Goal: Transaction & Acquisition: Purchase product/service

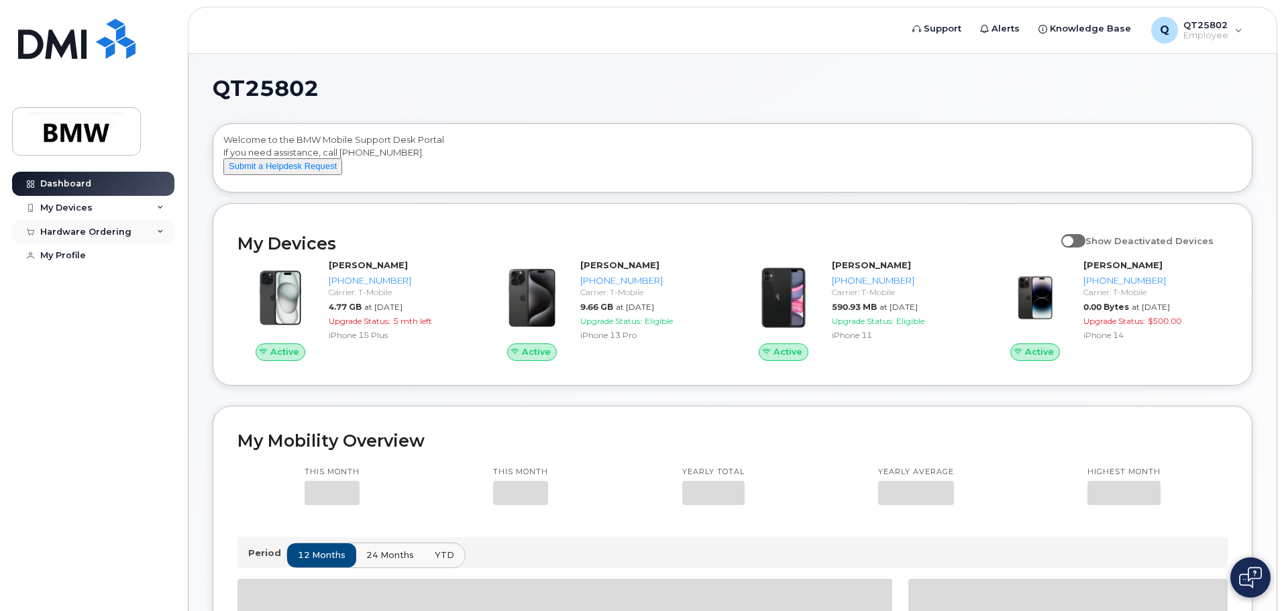
click at [65, 228] on div "Hardware Ordering" at bounding box center [85, 232] width 91 height 11
click at [55, 281] on div "New Order" at bounding box center [71, 282] width 51 height 12
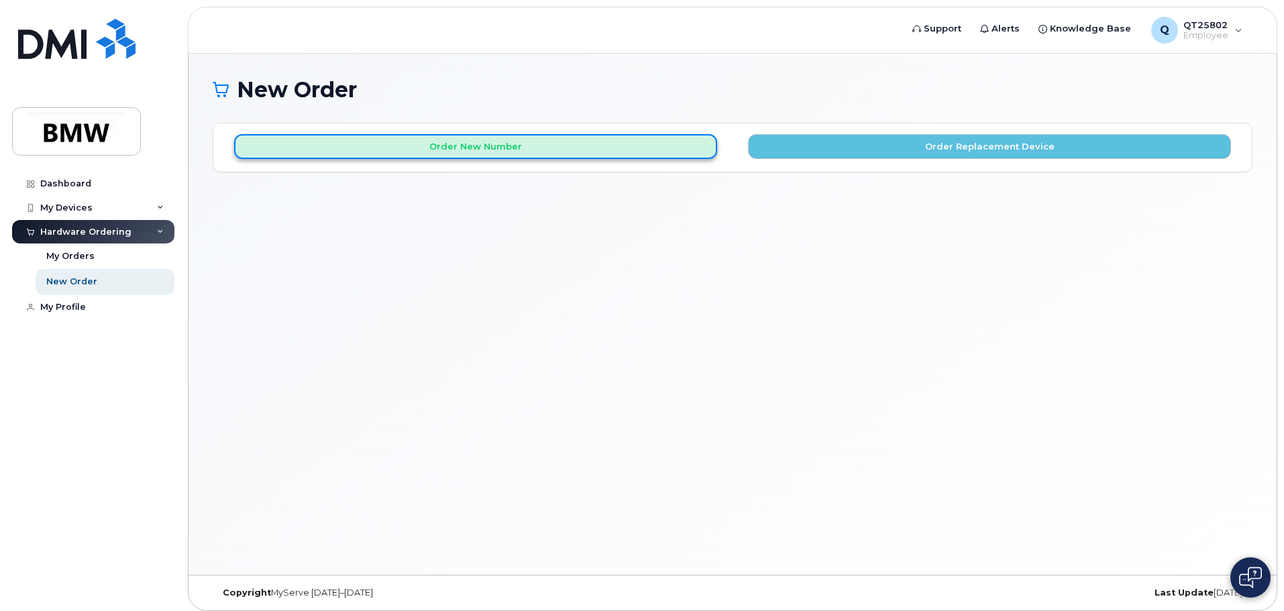
click at [493, 147] on button "Order New Number" at bounding box center [475, 146] width 483 height 25
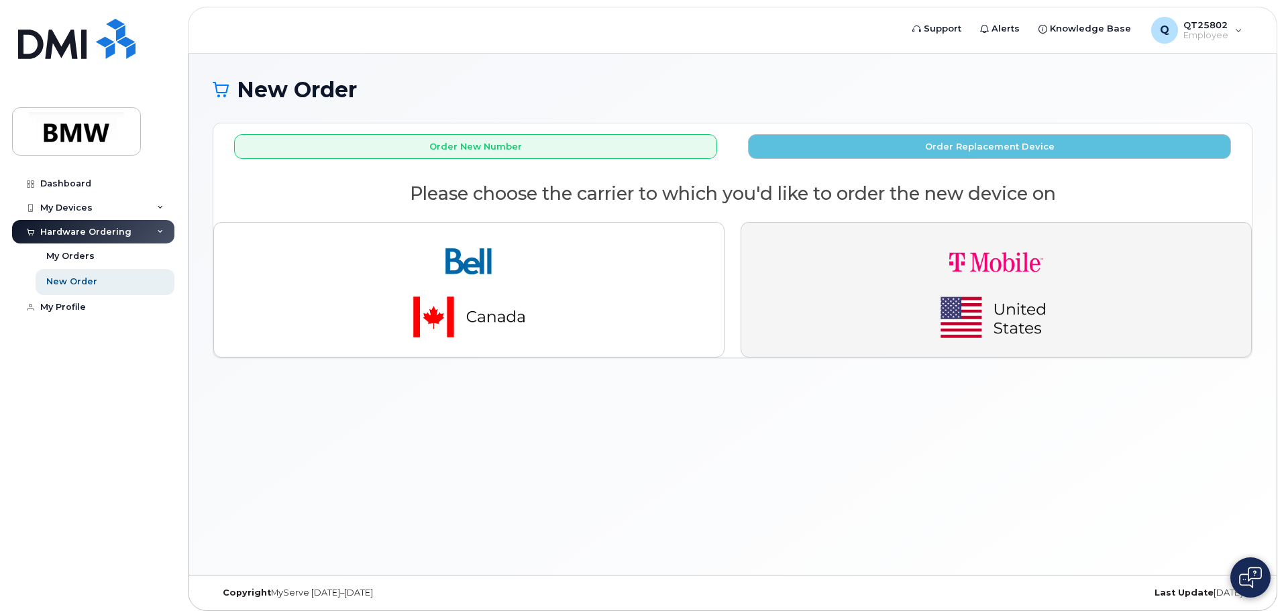
click at [1031, 311] on img "button" at bounding box center [997, 290] width 188 height 113
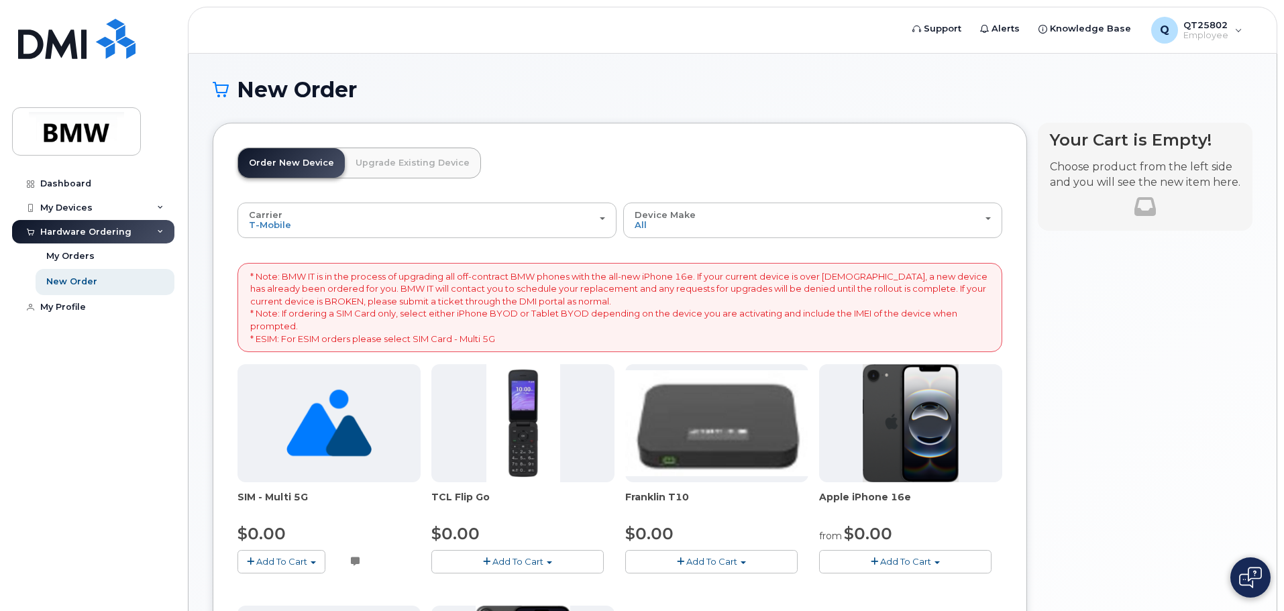
click at [888, 560] on span "Add To Cart" at bounding box center [905, 561] width 51 height 11
click at [929, 583] on link "$0.00 - 30 Month Activation (128GB)" at bounding box center [919, 586] width 193 height 17
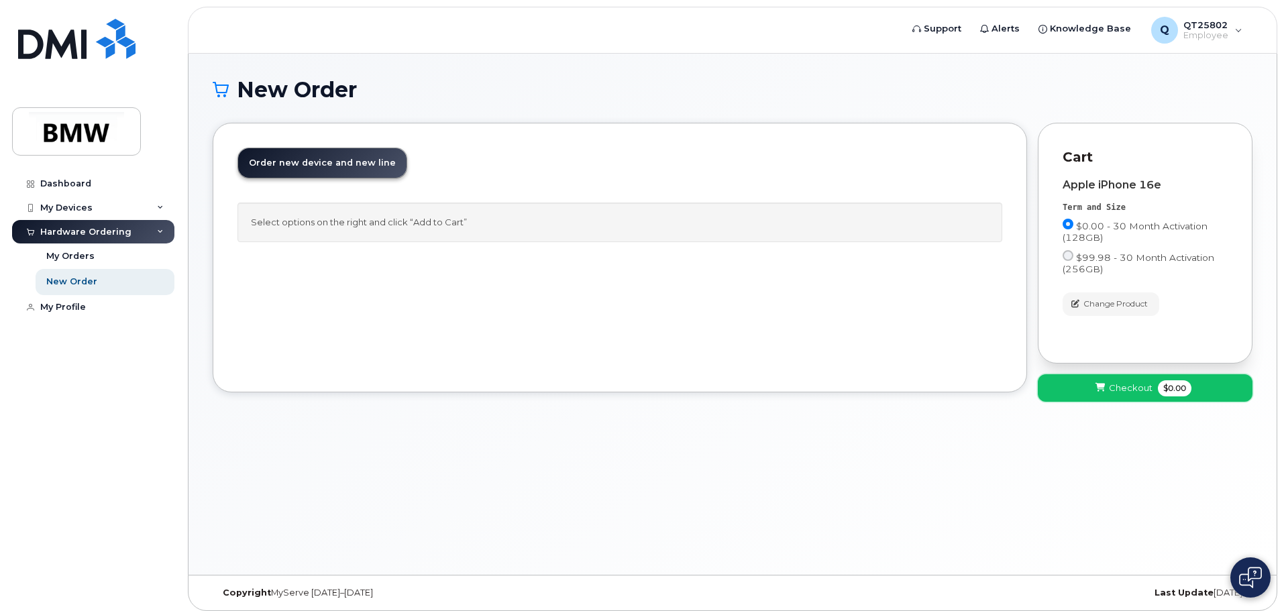
click at [1123, 388] on span "Checkout" at bounding box center [1131, 388] width 44 height 13
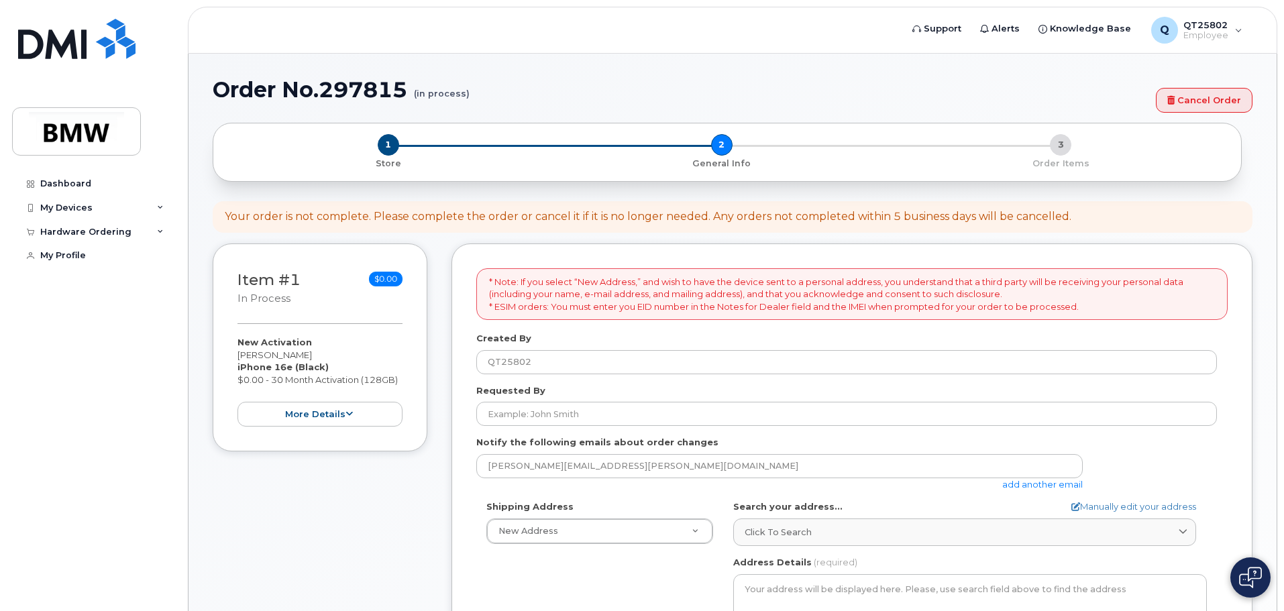
select select
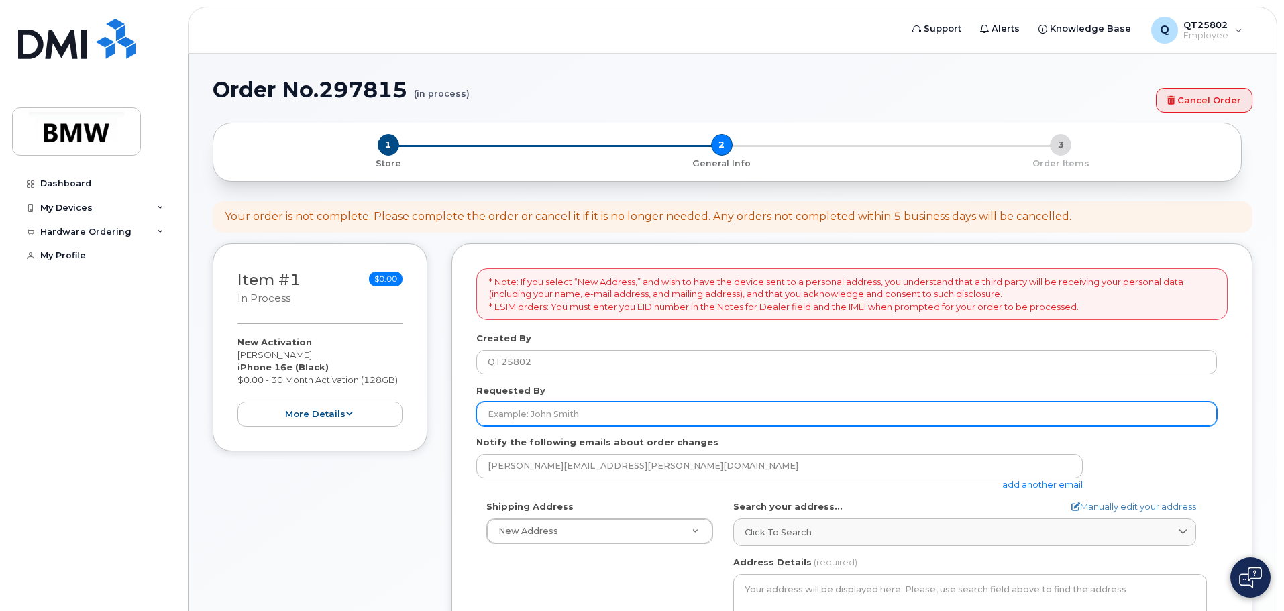
click at [483, 414] on input "Requested By" at bounding box center [846, 414] width 741 height 24
type input "Alyssia Mitchell"
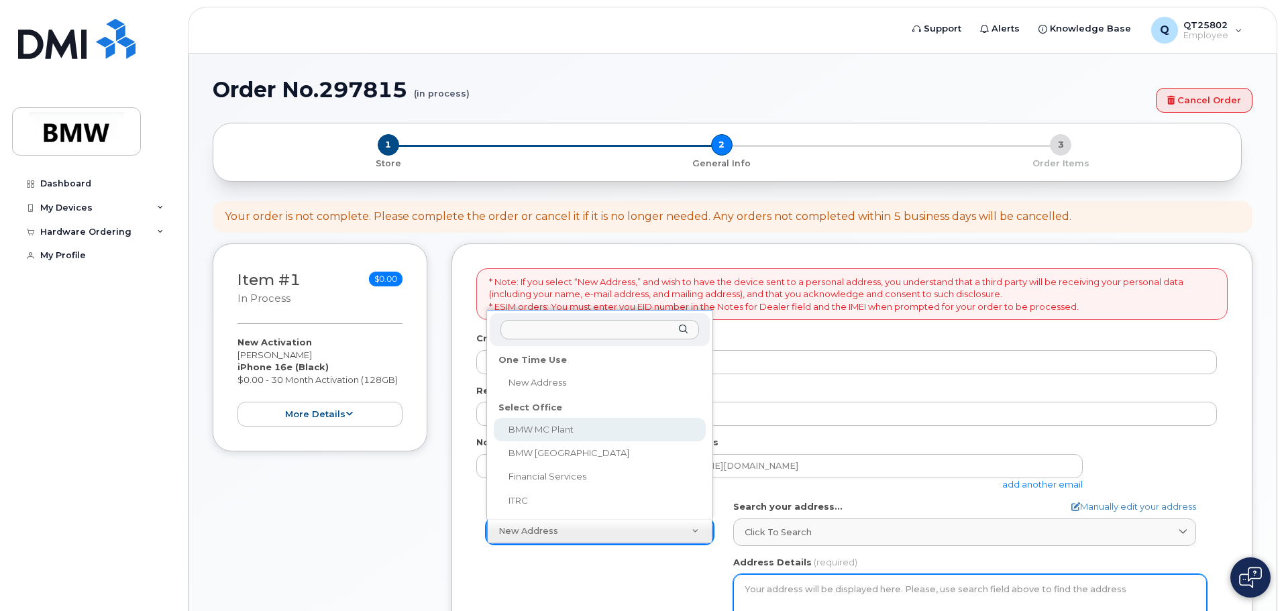
select select
type textarea "1400 Highway 101 S GREER SC 29651-6731 UNITED STATES Greer South Carolina 29651…"
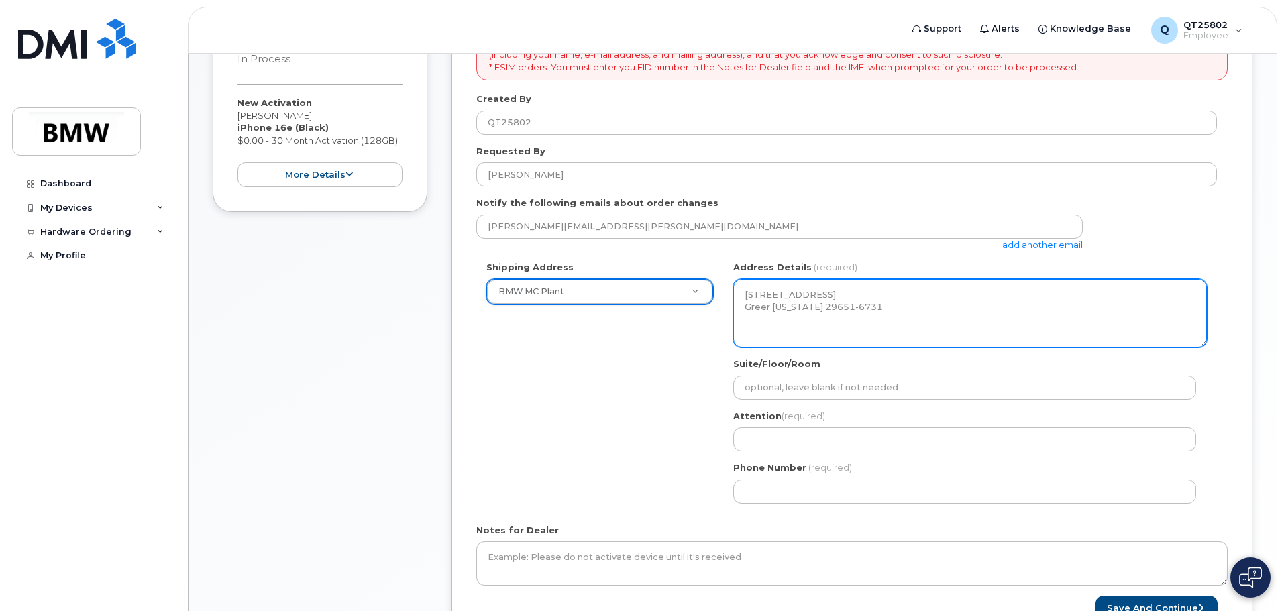
scroll to position [268, 0]
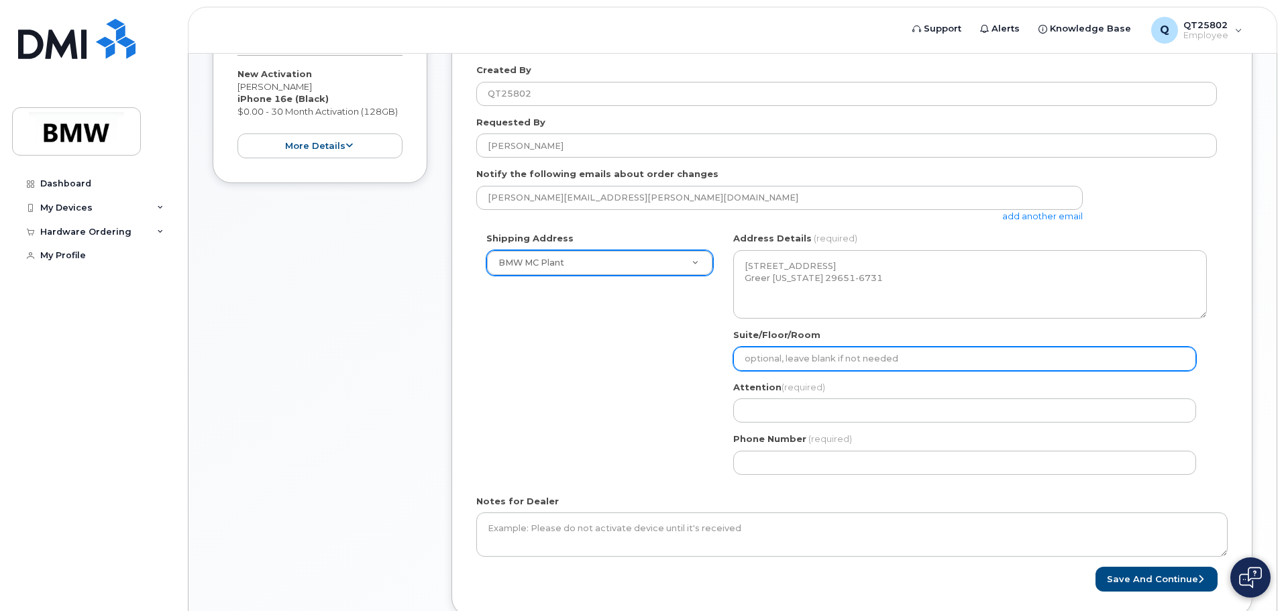
click at [772, 359] on input "Suite/Floor/Room" at bounding box center [964, 359] width 463 height 24
type input "VP Row"
select select
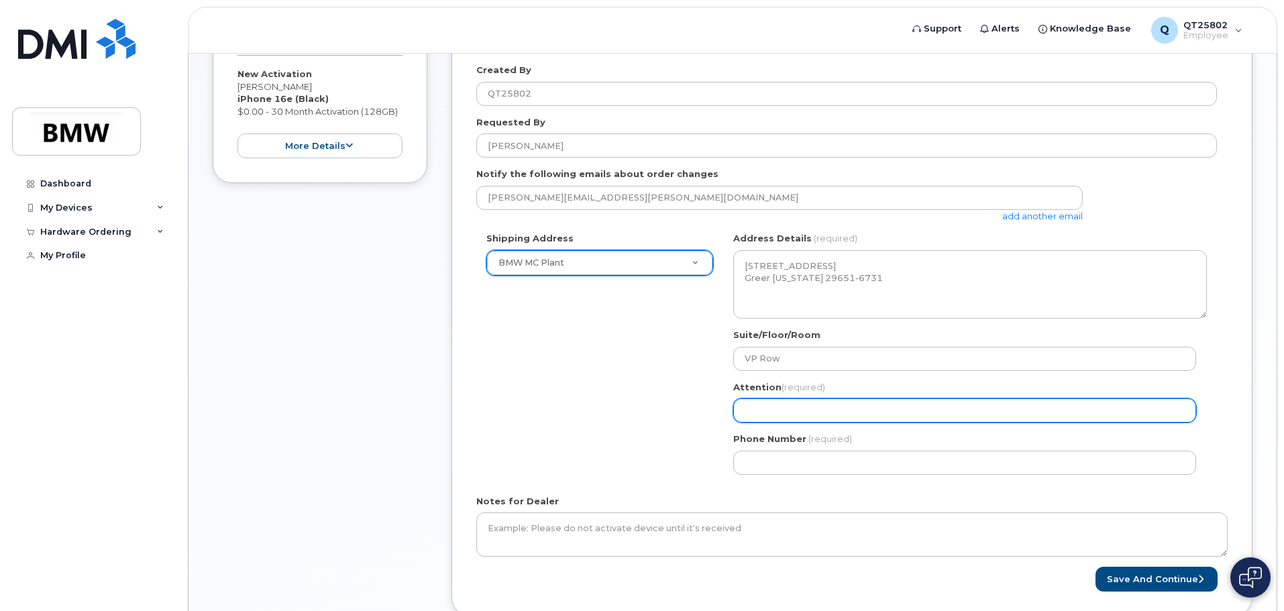
click at [790, 413] on input "Attention (required)" at bounding box center [964, 411] width 463 height 24
type input "[PERSON_NAME]"
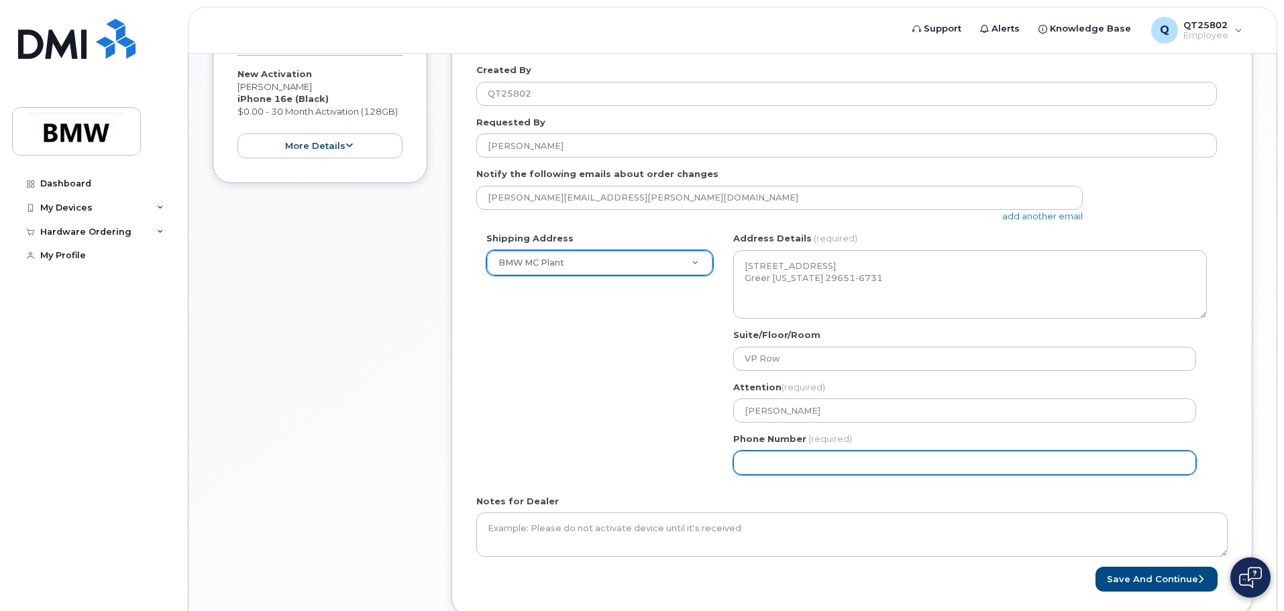
click at [770, 466] on input "Phone Number" at bounding box center [964, 463] width 463 height 24
select select
type input "864275248"
select select
type input "8642752483"
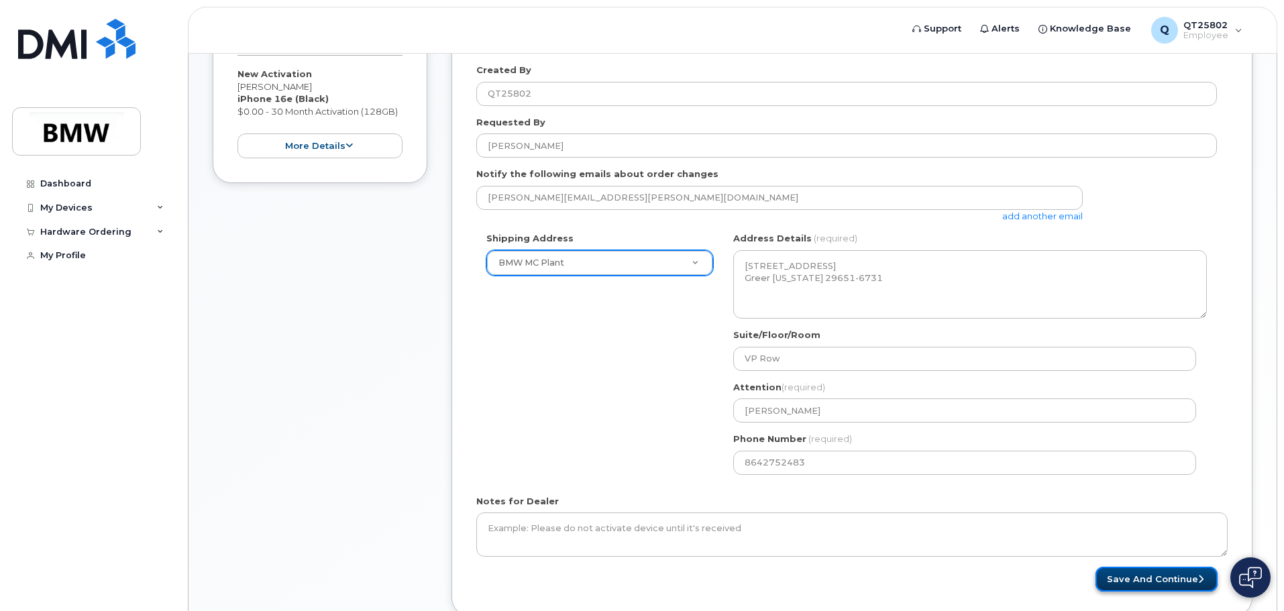
click at [1137, 580] on button "Save and Continue" at bounding box center [1157, 579] width 122 height 25
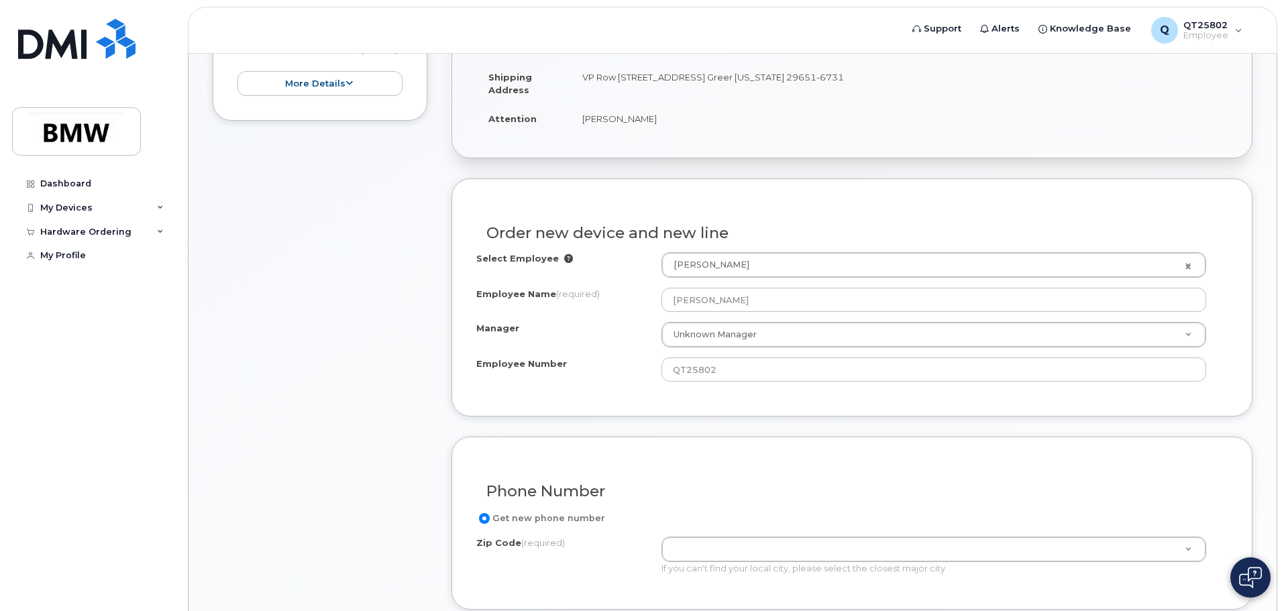
scroll to position [336, 0]
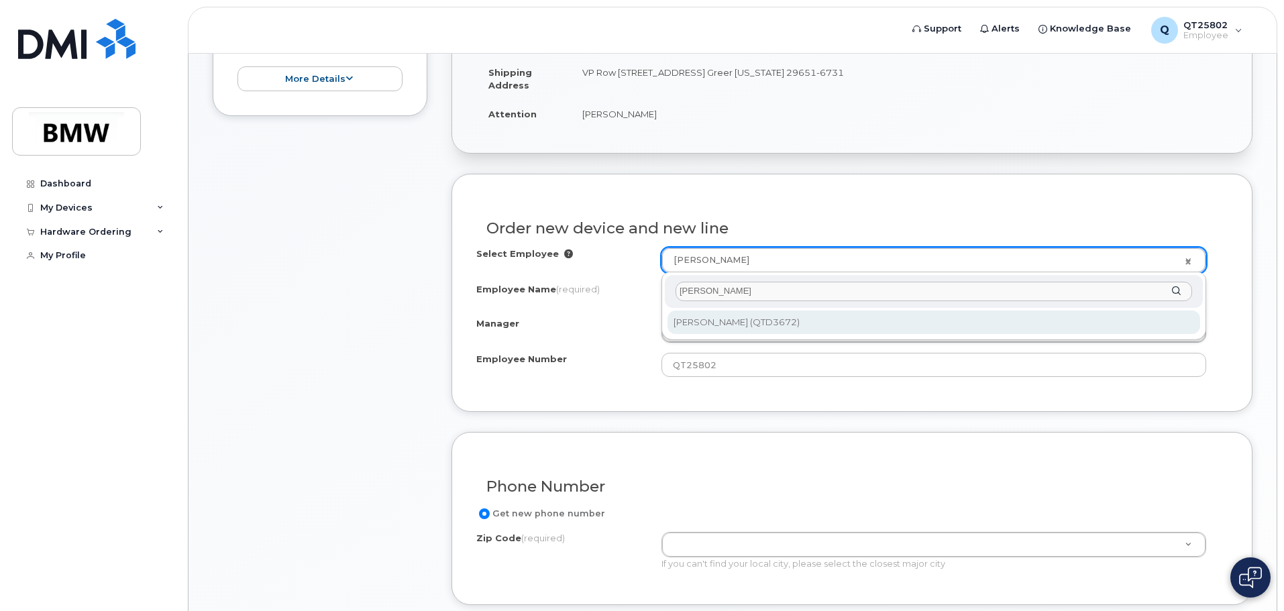
type input "karim elm"
type input "1903286"
type input "Karim Elmofty"
type input "QTD3672"
type input "2803"
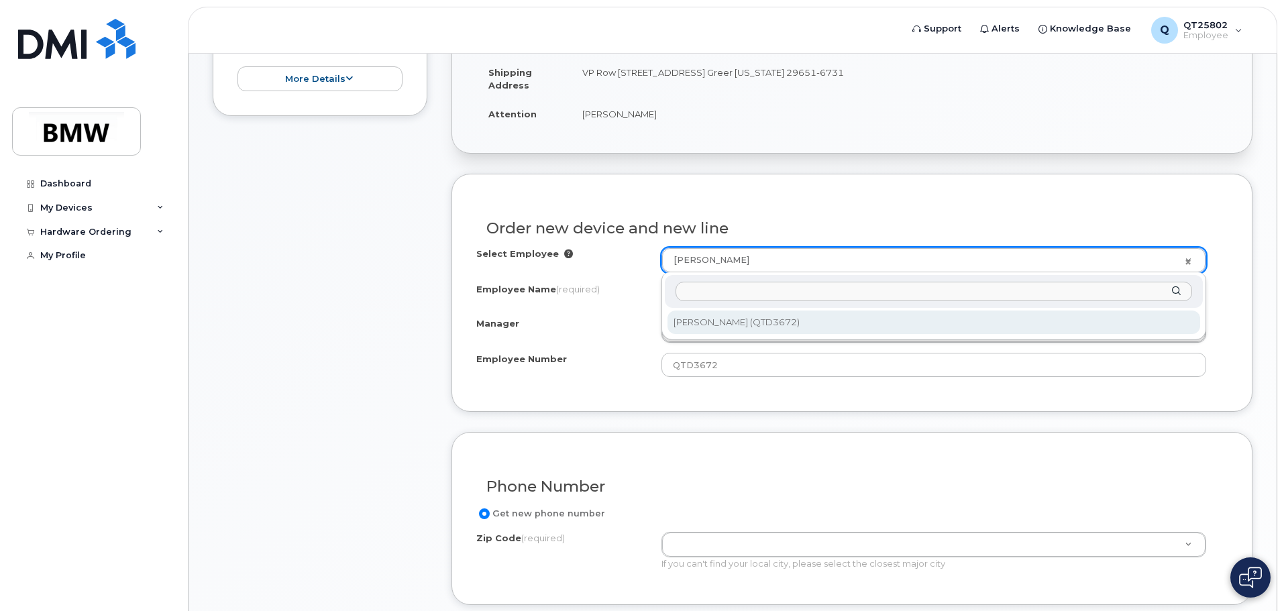
select select "1895282"
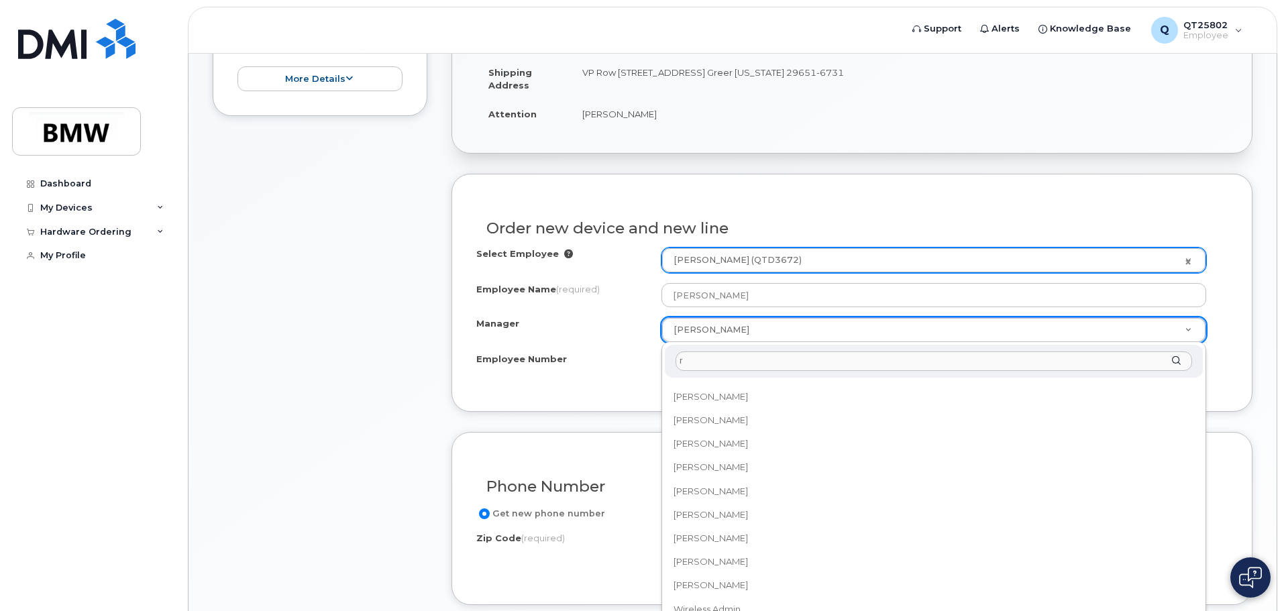
scroll to position [0, 0]
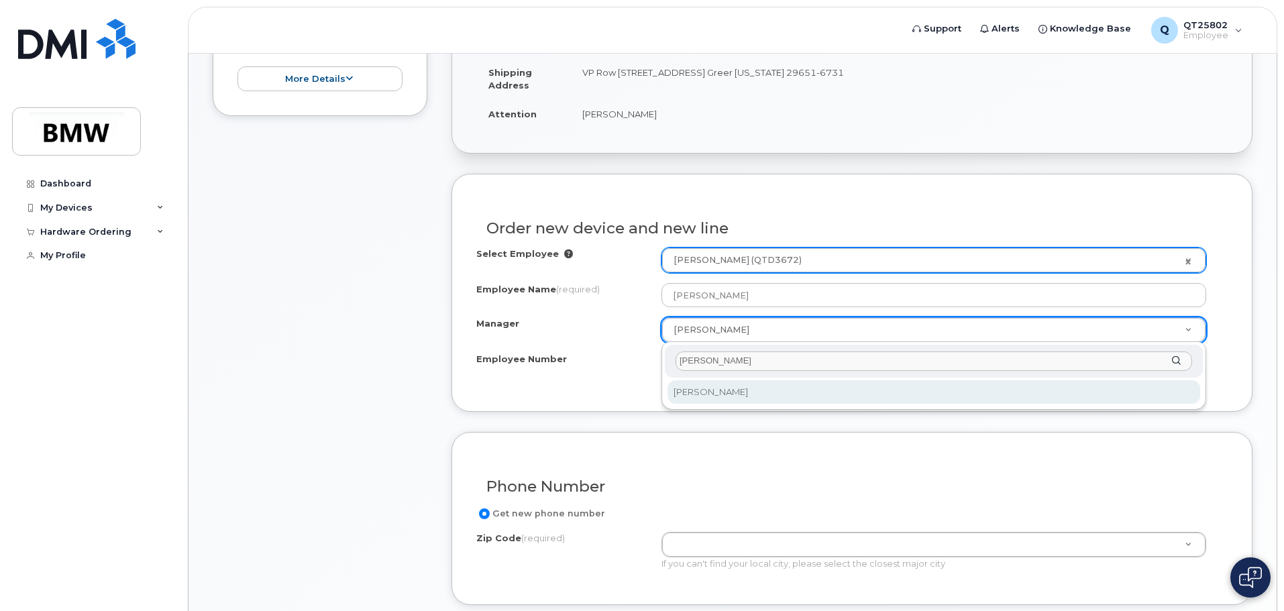
type input "rich everly"
select select "1895509"
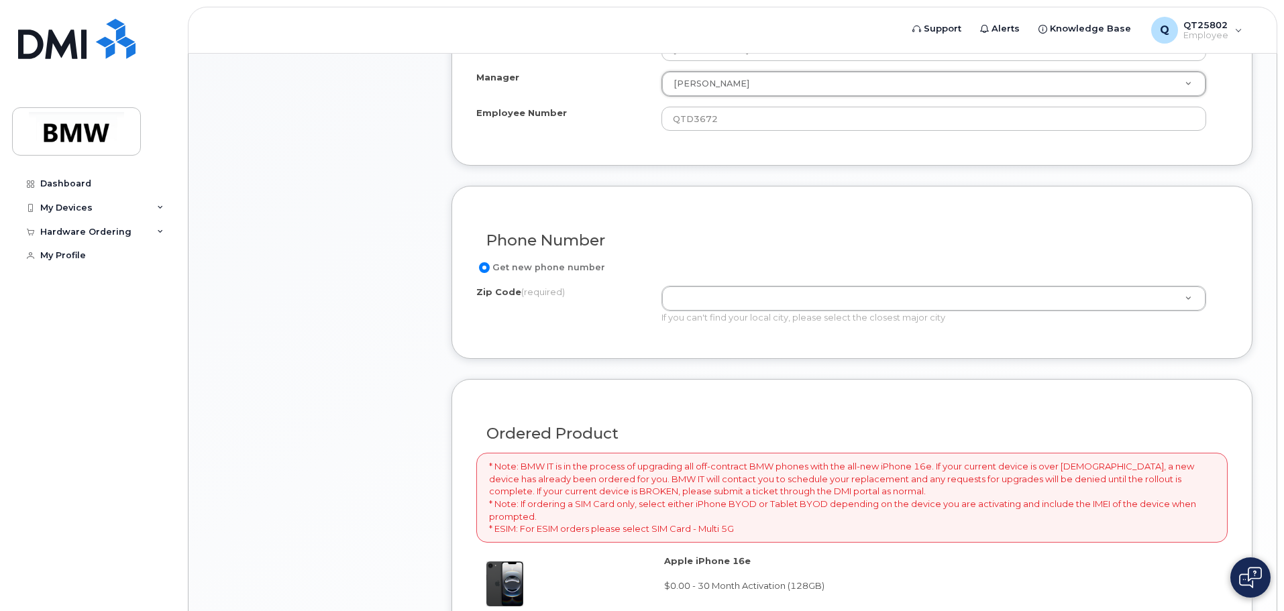
scroll to position [604, 0]
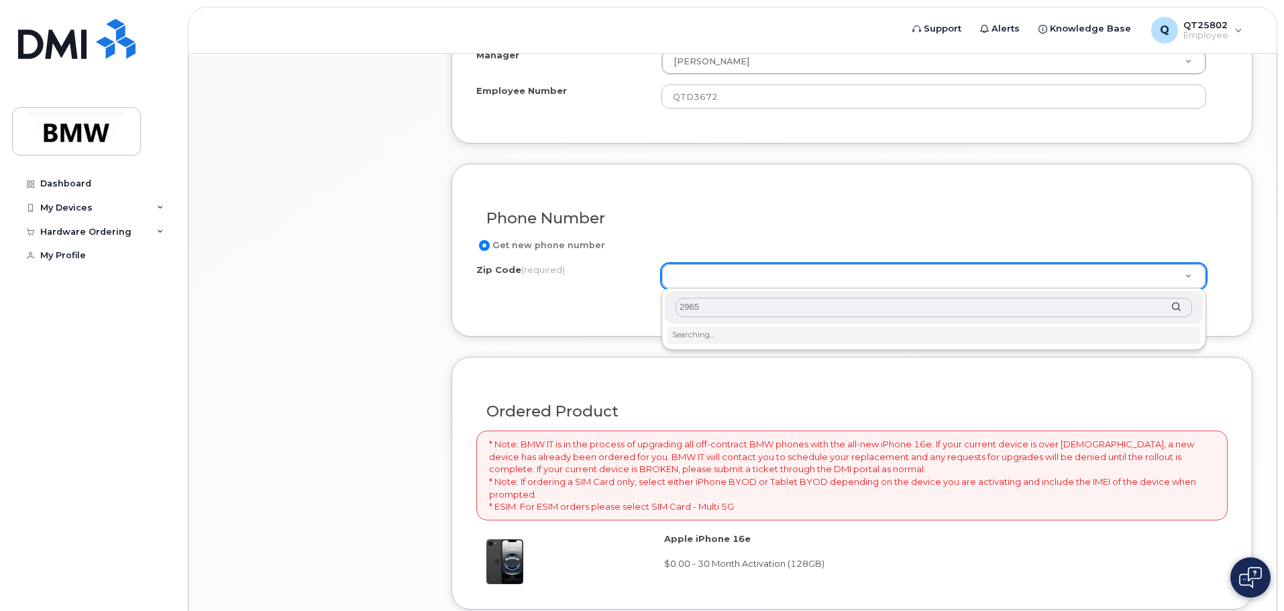
type input "29651"
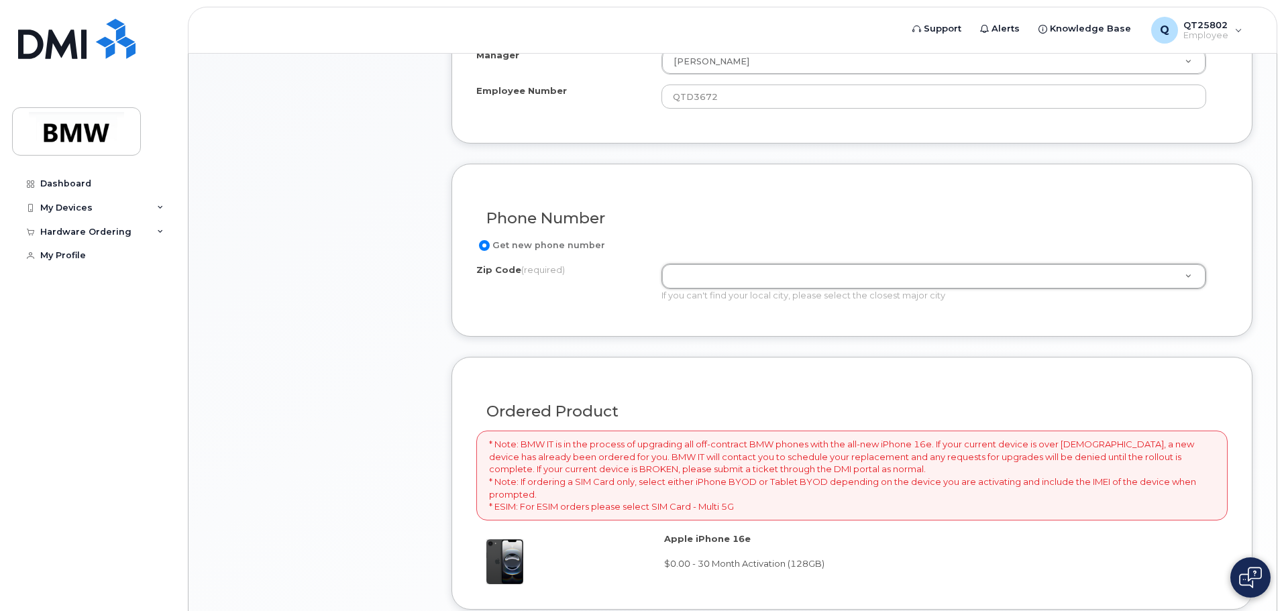
drag, startPoint x: 611, startPoint y: 331, endPoint x: 629, endPoint y: 356, distance: 29.8
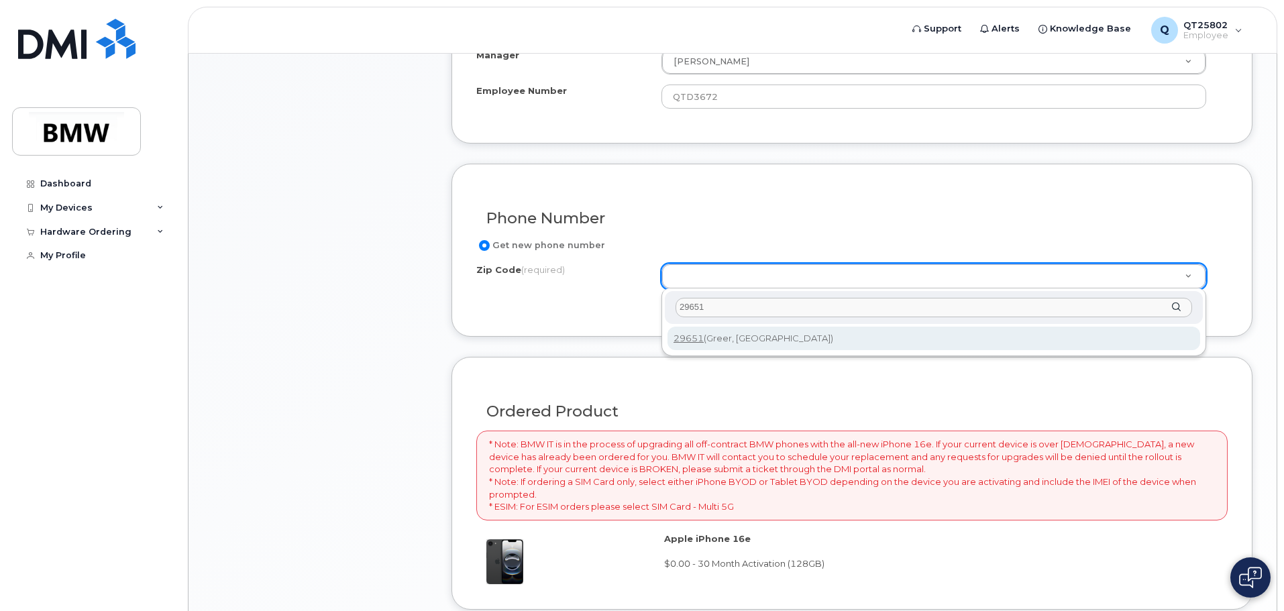
type input "29651"
type input "29651 (Greer, SC)"
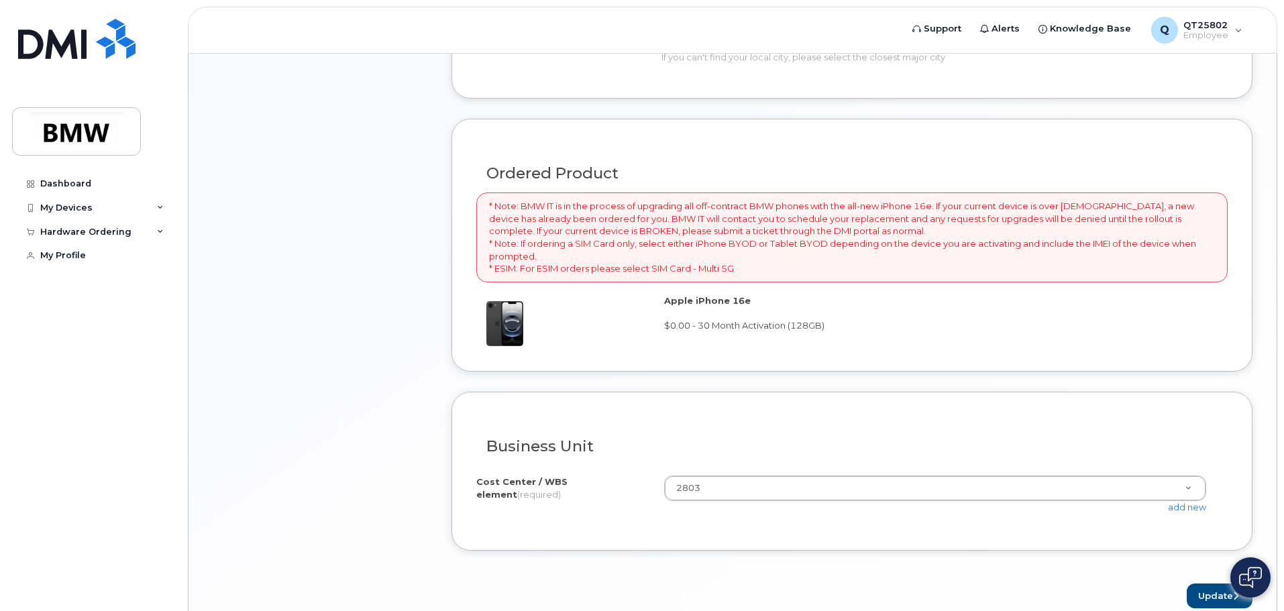
scroll to position [872, 0]
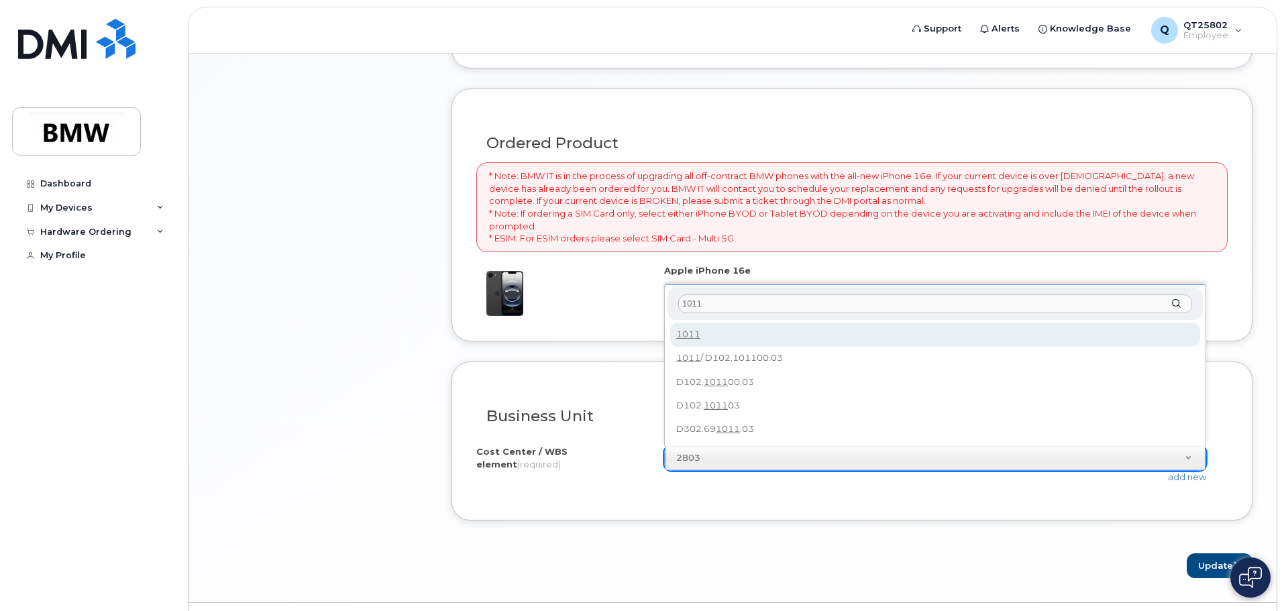
type input "1011"
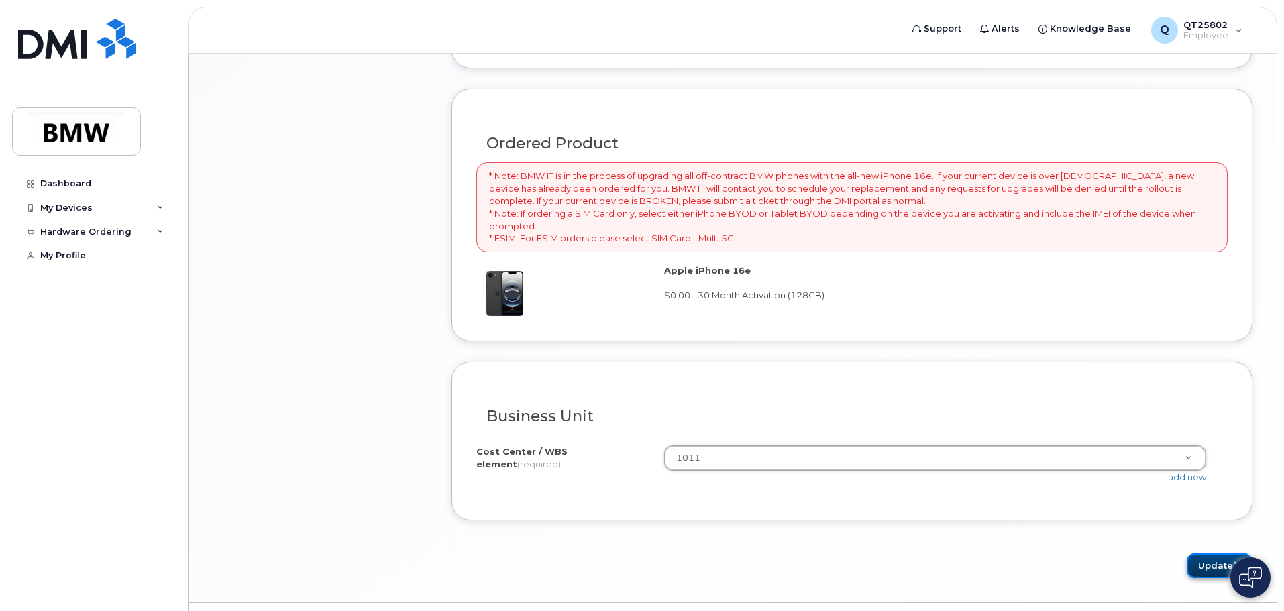
click at [1204, 563] on button "Update" at bounding box center [1220, 566] width 66 height 25
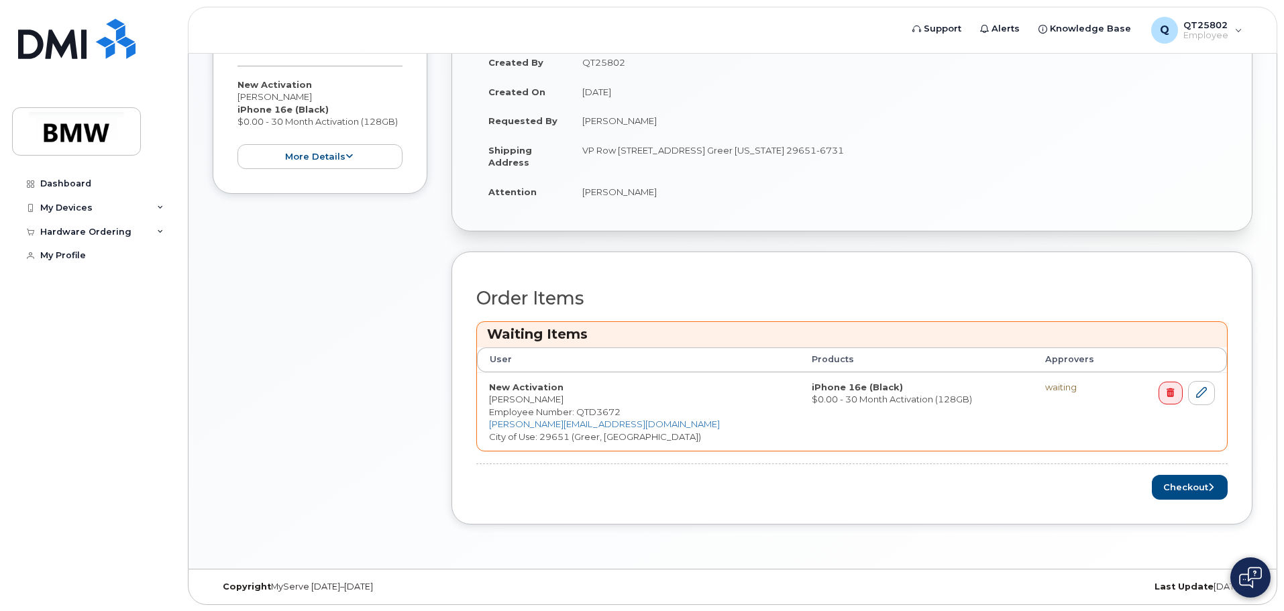
scroll to position [316, 0]
click at [1185, 483] on button "Checkout" at bounding box center [1190, 486] width 76 height 25
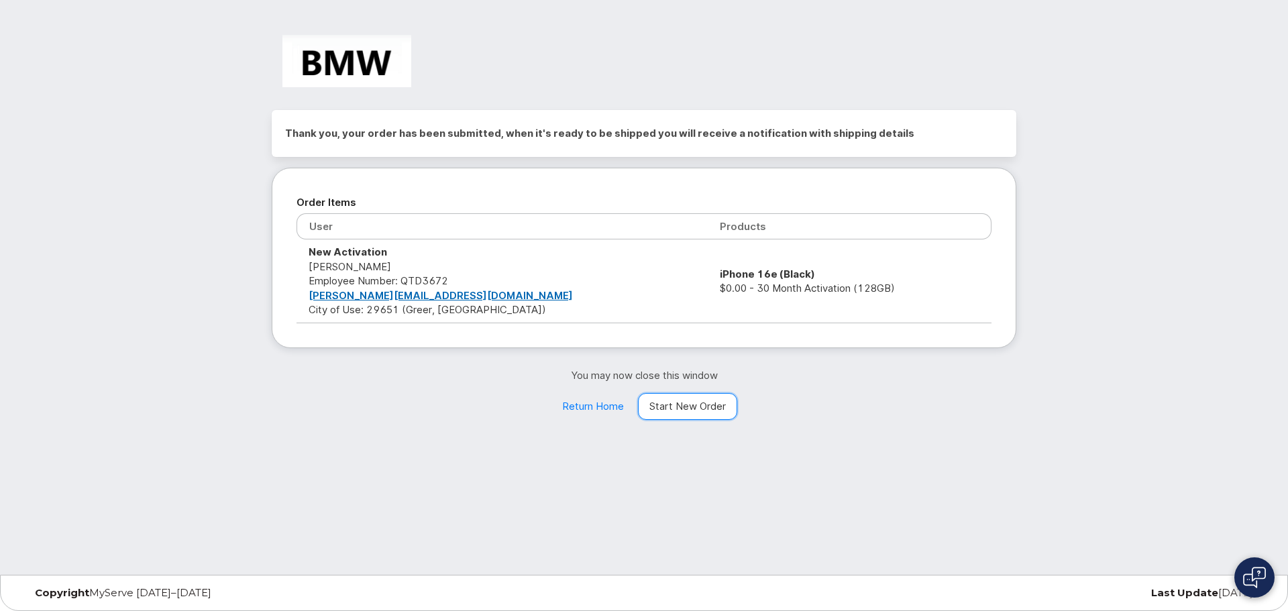
click at [670, 403] on link "Start New Order" at bounding box center [687, 406] width 99 height 27
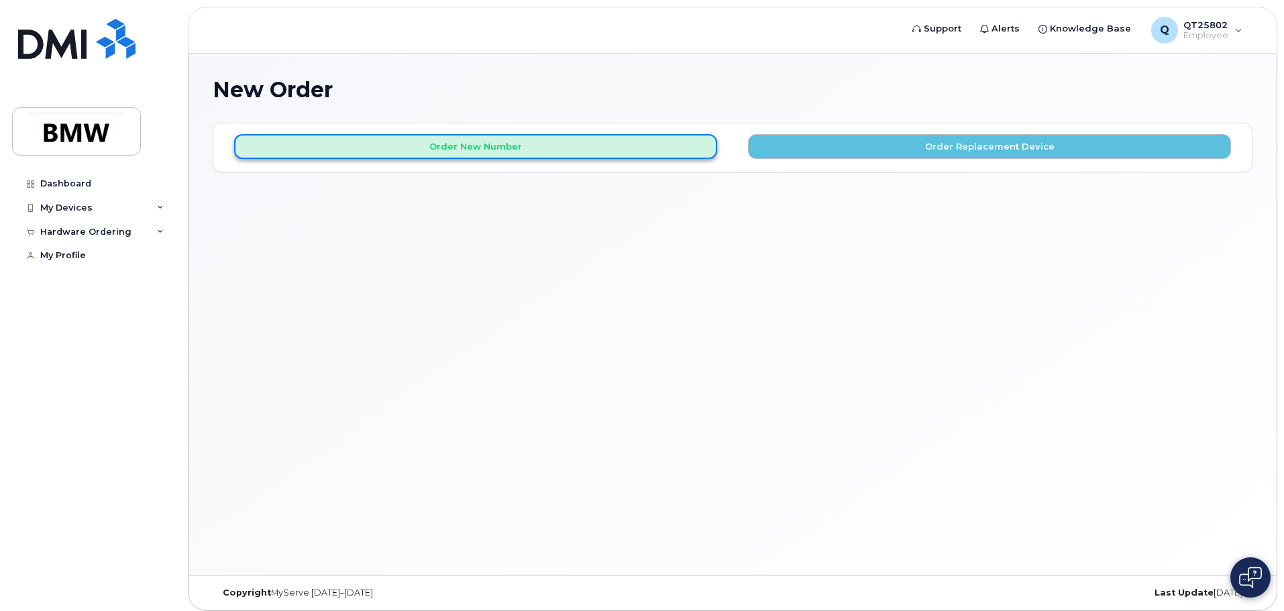
click at [510, 144] on button "Order New Number" at bounding box center [475, 146] width 483 height 25
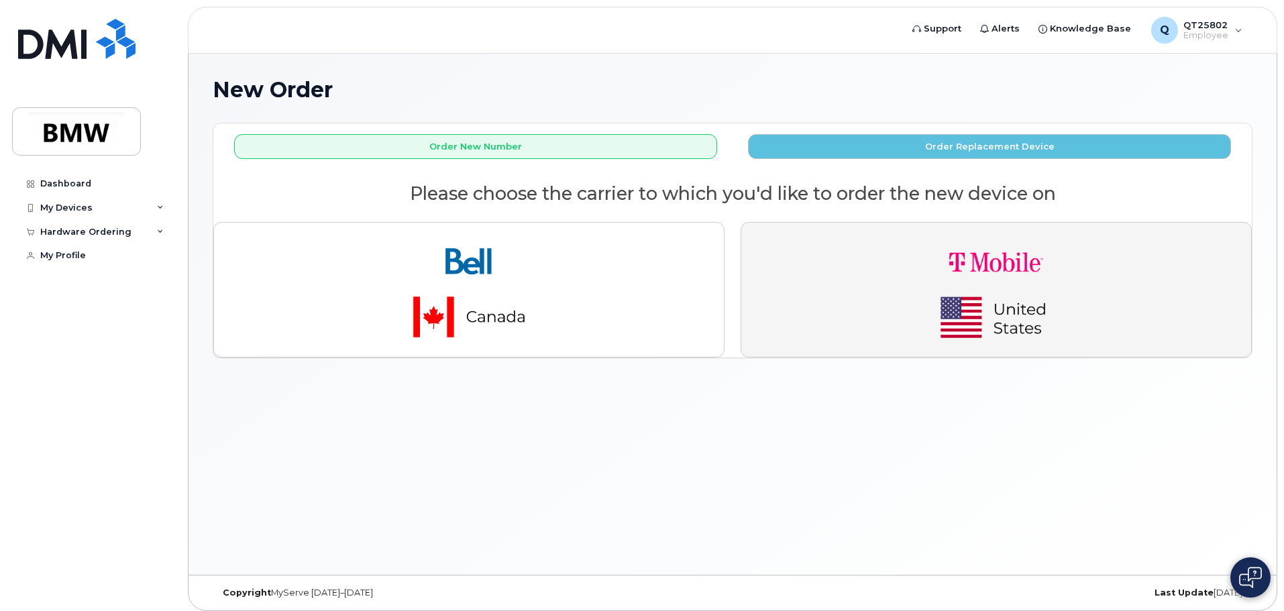
click at [892, 282] on button "button" at bounding box center [996, 290] width 511 height 136
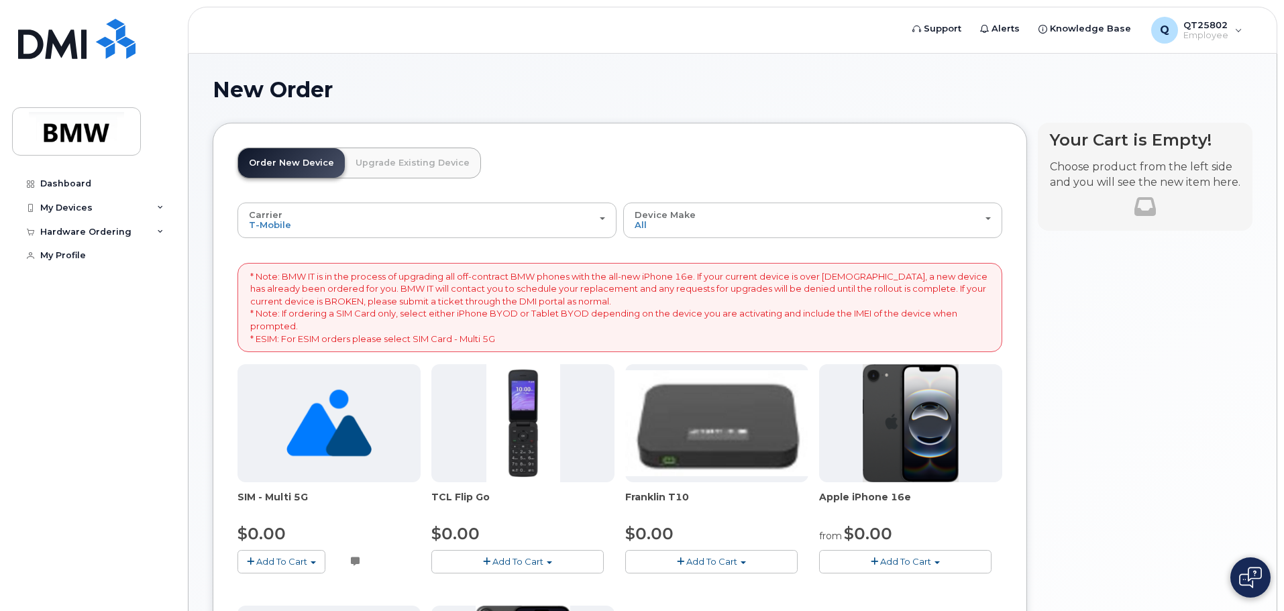
click at [909, 562] on span "Add To Cart" at bounding box center [905, 561] width 51 height 11
click at [907, 582] on link "$0.00 - 30 Month Activation (128GB)" at bounding box center [919, 586] width 193 height 17
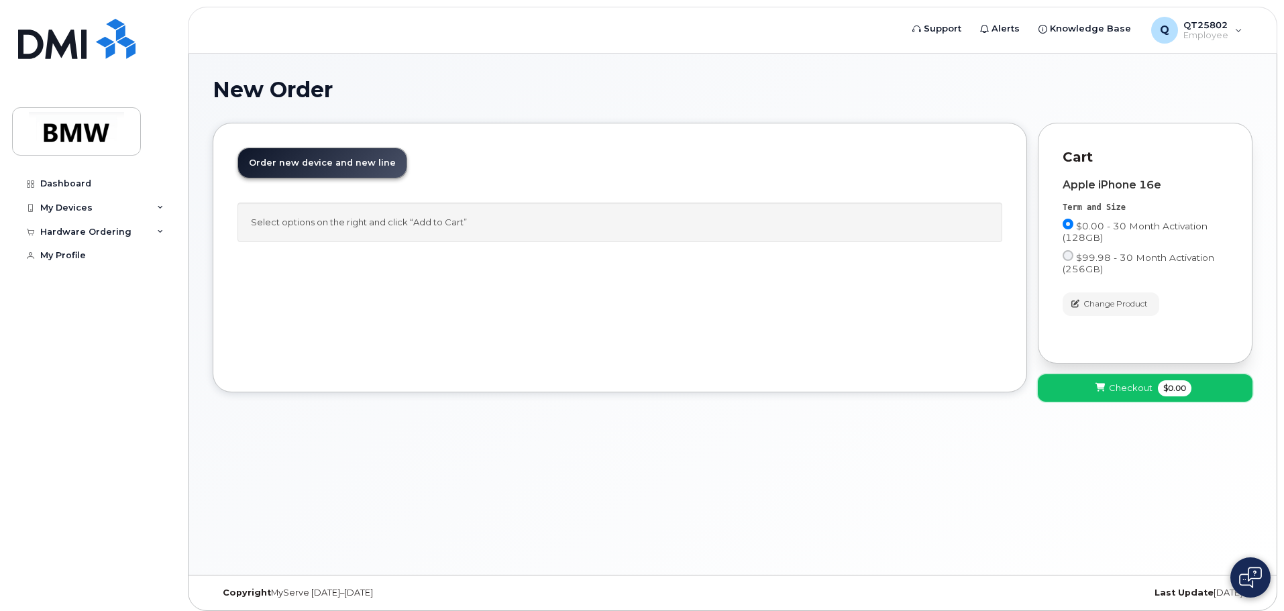
click at [1114, 387] on span "Checkout" at bounding box center [1131, 388] width 44 height 13
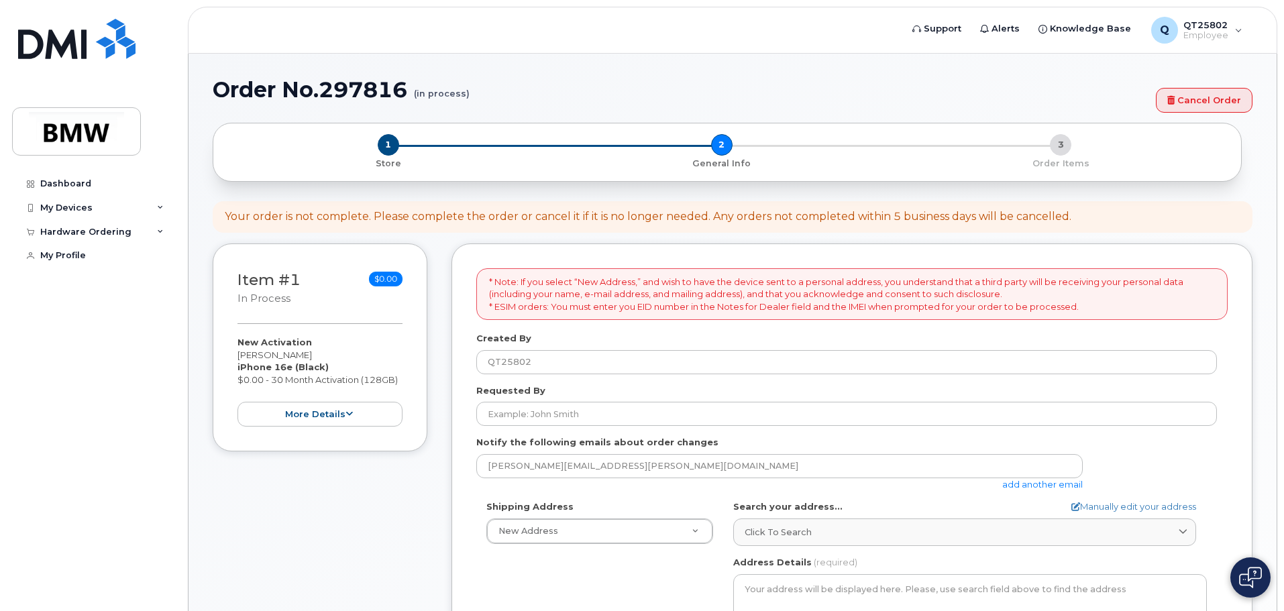
select select
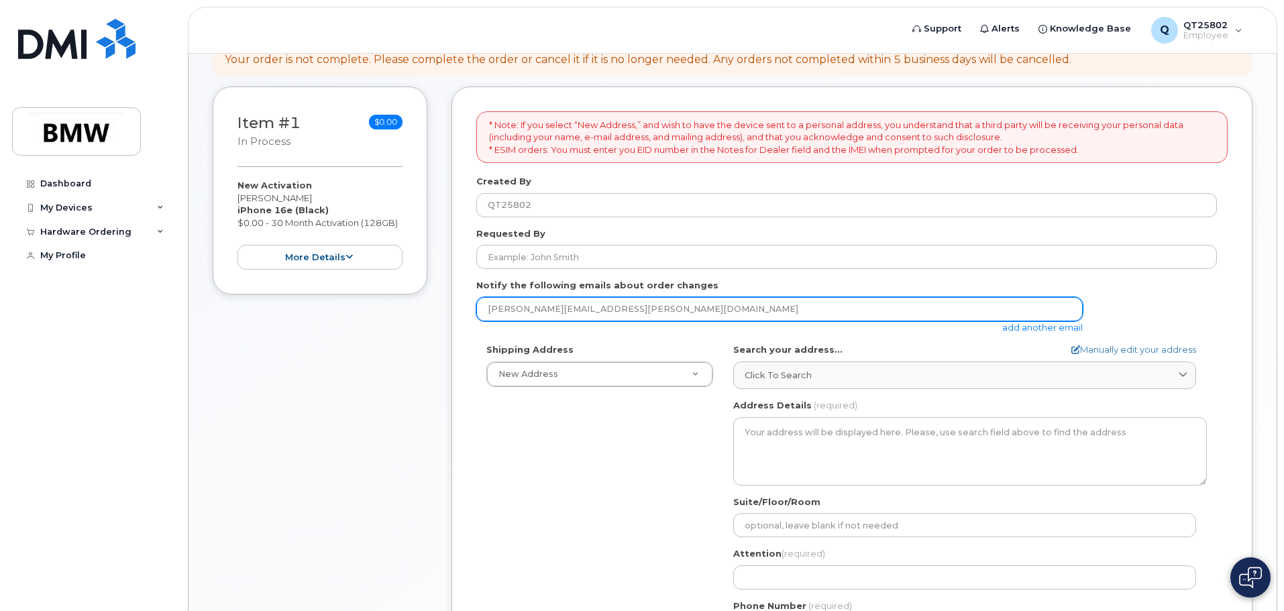
scroll to position [201, 0]
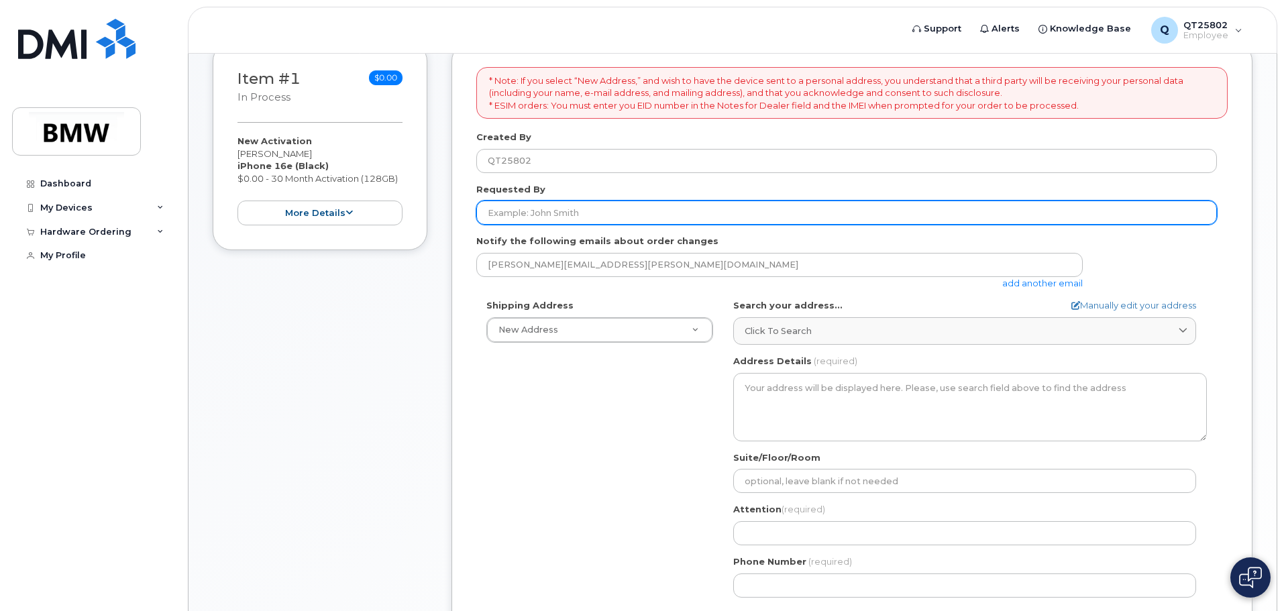
click at [521, 208] on input "Requested By" at bounding box center [846, 213] width 741 height 24
type input "Alyssia Mitchell"
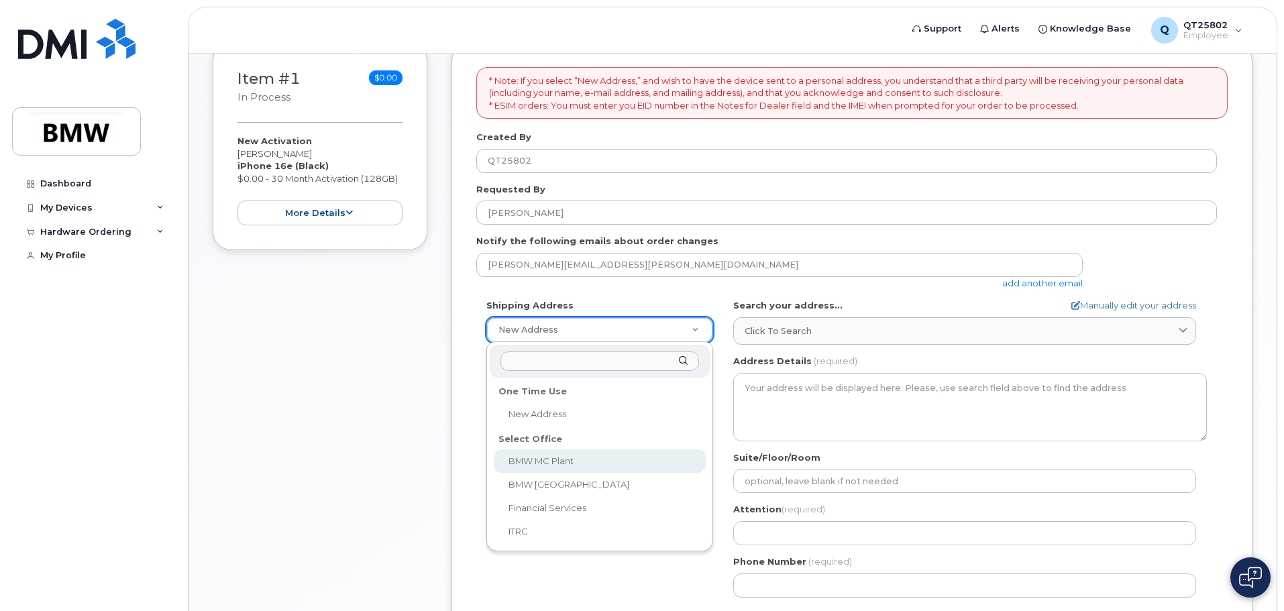
select select
type textarea "1400 Highway 101 S GREER SC 29651-6731 UNITED STATES Greer South Carolina 29651…"
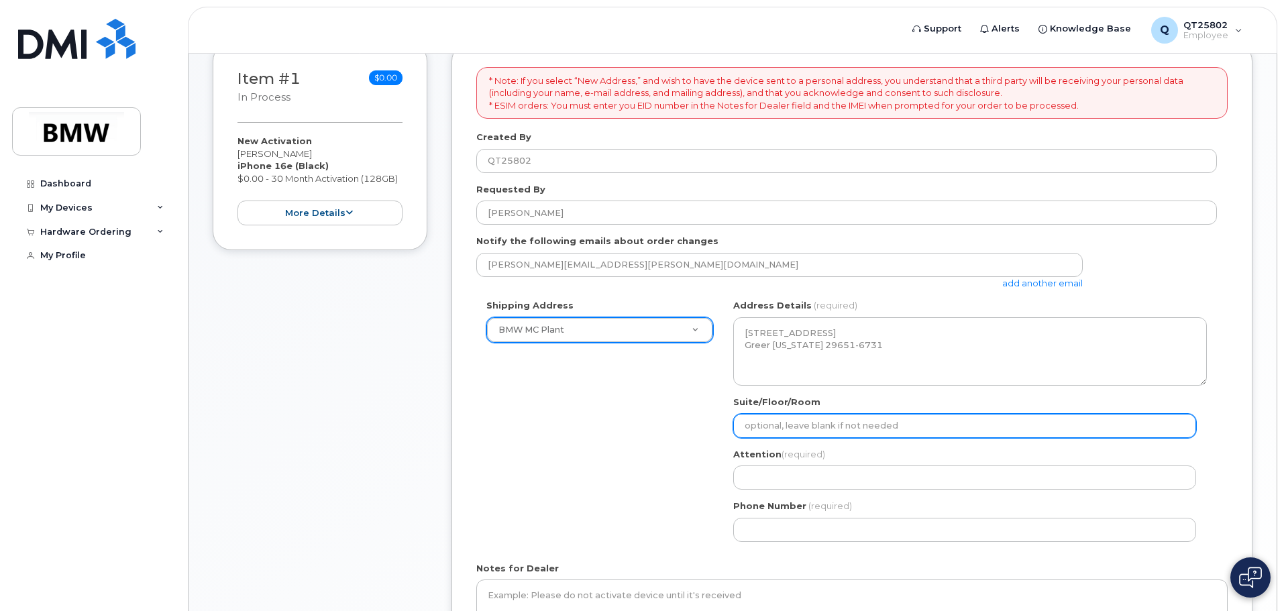
click at [768, 424] on input "Suite/Floor/Room" at bounding box center [964, 426] width 463 height 24
type input "VP Row"
select select
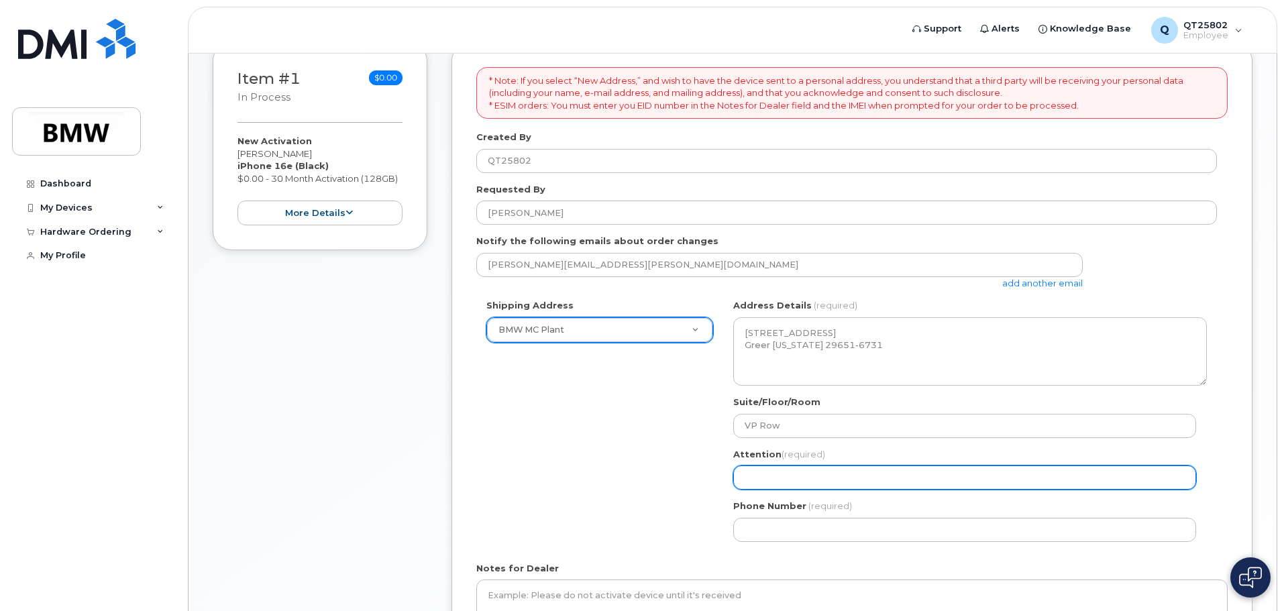
click at [784, 488] on input "Attention (required)" at bounding box center [964, 478] width 463 height 24
type input "Nancy Tran"
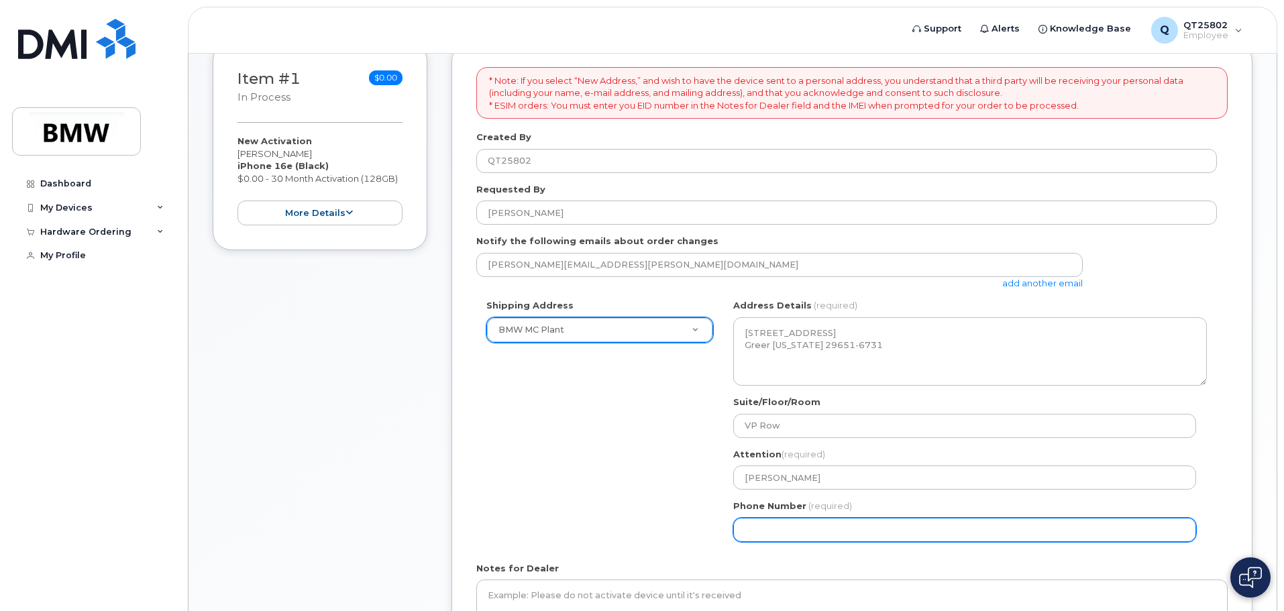
click at [792, 529] on input "Phone Number" at bounding box center [964, 530] width 463 height 24
select select
type input "864275248"
select select
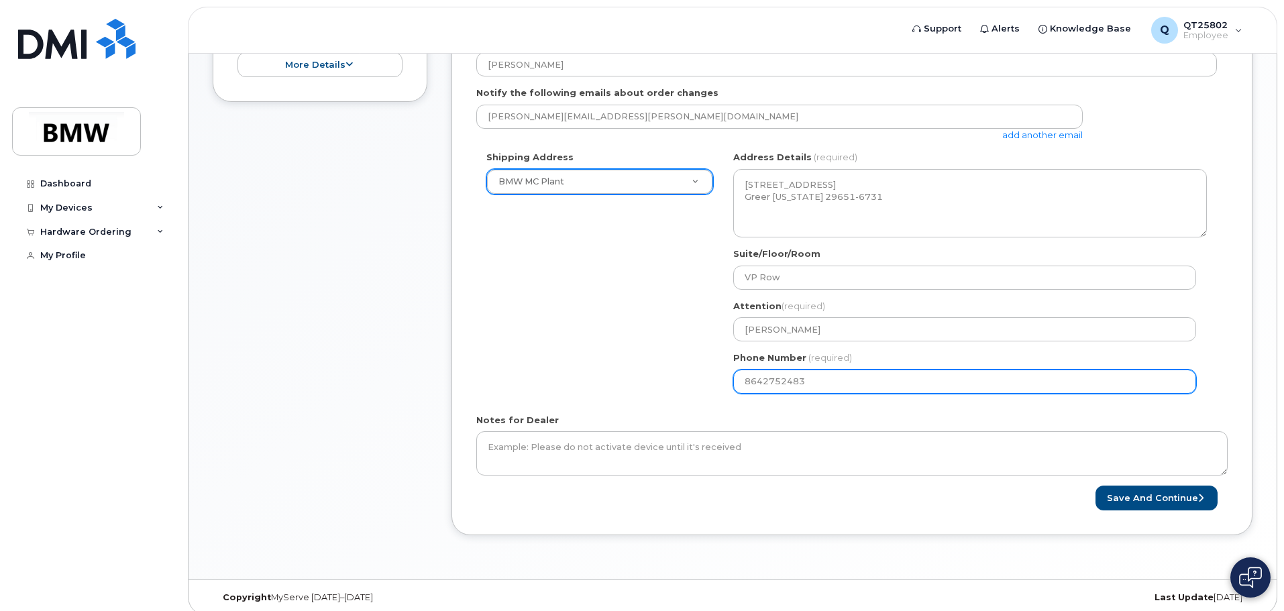
scroll to position [361, 0]
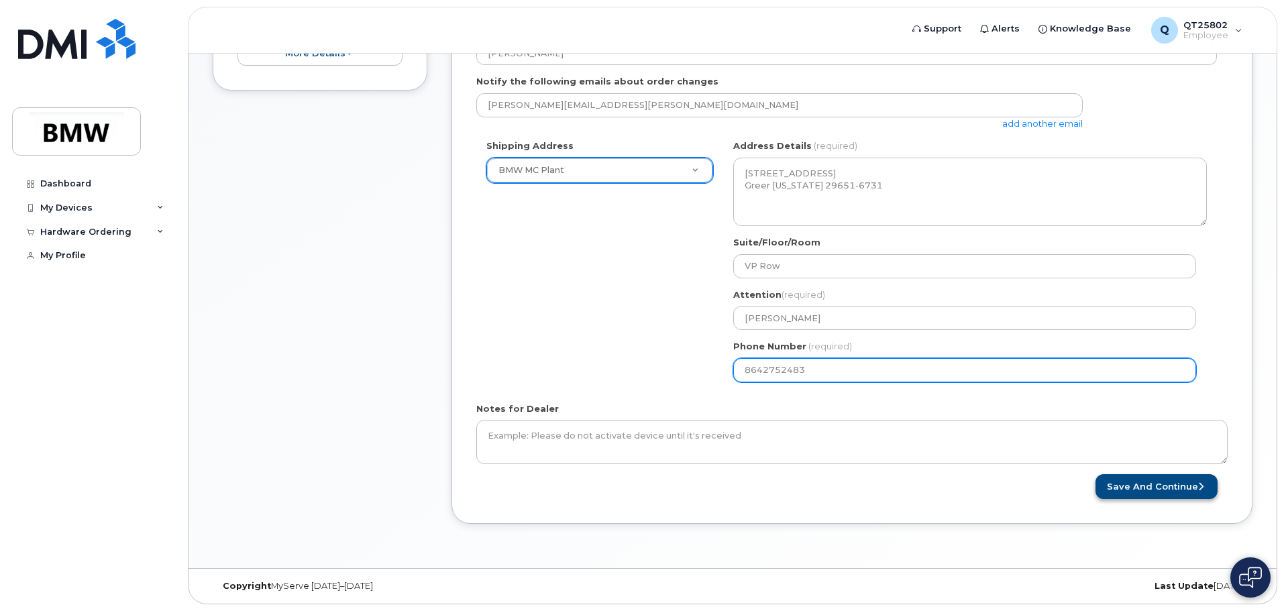
type input "8642752483"
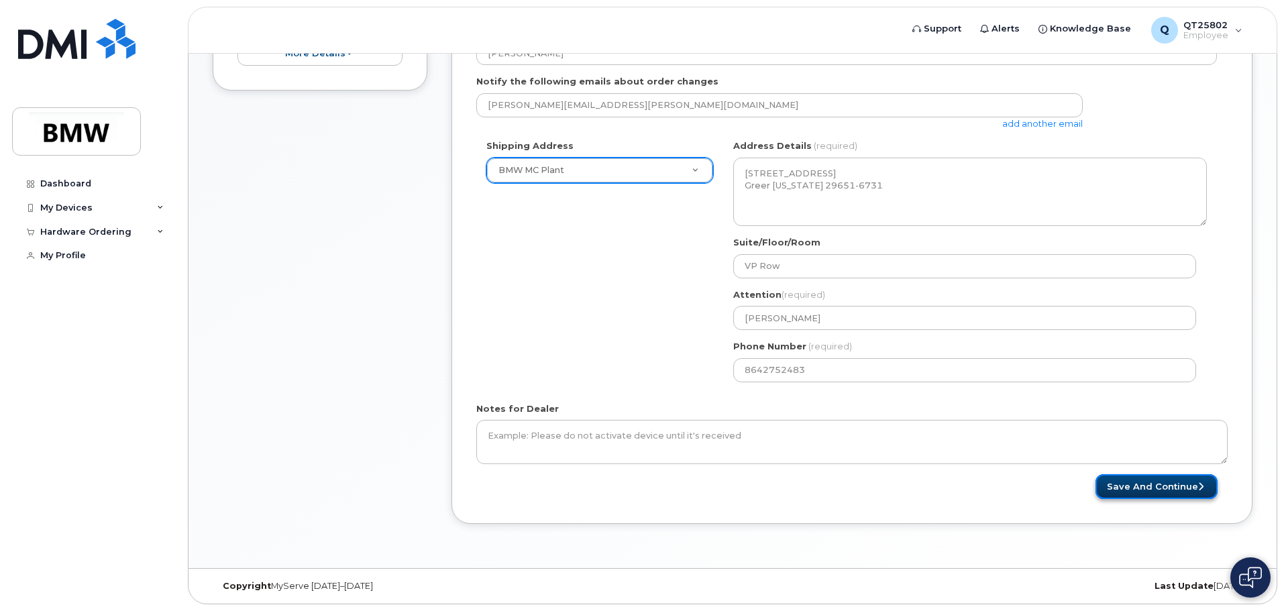
click at [1142, 488] on button "Save and Continue" at bounding box center [1157, 486] width 122 height 25
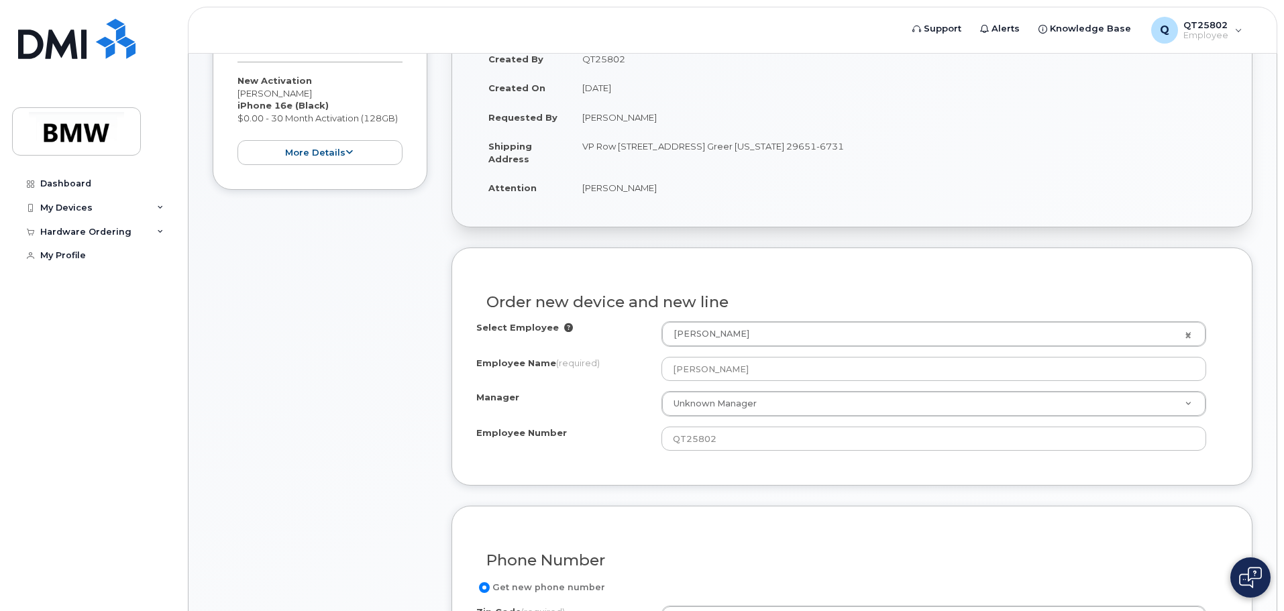
scroll to position [268, 0]
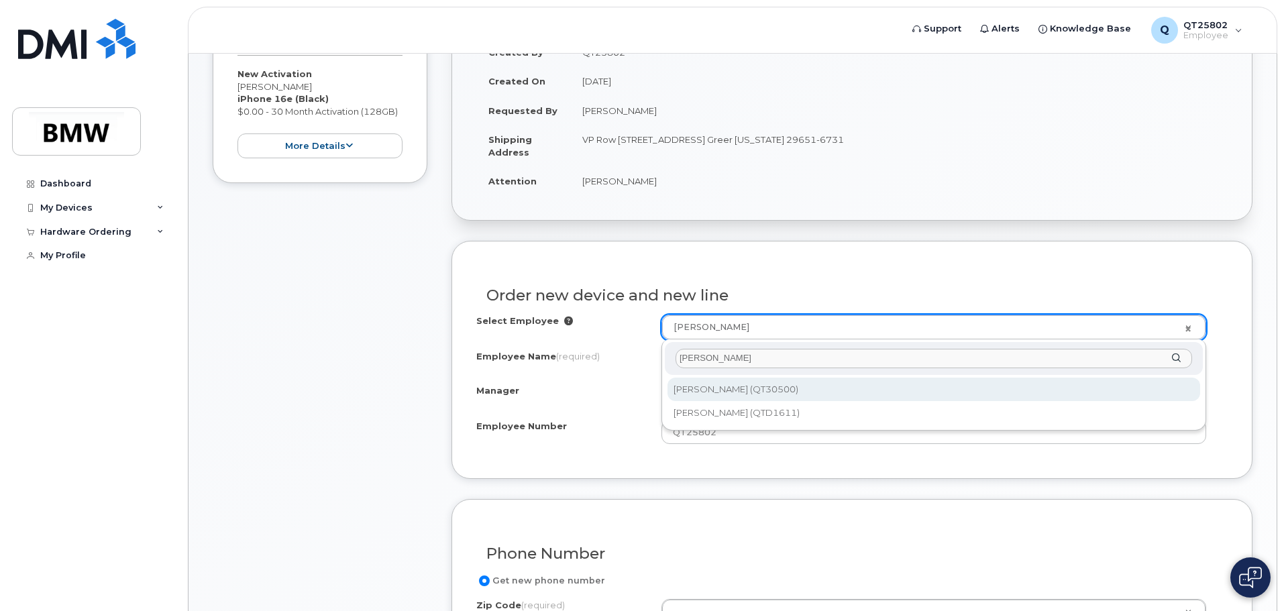
type input "eric smith"
type input "1900039"
type input "Eric Smith"
type input "QT30500"
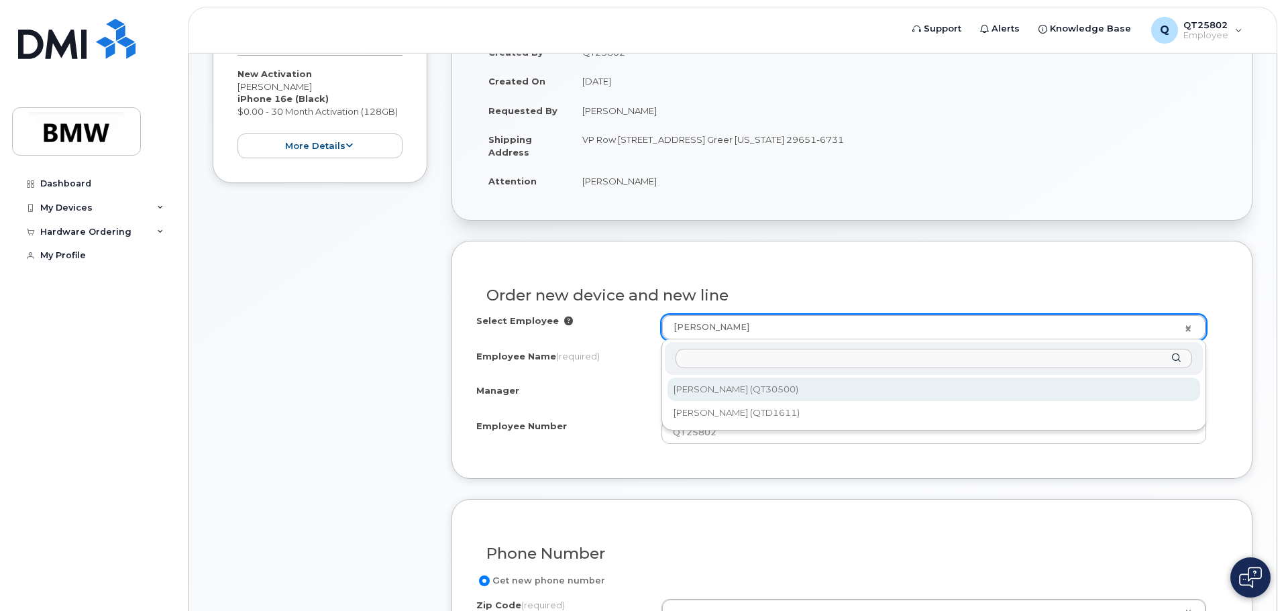
type input "2845"
select select "1895468"
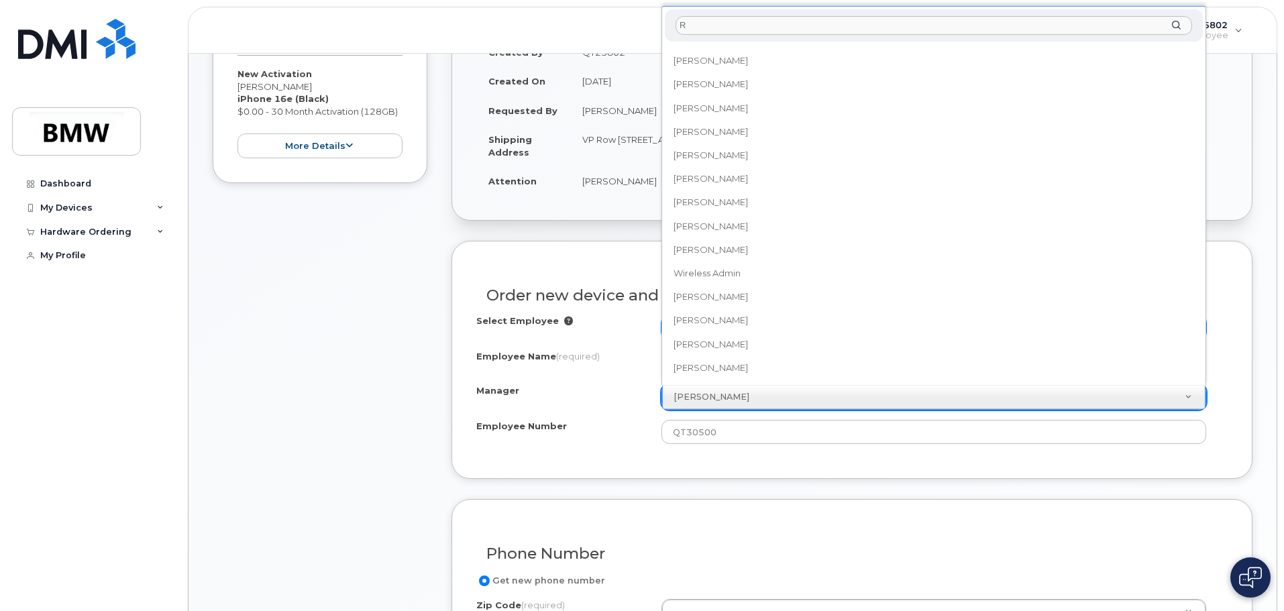
scroll to position [0, 0]
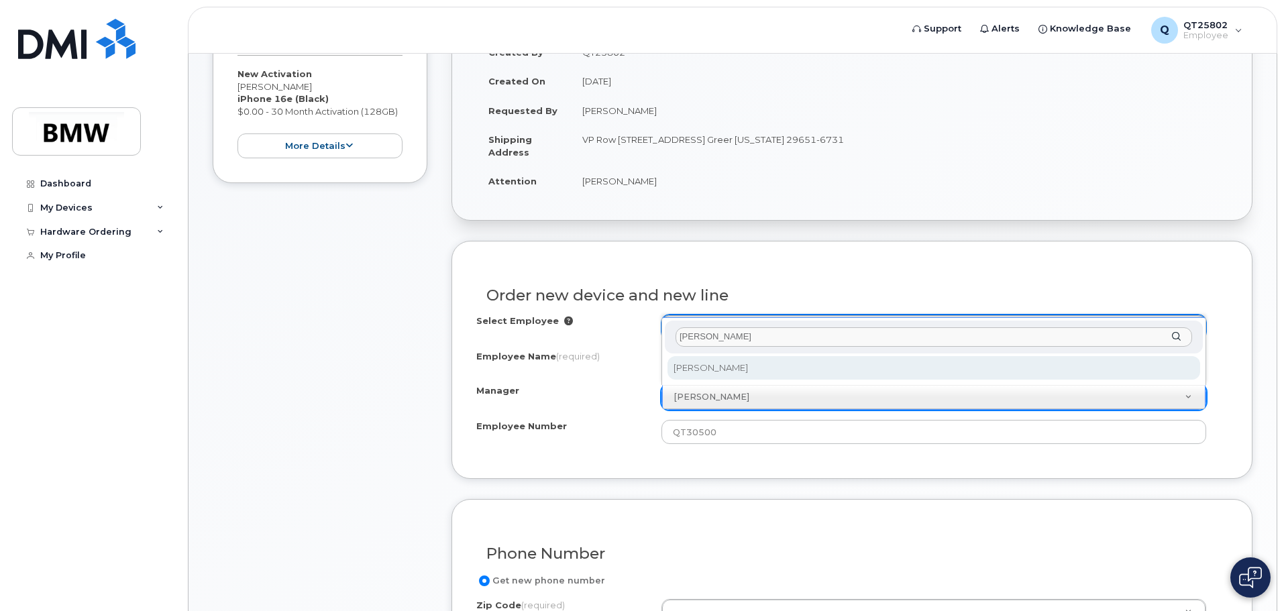
type input "Rich everly"
select select "1895509"
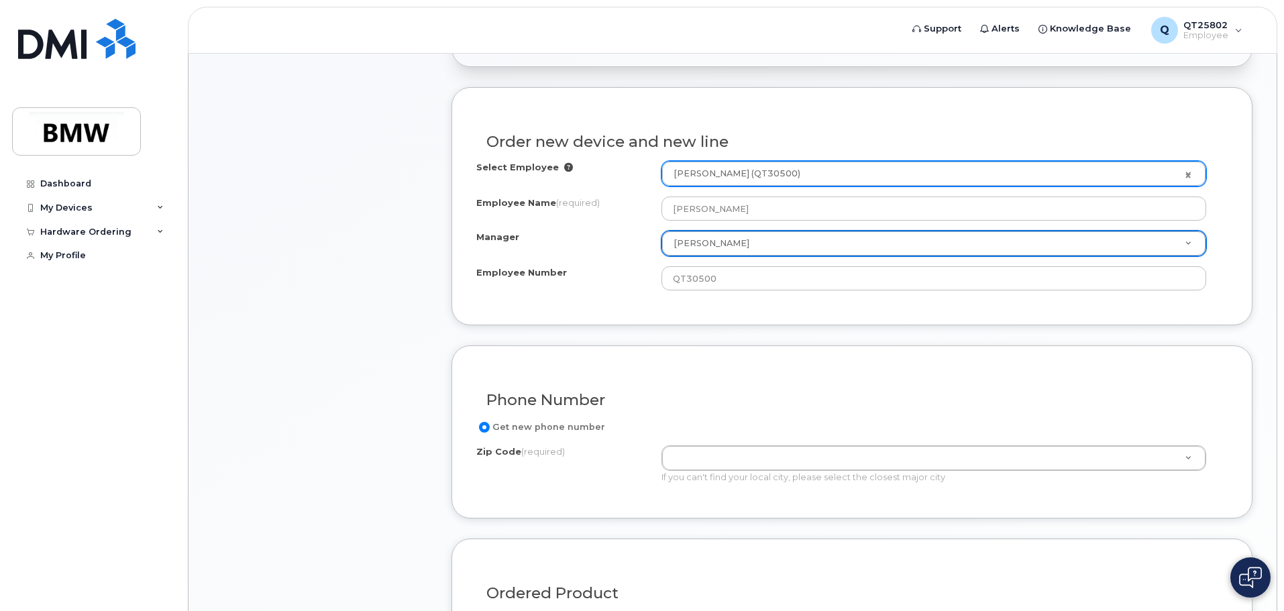
scroll to position [470, 0]
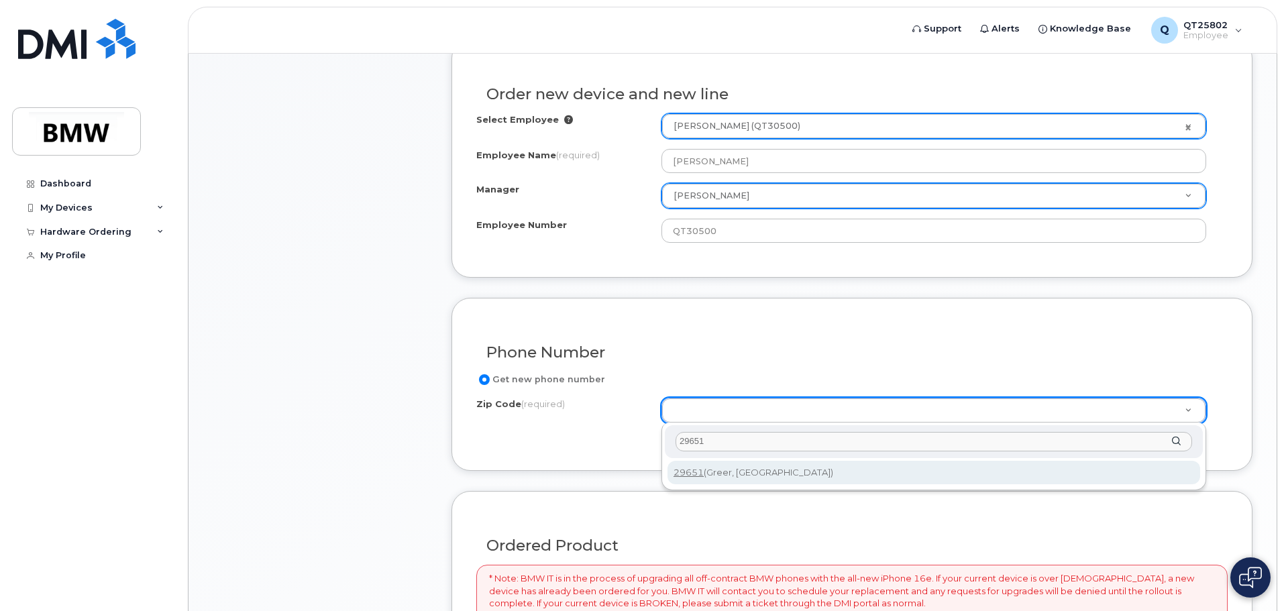
type input "29651"
type input "29651 (Greer, [GEOGRAPHIC_DATA])"
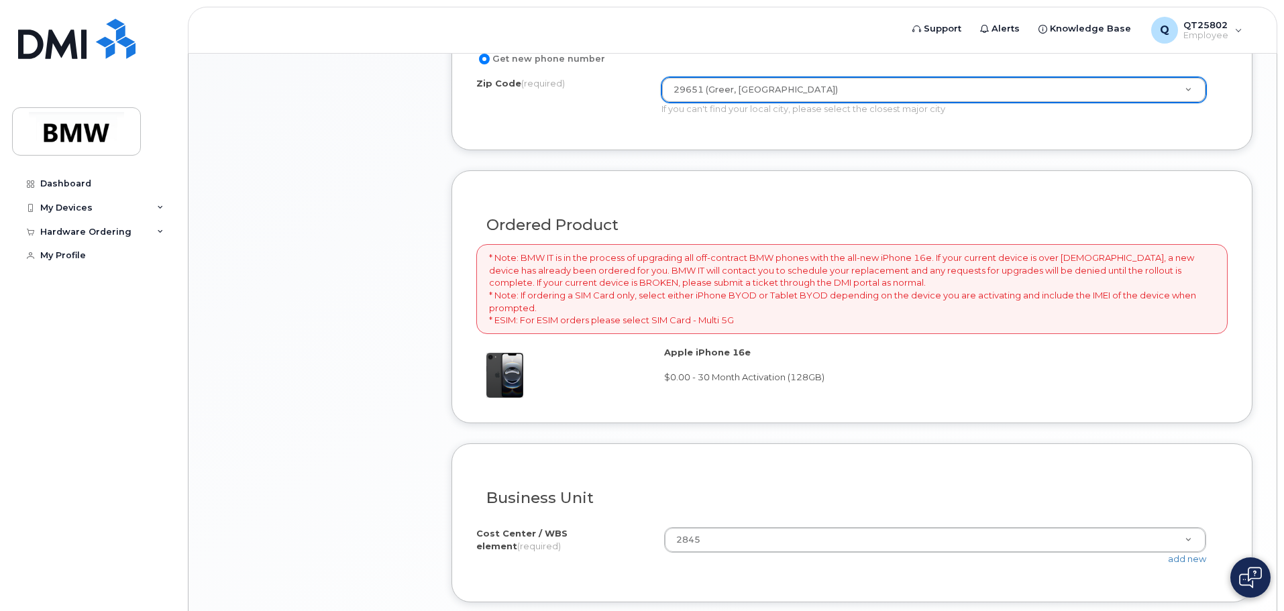
scroll to position [872, 0]
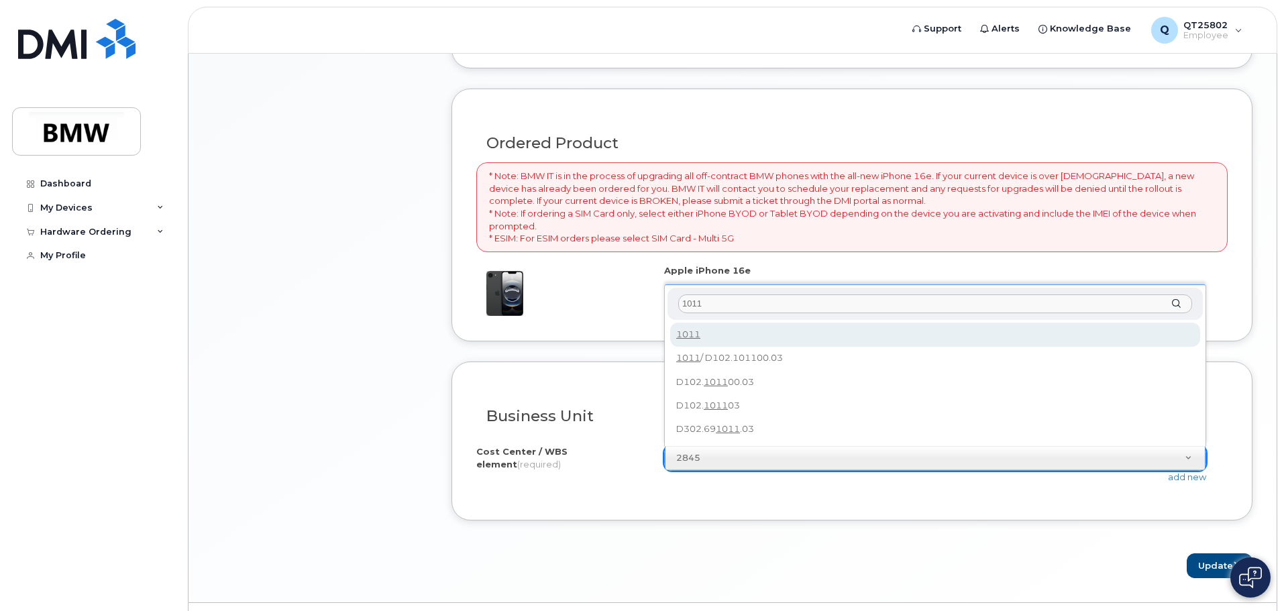
type input "1011"
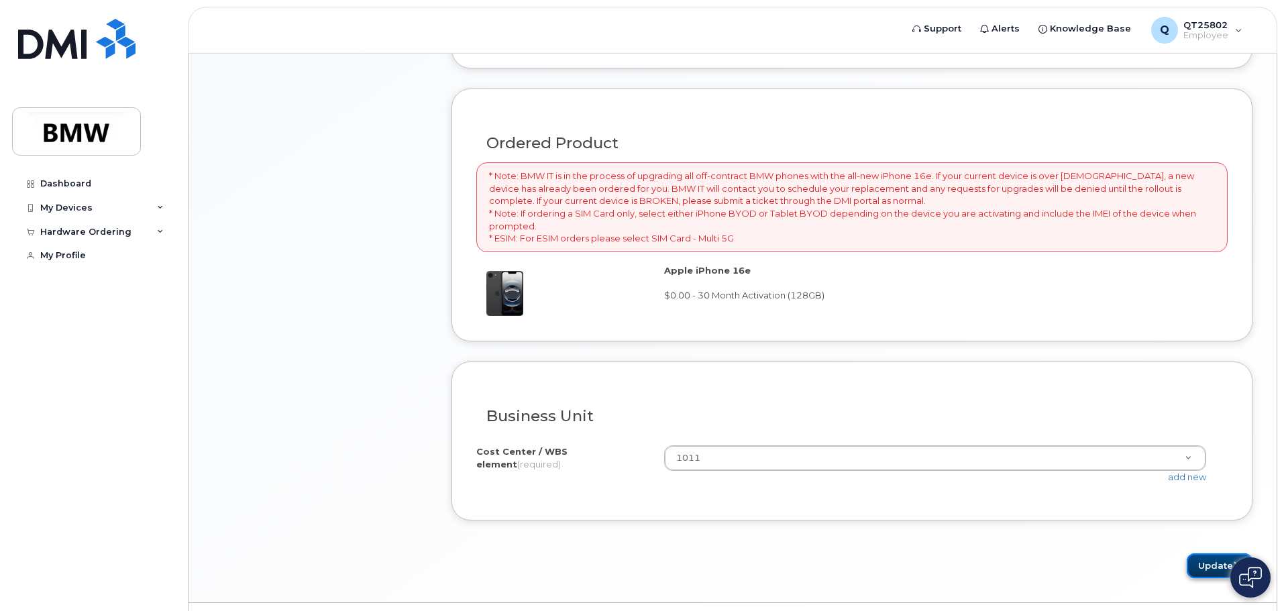
click at [1206, 566] on button "Update" at bounding box center [1220, 566] width 66 height 25
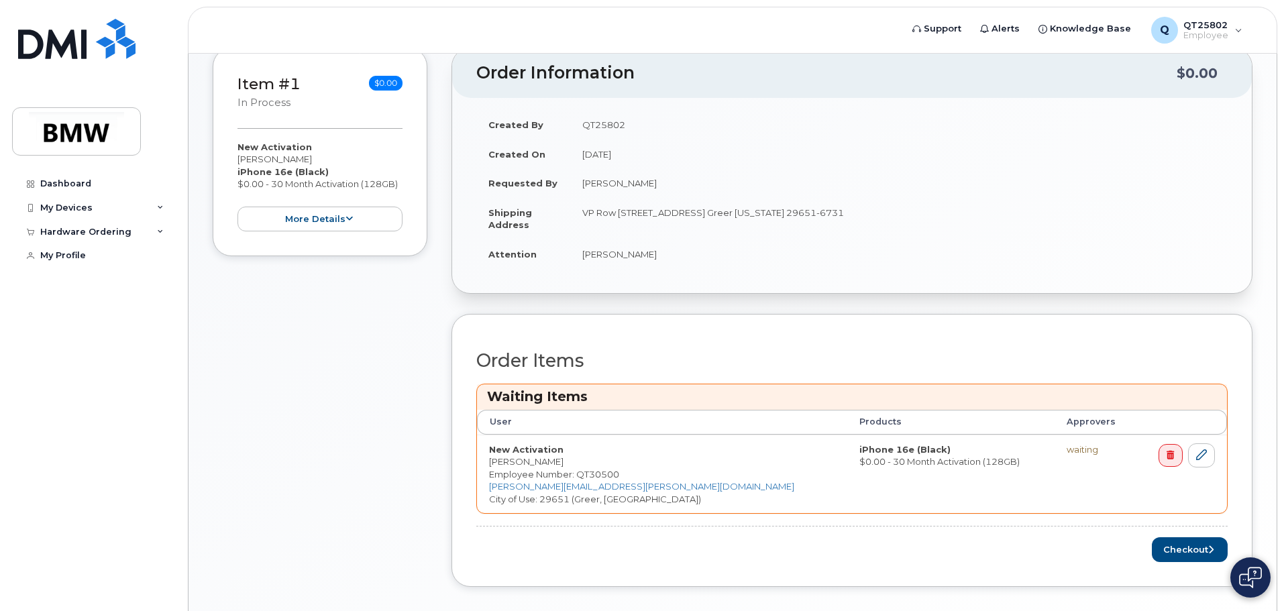
scroll to position [268, 0]
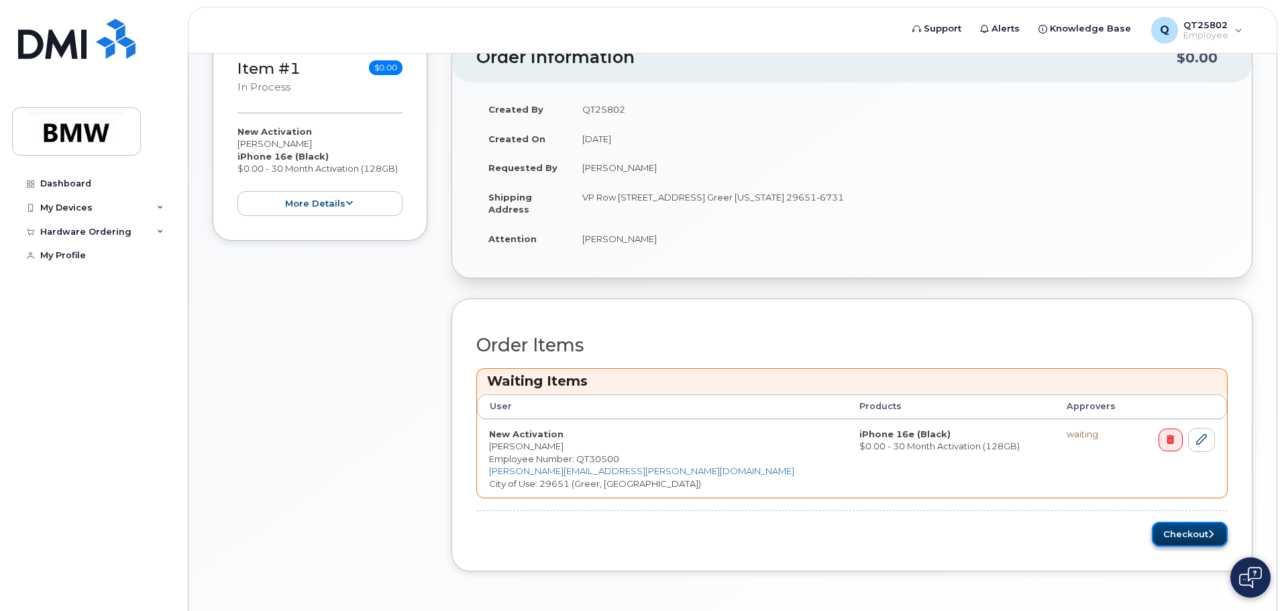
click at [1166, 537] on button "Checkout" at bounding box center [1190, 534] width 76 height 25
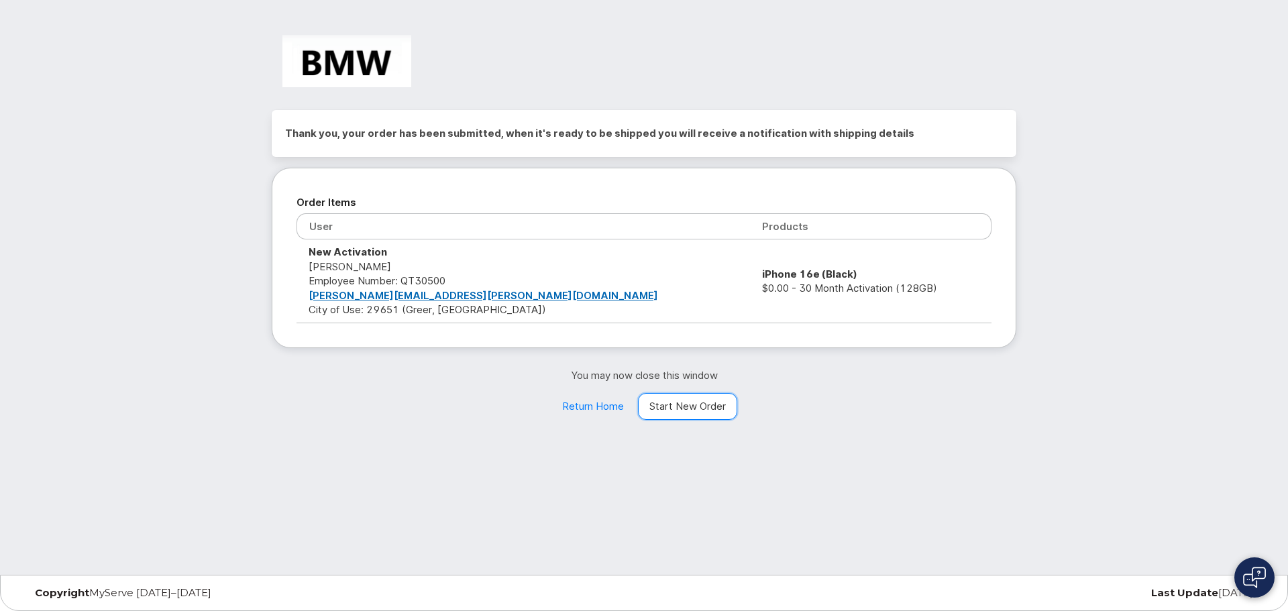
click at [691, 410] on link "Start New Order" at bounding box center [687, 406] width 99 height 27
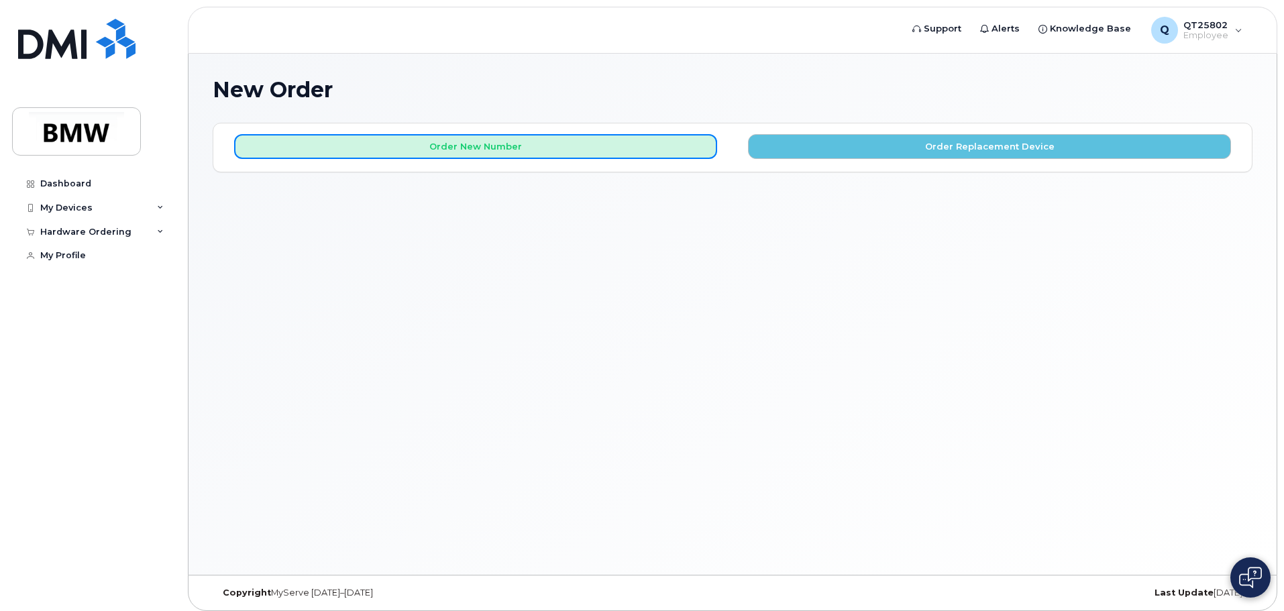
drag, startPoint x: 414, startPoint y: 144, endPoint x: 846, endPoint y: 178, distance: 433.4
click at [413, 144] on button "Order New Number" at bounding box center [475, 146] width 483 height 25
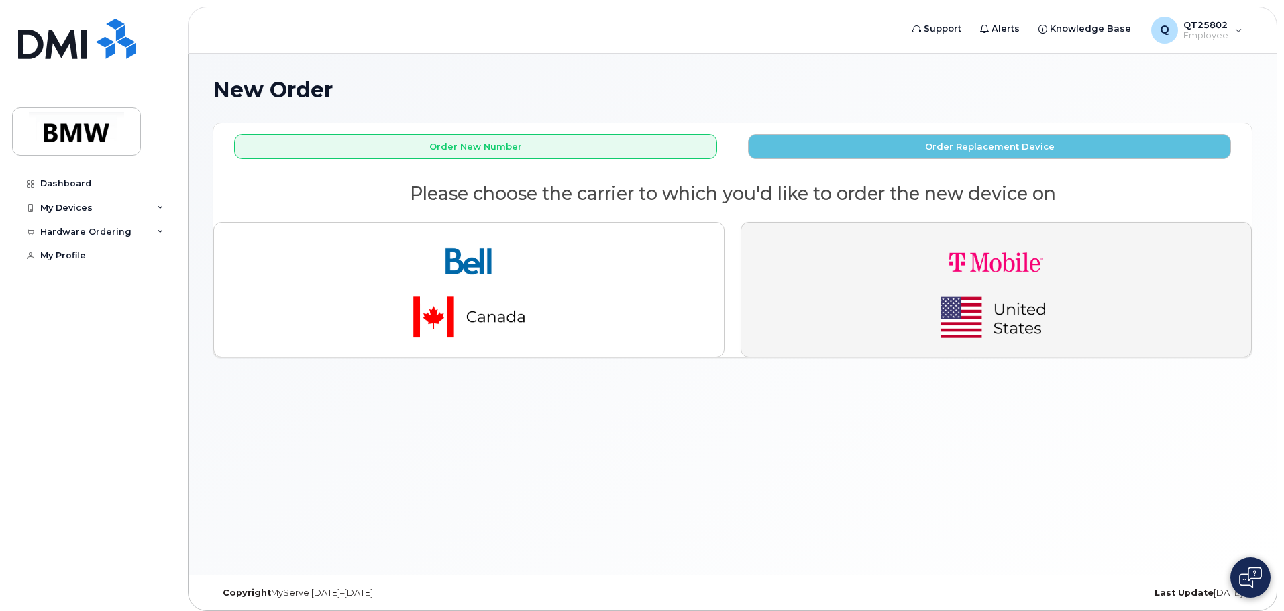
click at [969, 300] on img "button" at bounding box center [997, 290] width 188 height 113
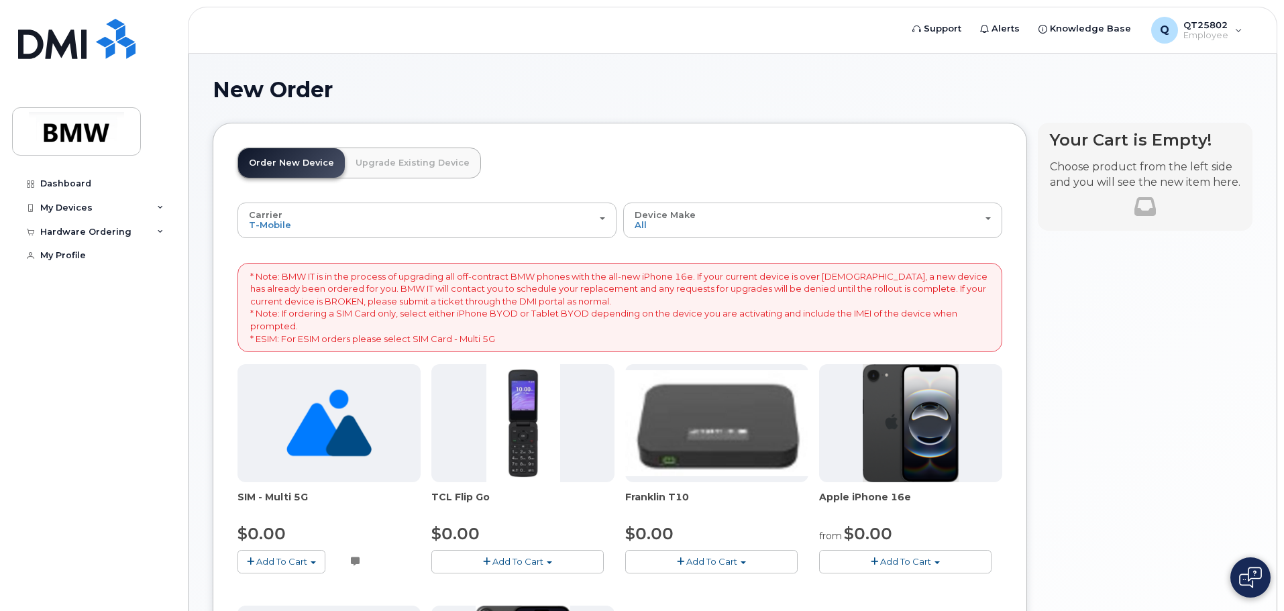
click at [914, 562] on span "Add To Cart" at bounding box center [905, 561] width 51 height 11
click at [917, 587] on link "$0.00 - 30 Month Activation (128GB)" at bounding box center [919, 586] width 193 height 17
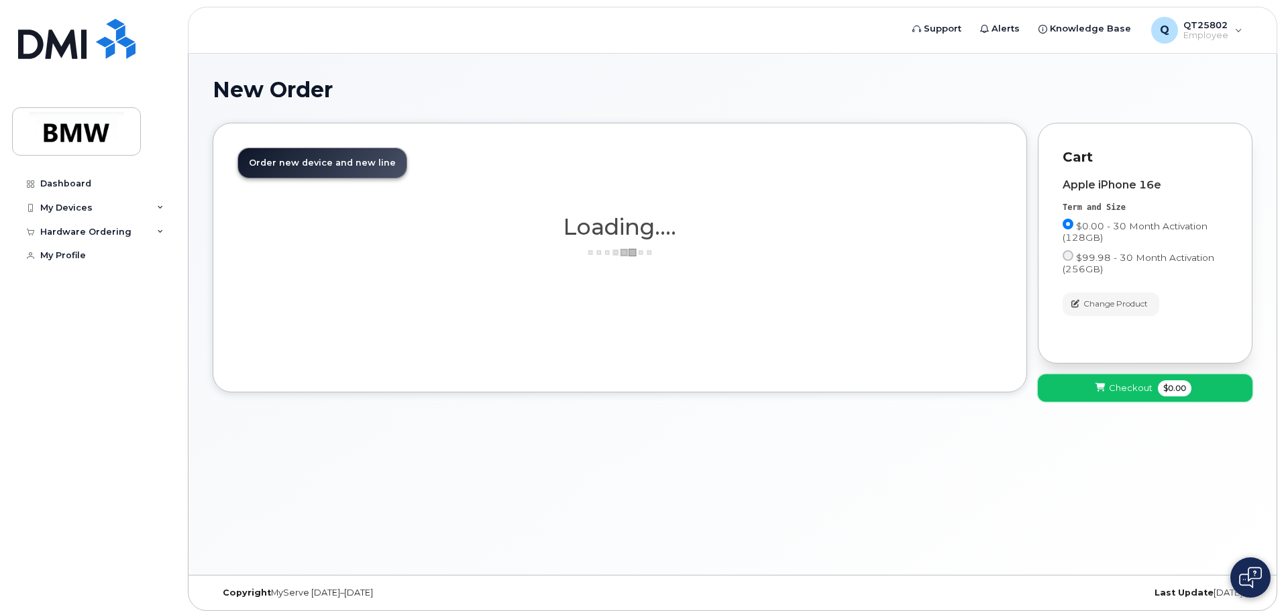
click at [1111, 384] on span "Checkout" at bounding box center [1131, 388] width 44 height 13
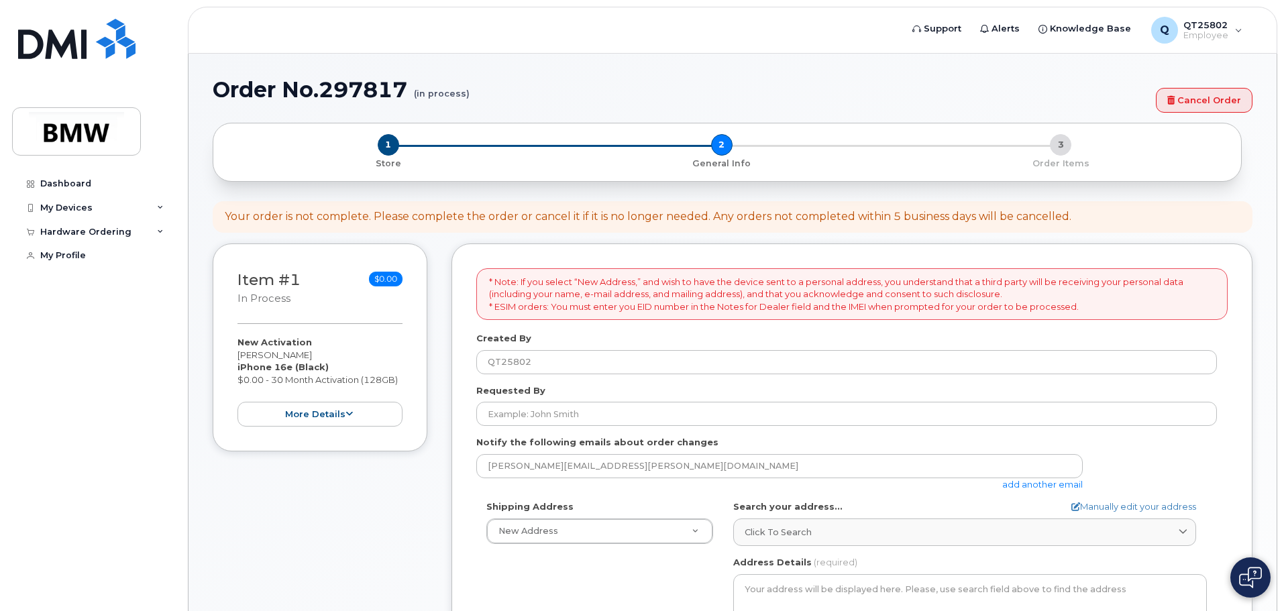
select select
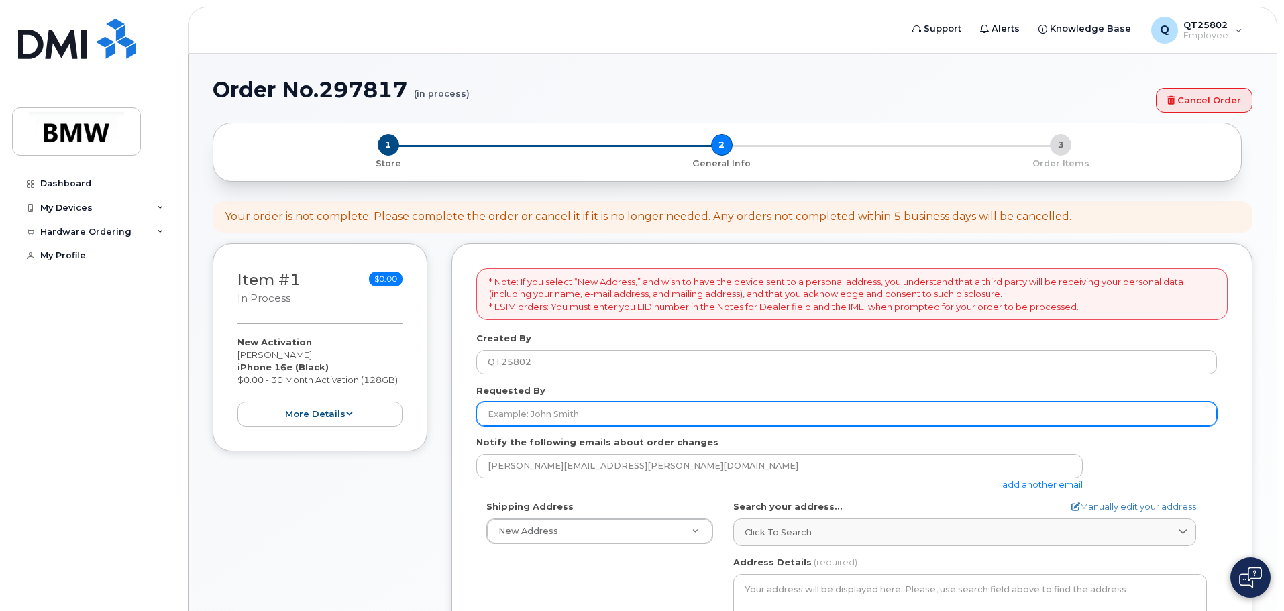
click at [562, 419] on input "Requested By" at bounding box center [846, 414] width 741 height 24
click at [491, 415] on input "[PERSON_NAME]" at bounding box center [846, 414] width 741 height 24
type input "[PERSON_NAME]"
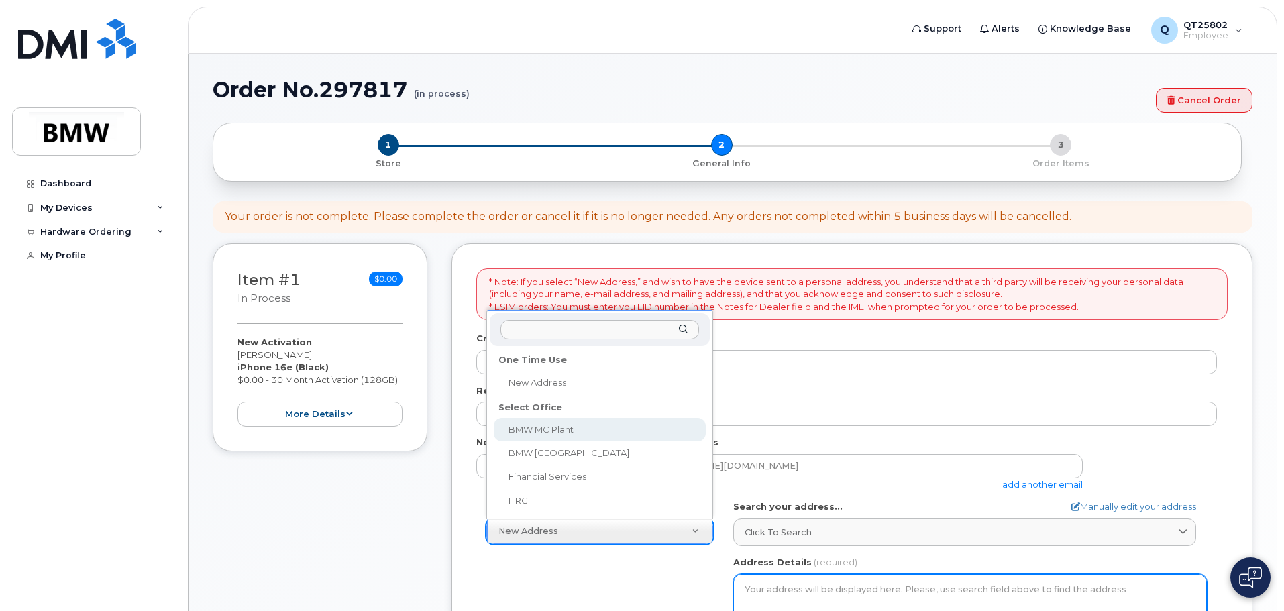
select select
type textarea "[STREET_ADDRESS] Greer [US_STATE] 29651-6731"
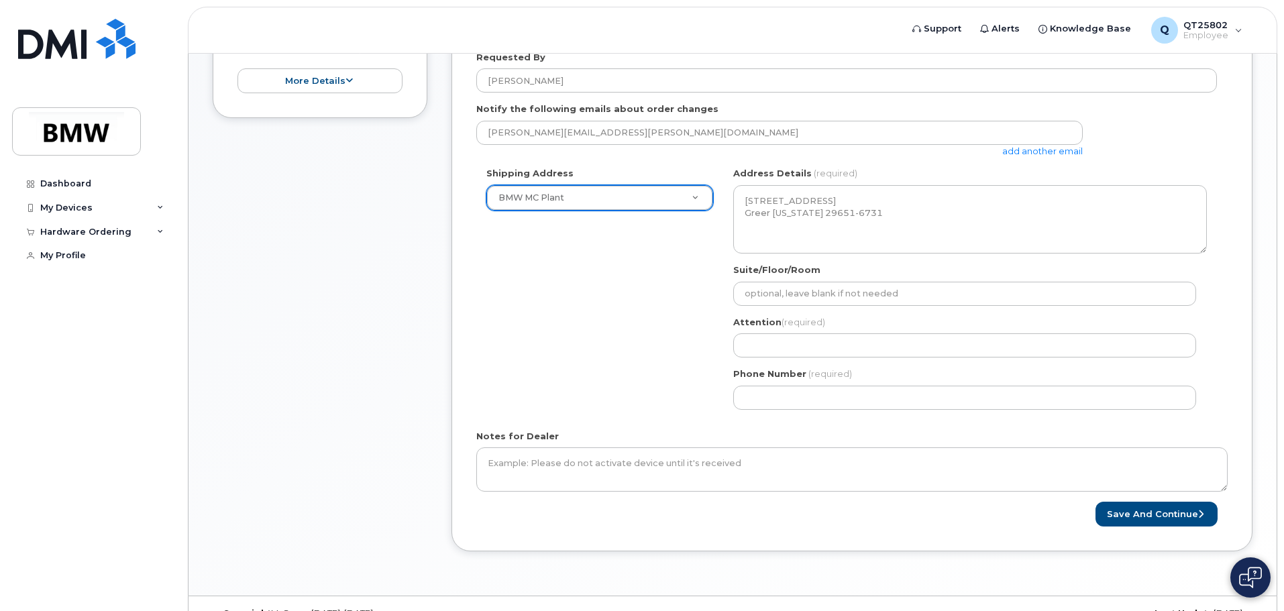
scroll to position [336, 0]
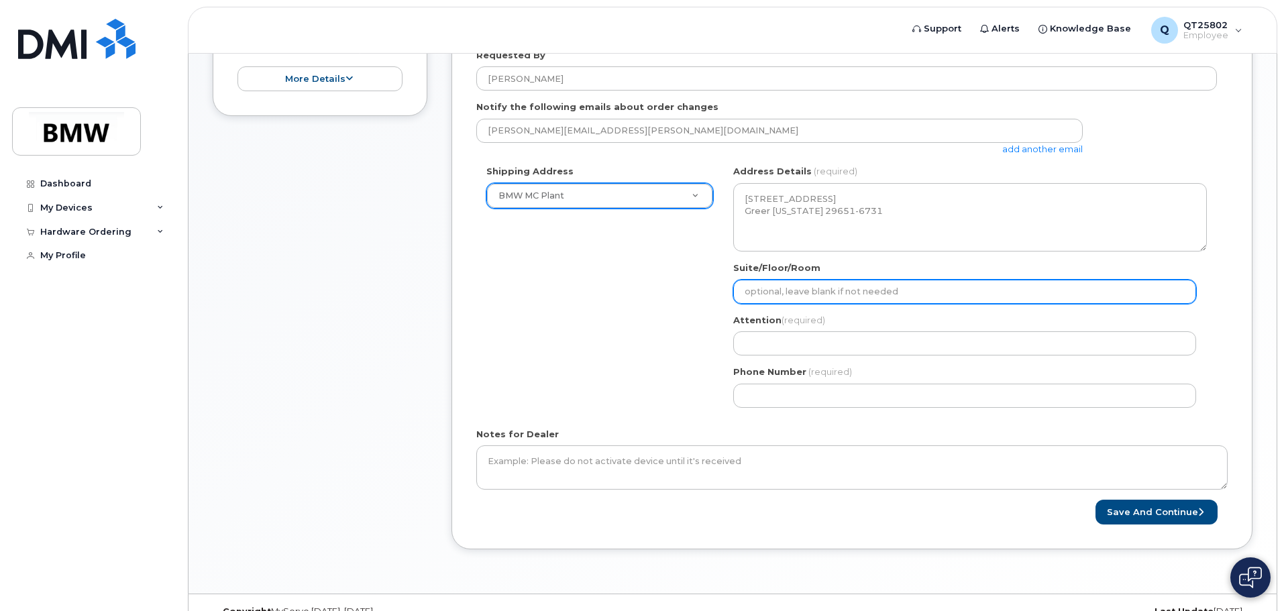
click at [794, 297] on input "Suite/Floor/Room" at bounding box center [964, 292] width 463 height 24
type input "VP Row"
select select
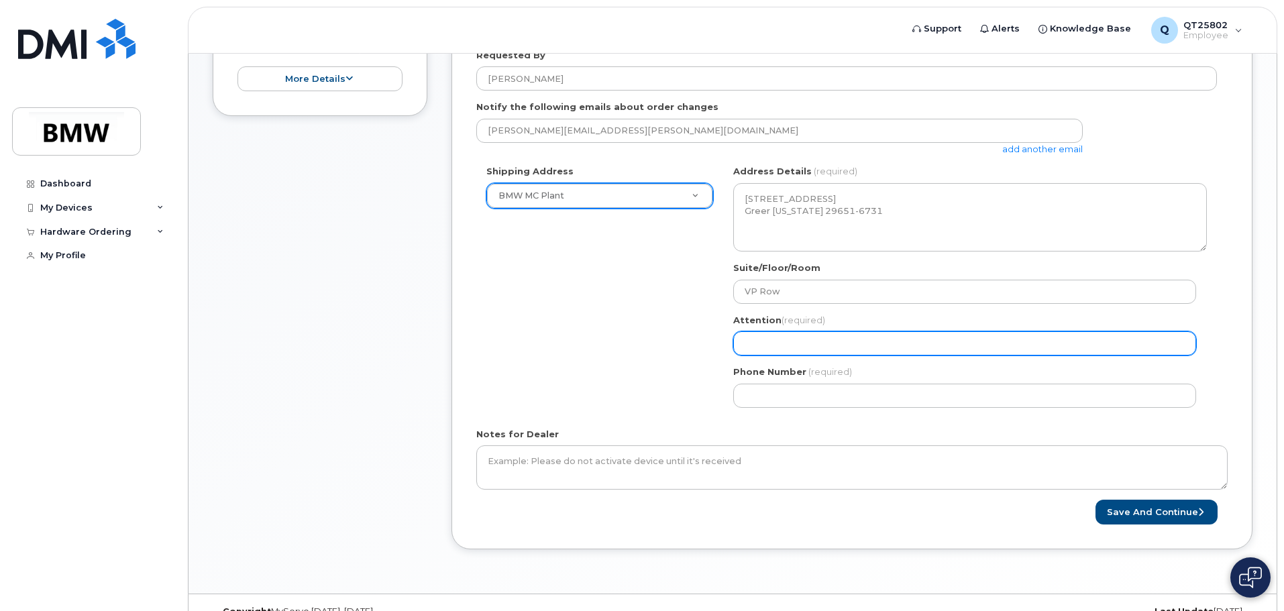
click at [790, 346] on input "Attention (required)" at bounding box center [964, 343] width 463 height 24
type input "[PERSON_NAME]"
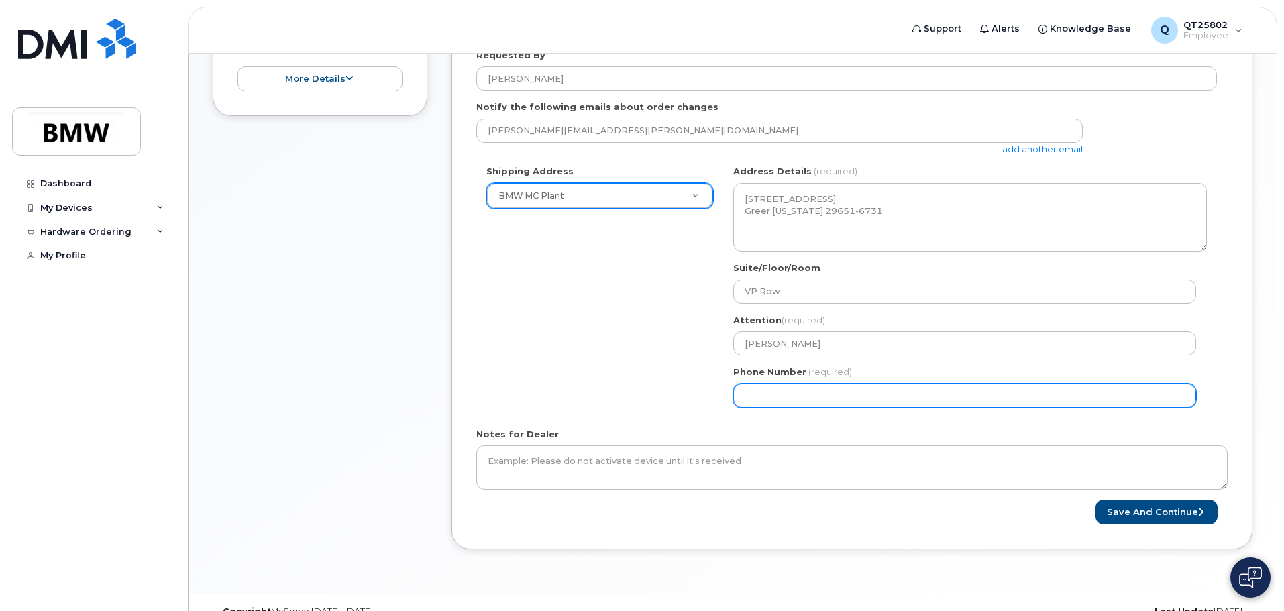
click at [766, 395] on input "Phone Number" at bounding box center [964, 396] width 463 height 24
select select
type input "864275248"
select select
type input "8642752483"
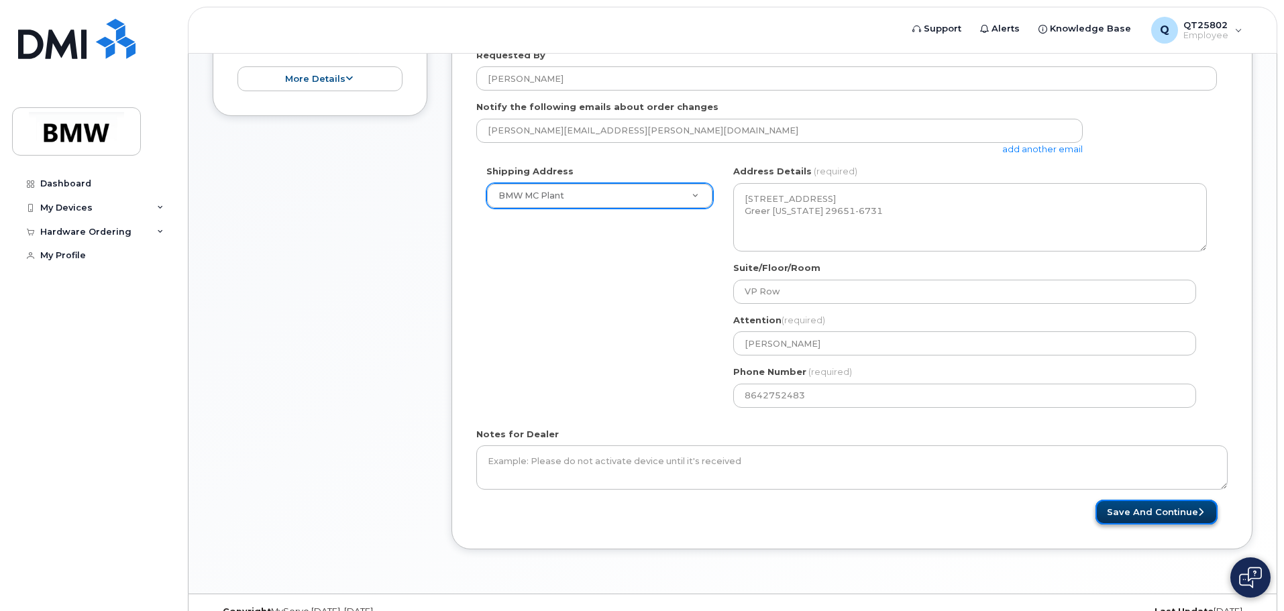
click at [1157, 509] on button "Save and Continue" at bounding box center [1157, 512] width 122 height 25
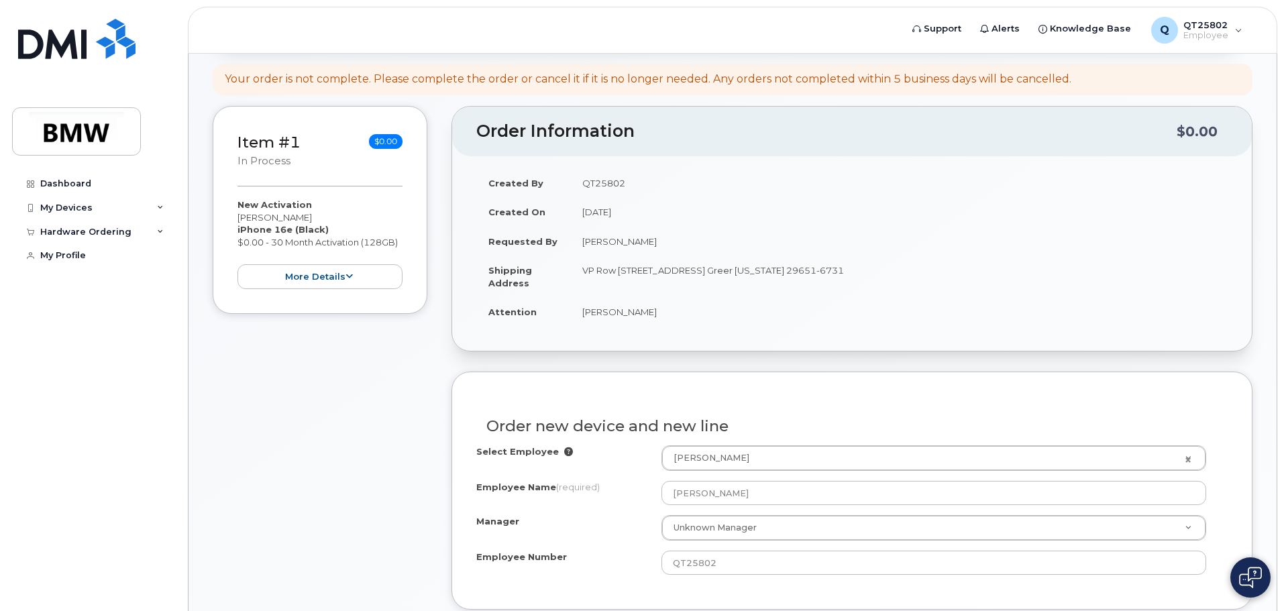
scroll to position [201, 0]
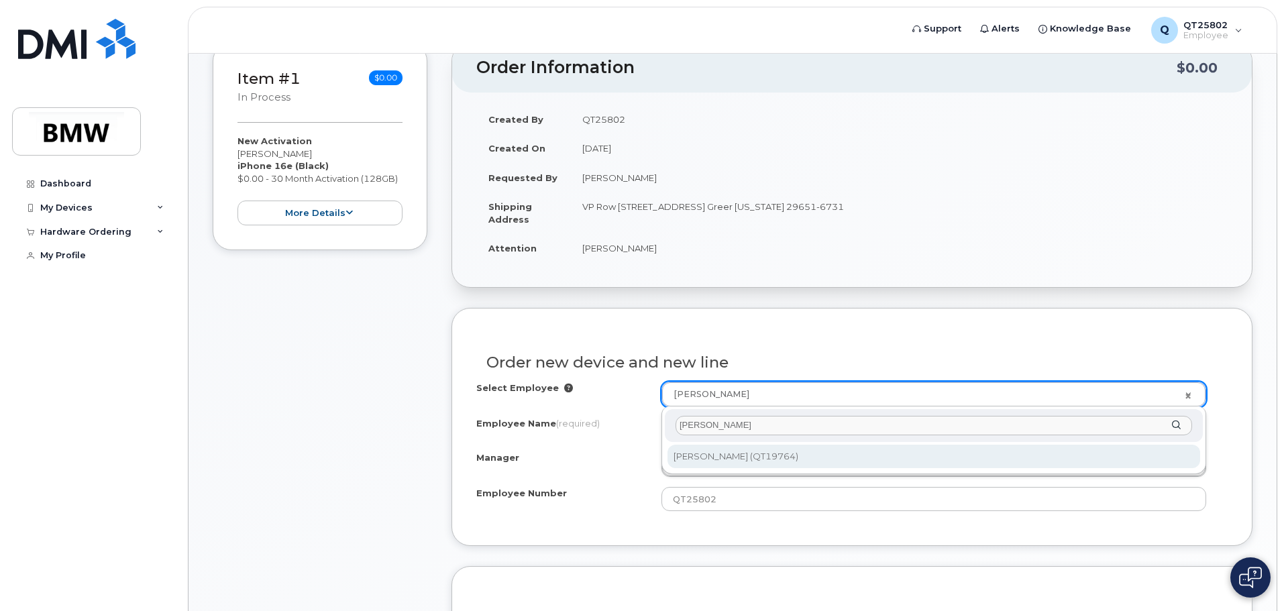
type input "[PERSON_NAME]"
type input "1898786"
type input "[PERSON_NAME]"
type input "QT19764"
type input "1128"
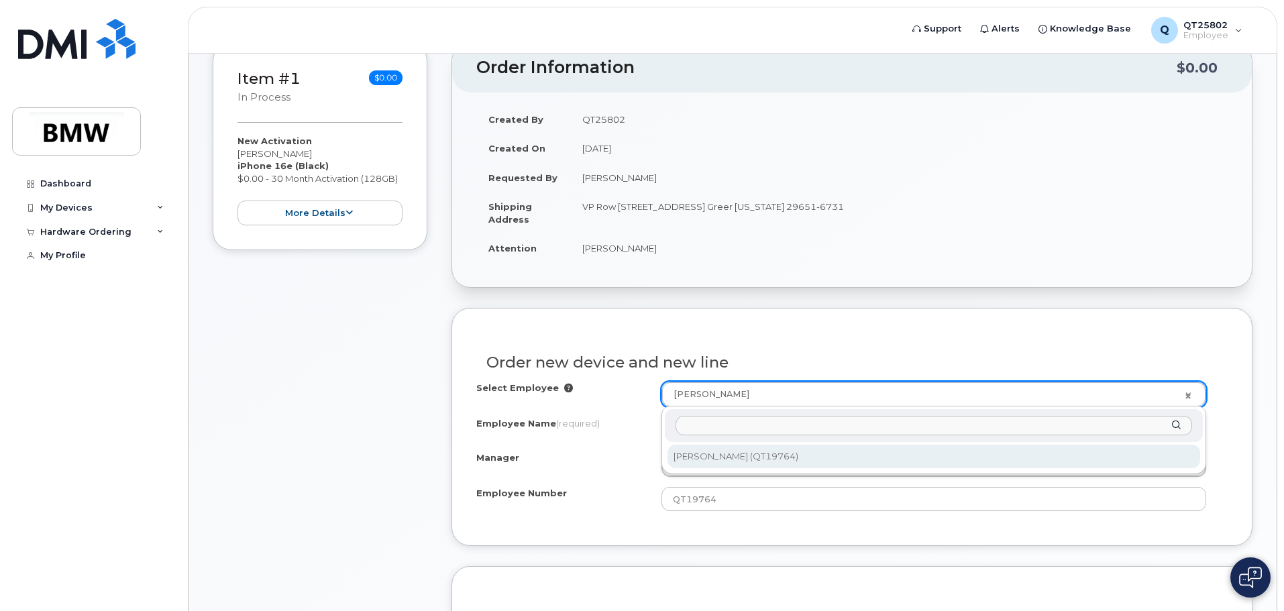
select select "1900252"
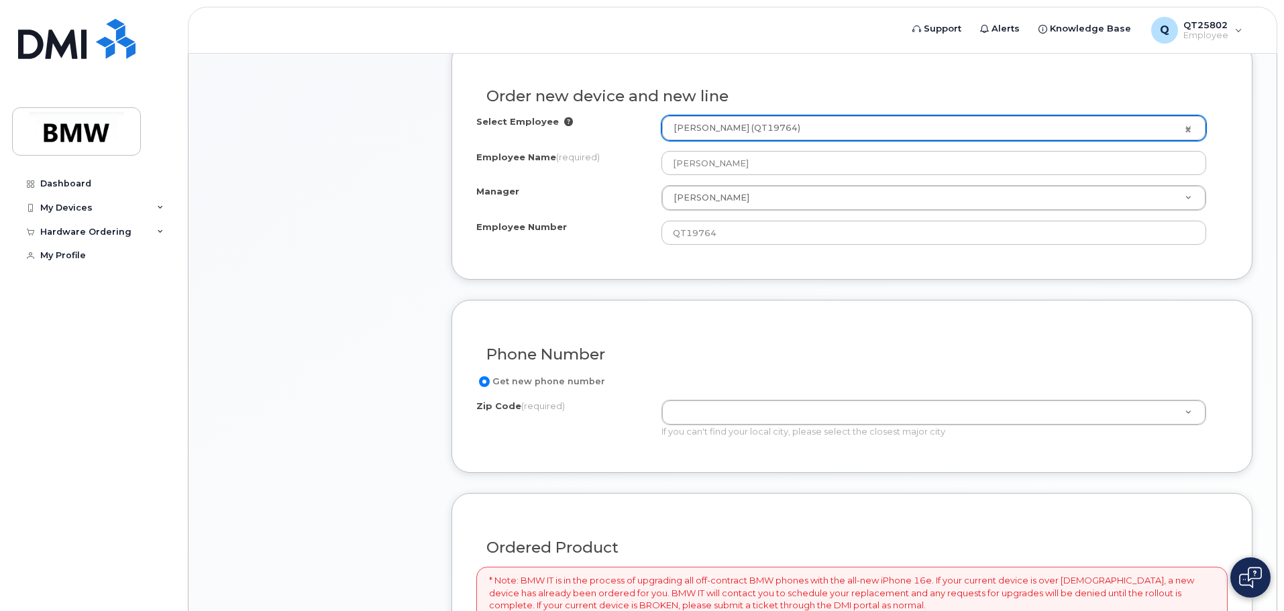
scroll to position [470, 0]
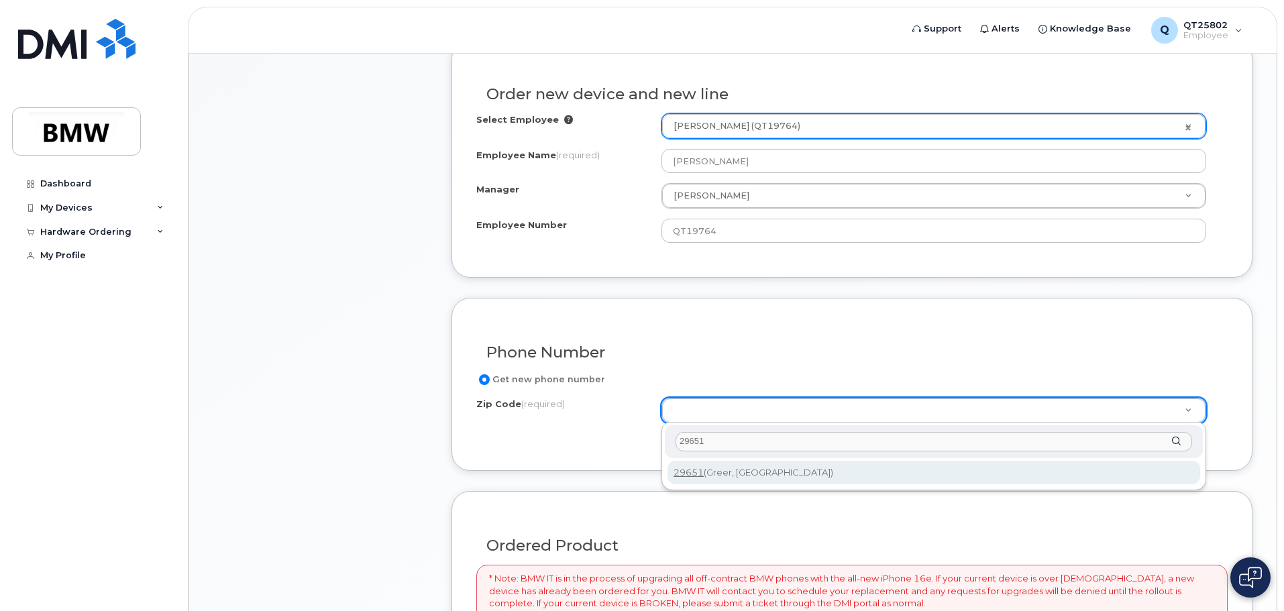
type input "29651"
type input "29651 (Greer, SC)"
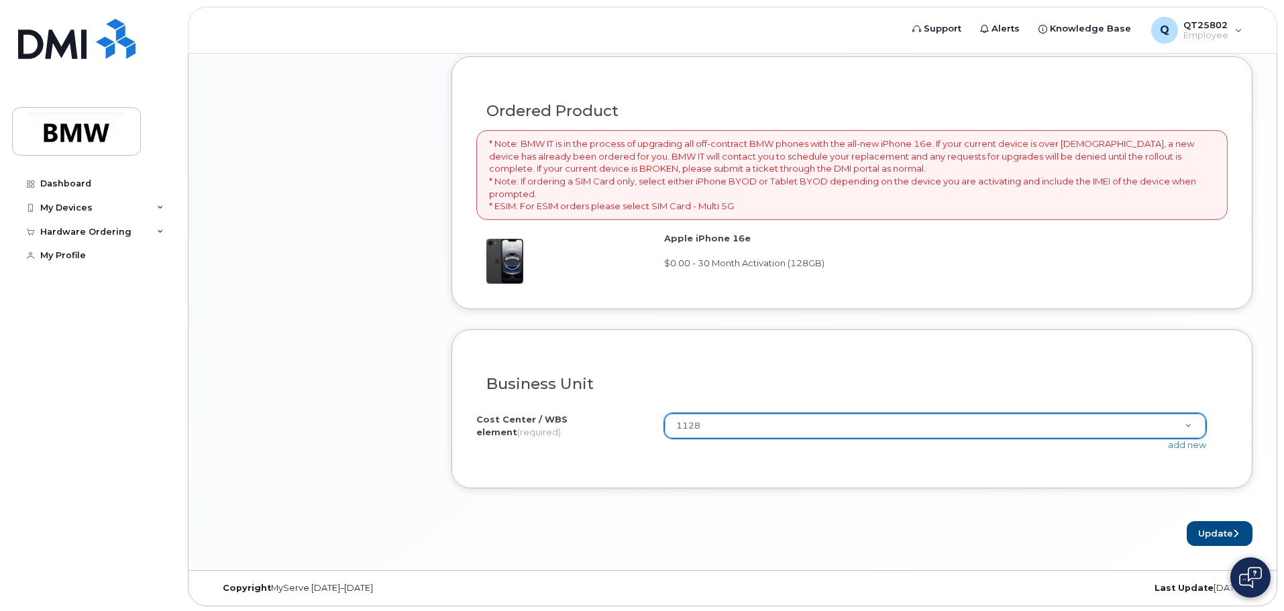
scroll to position [907, 0]
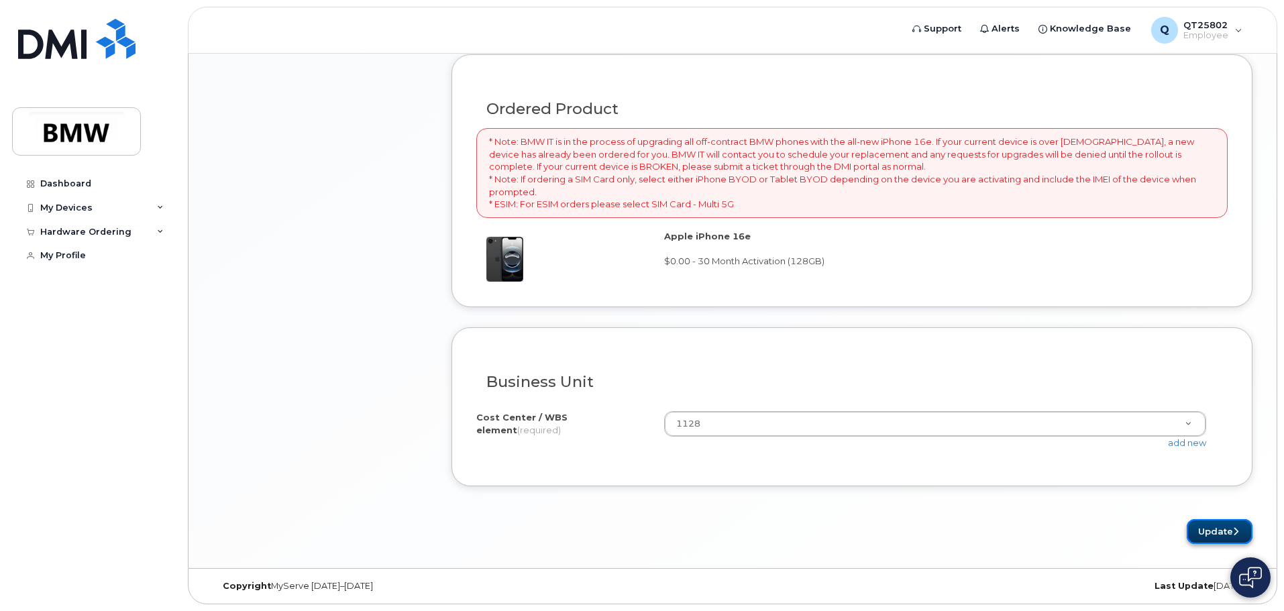
click at [1222, 526] on button "Update" at bounding box center [1220, 531] width 66 height 25
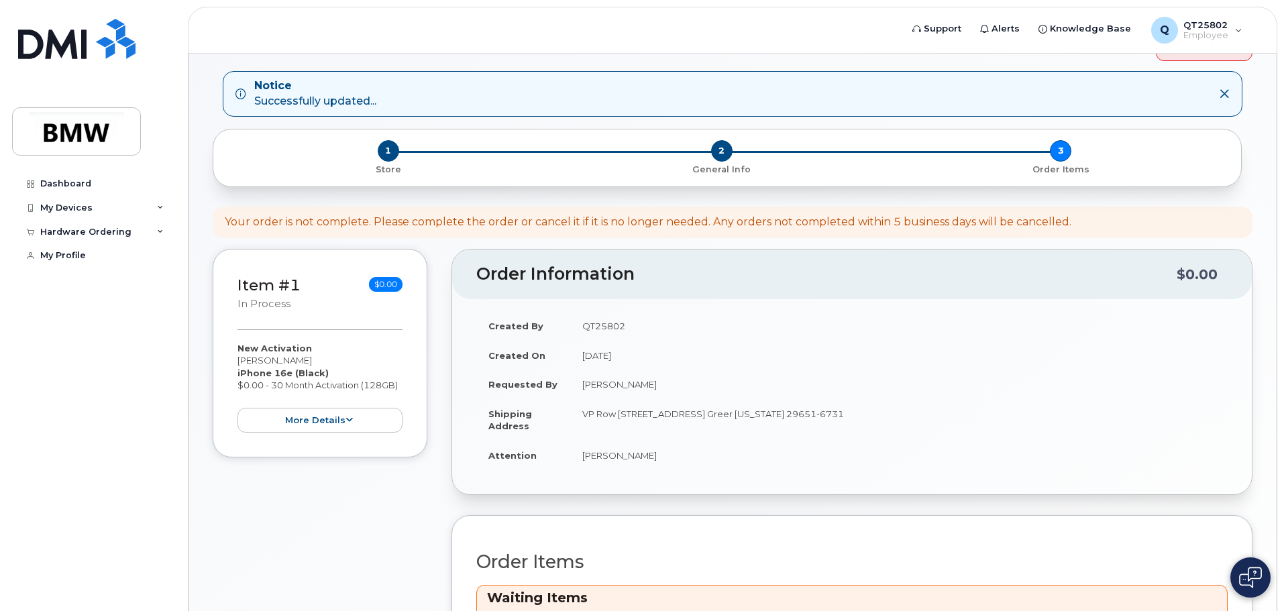
scroll to position [316, 0]
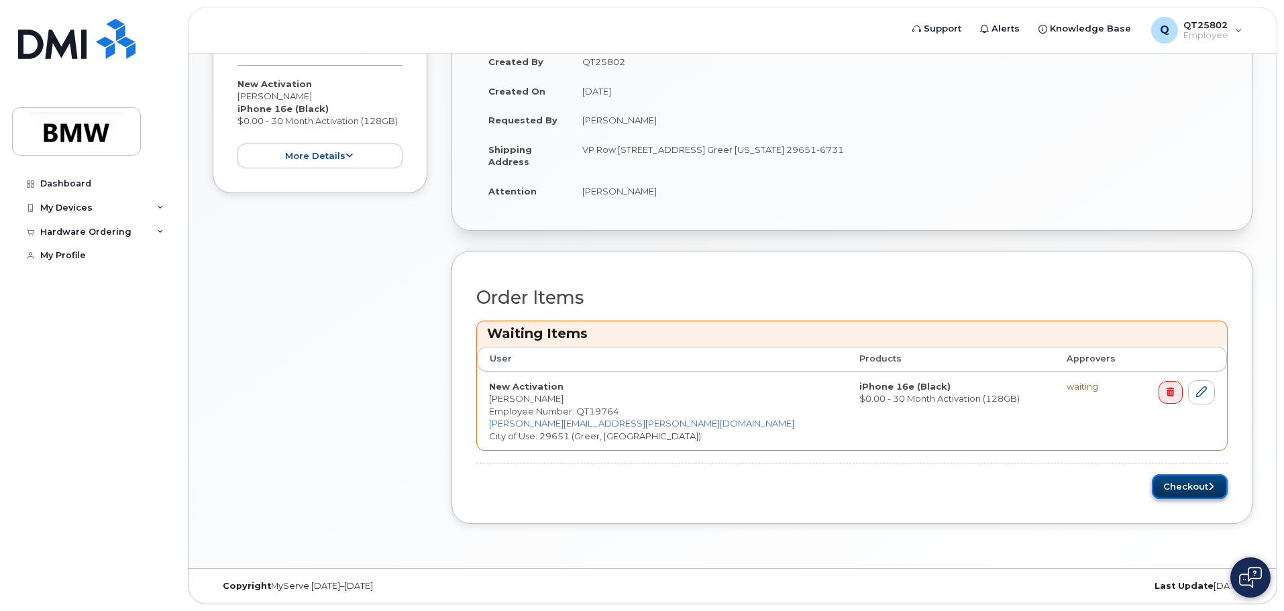
click at [1189, 484] on button "Checkout" at bounding box center [1190, 486] width 76 height 25
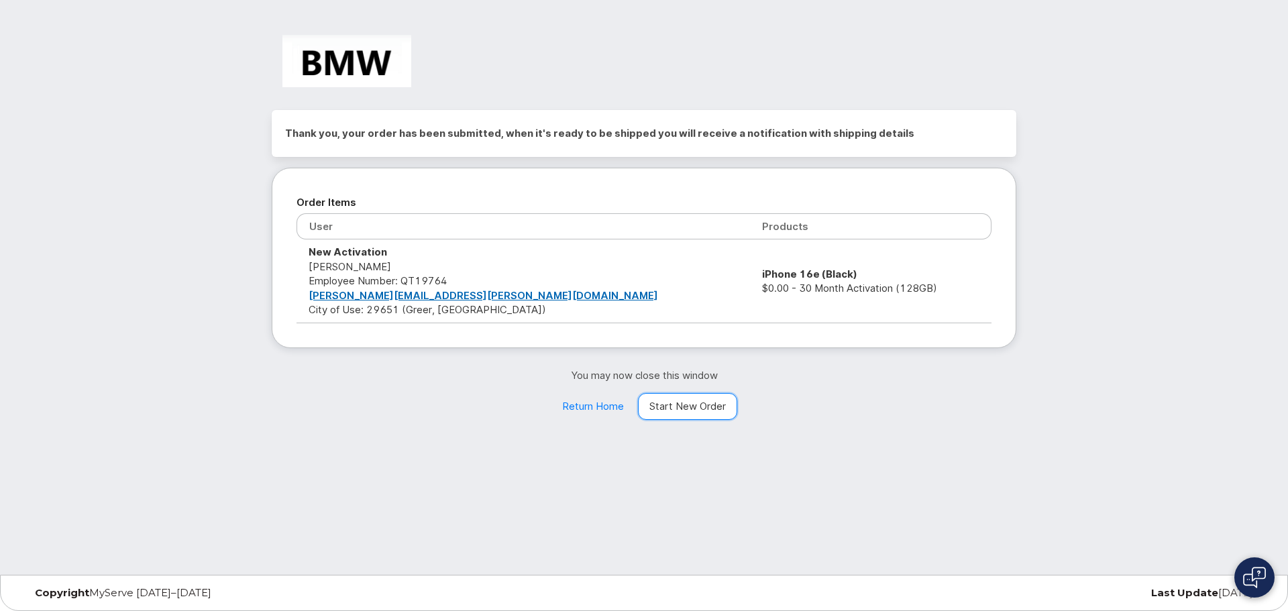
click at [697, 413] on link "Start New Order" at bounding box center [687, 406] width 99 height 27
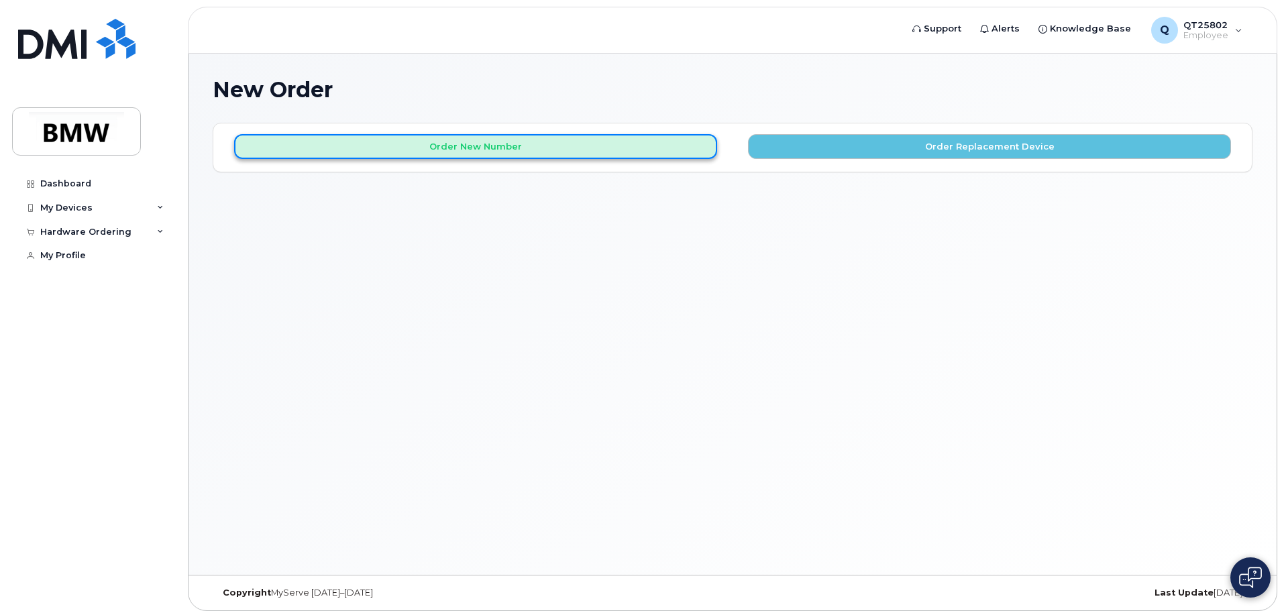
click at [494, 140] on button "Order New Number" at bounding box center [475, 146] width 483 height 25
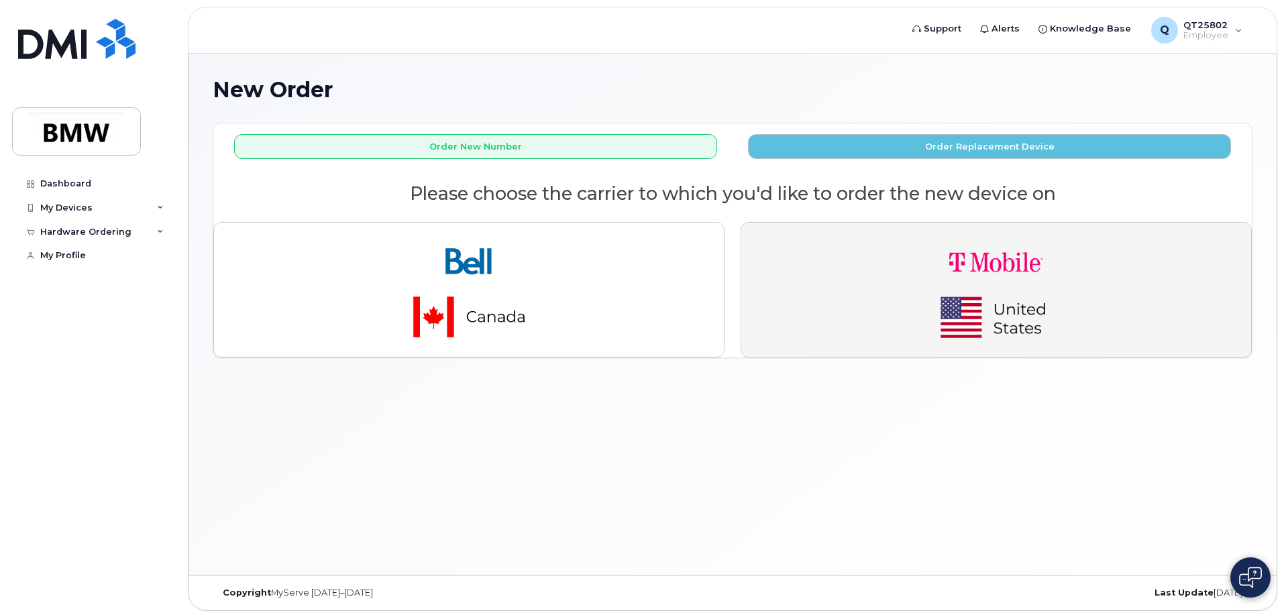
click at [964, 313] on img "button" at bounding box center [997, 290] width 188 height 113
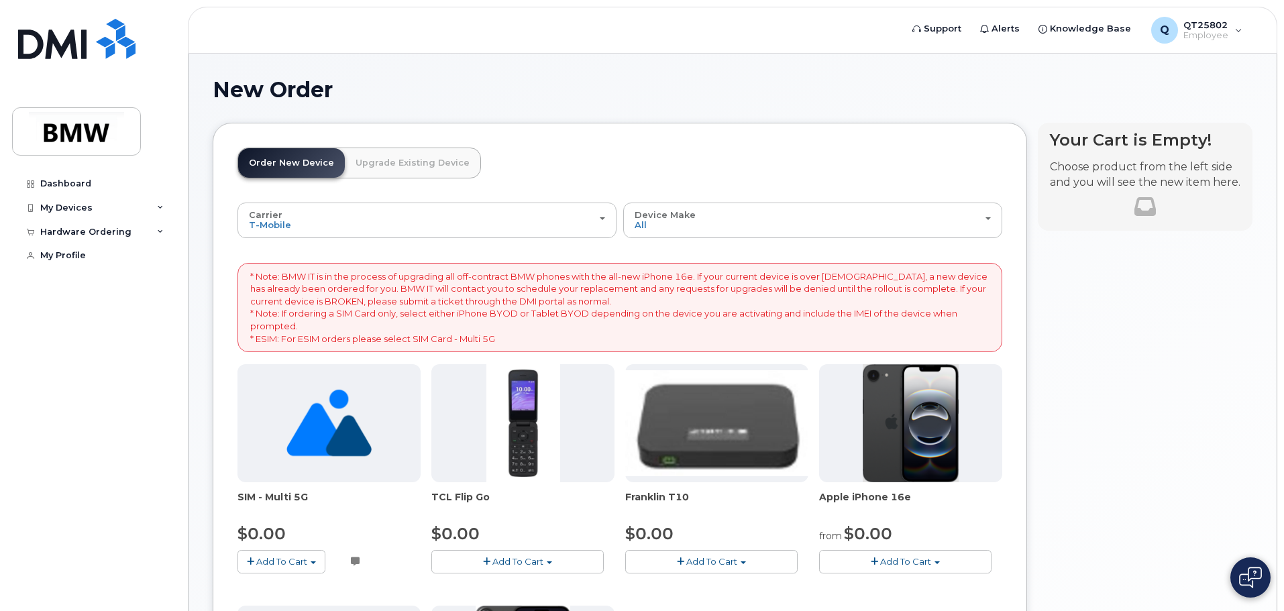
click at [884, 561] on span "Add To Cart" at bounding box center [905, 561] width 51 height 11
click at [902, 581] on link "$0.00 - 30 Month Activation (128GB)" at bounding box center [919, 586] width 193 height 17
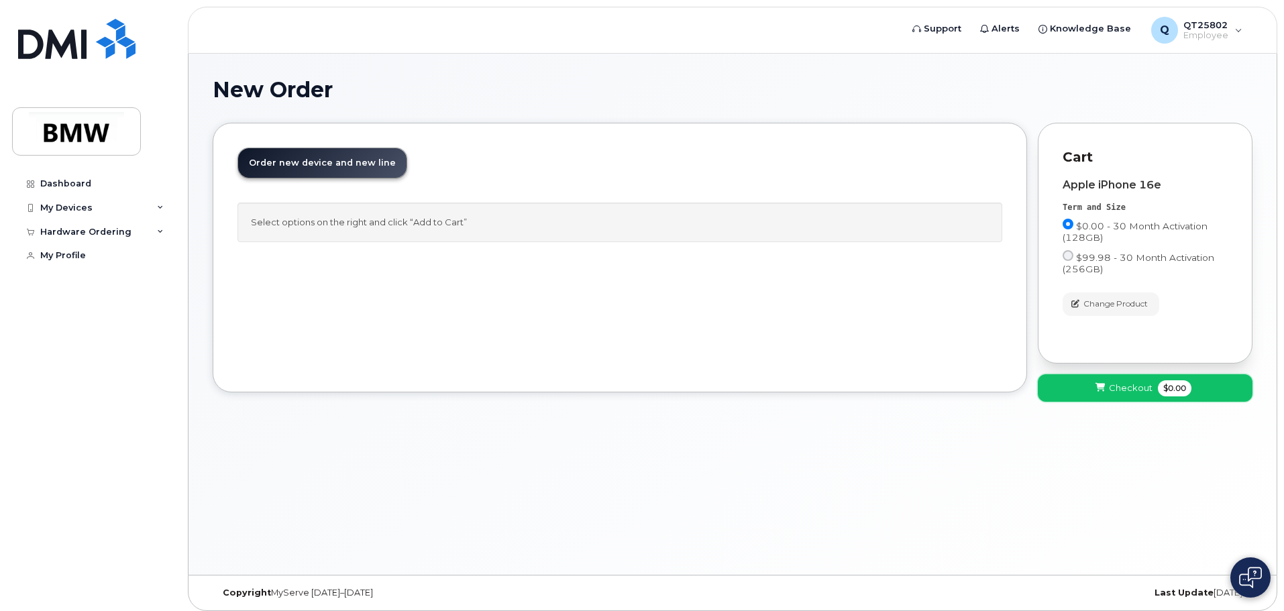
click at [1099, 380] on button "Checkout $0.00" at bounding box center [1145, 388] width 215 height 28
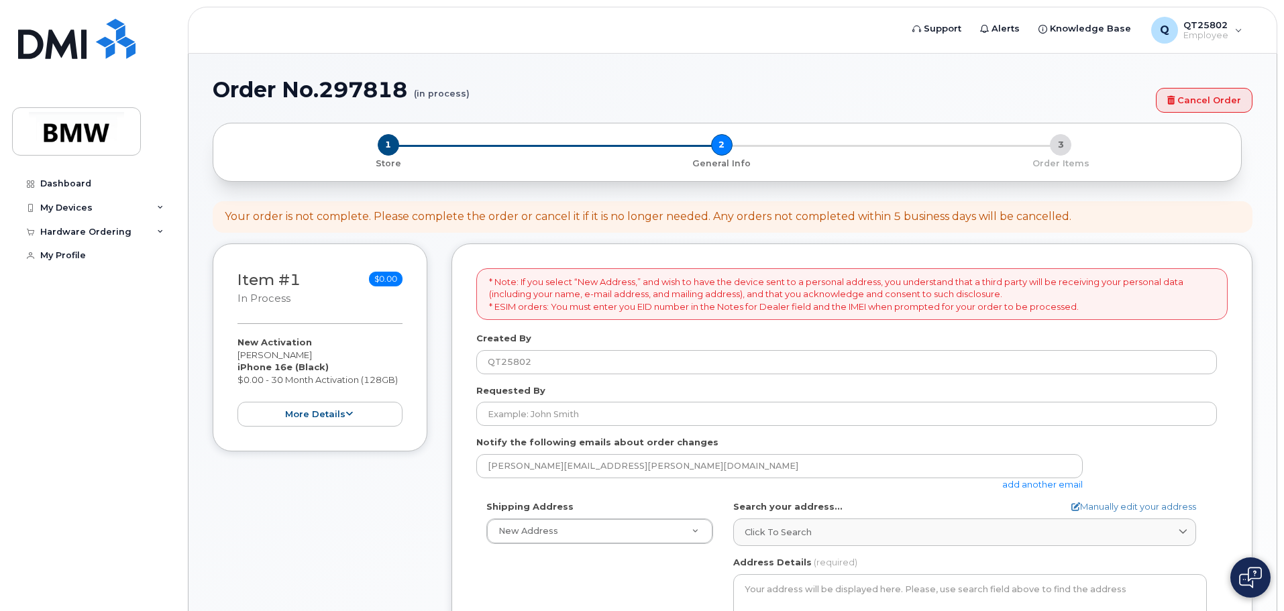
select select
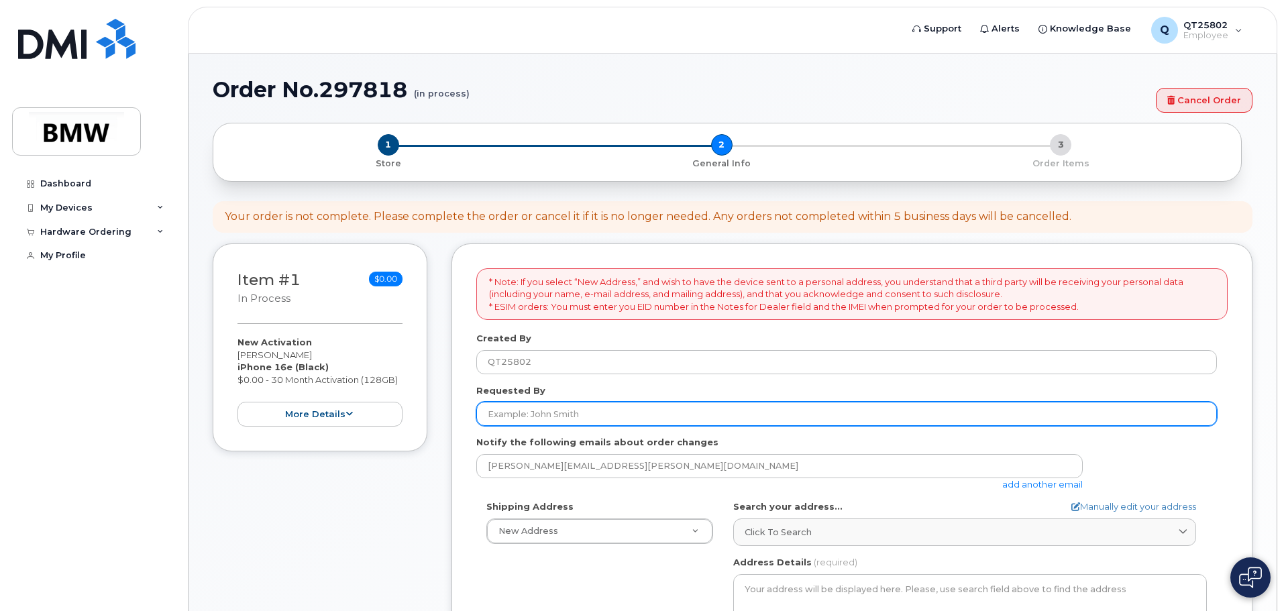
click at [524, 410] on input "Requested By" at bounding box center [846, 414] width 741 height 24
type input "[PERSON_NAME]"
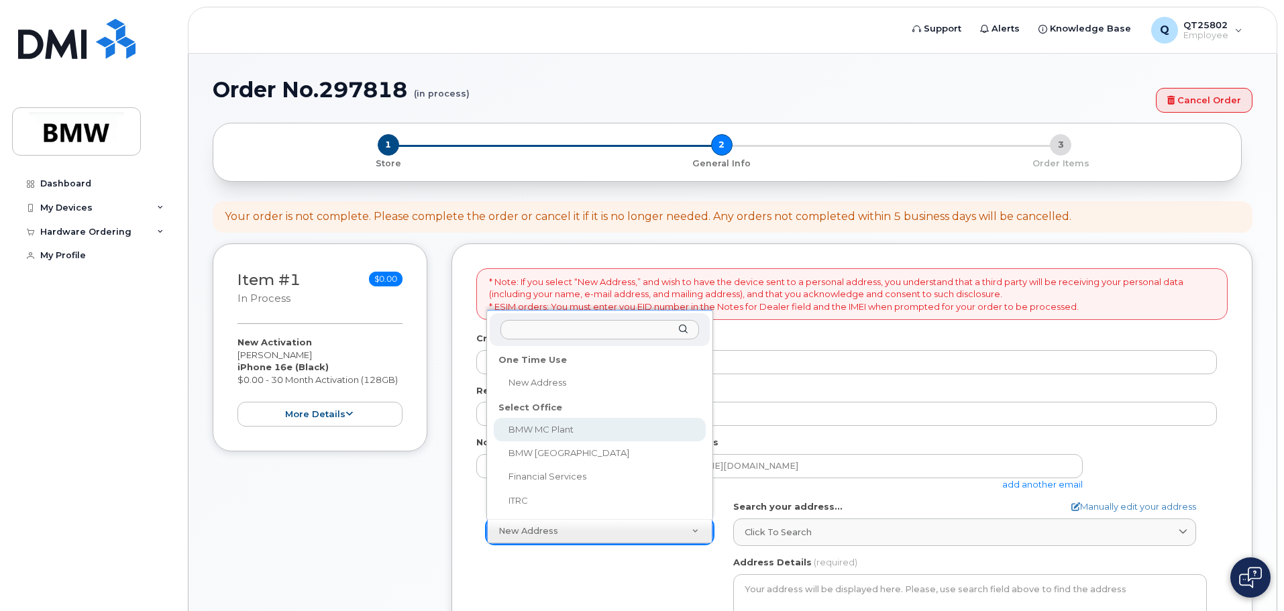
select select
type textarea "1400 Highway 101 S GREER SC 29651-6731 UNITED STATES Greer South Carolina 29651…"
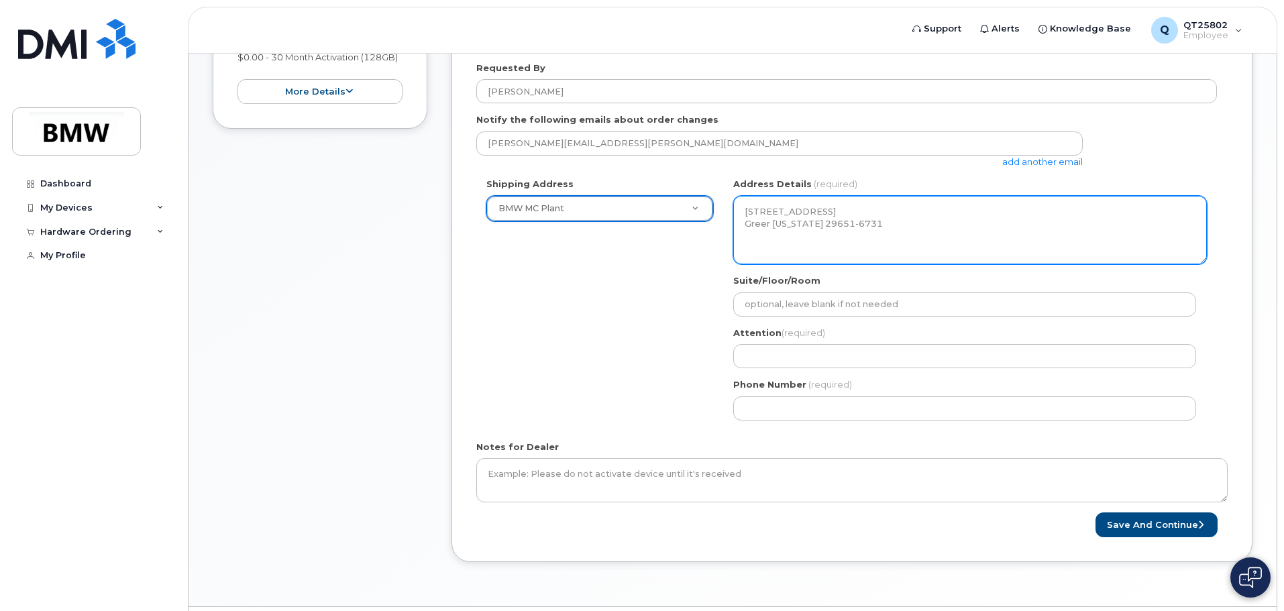
scroll to position [336, 0]
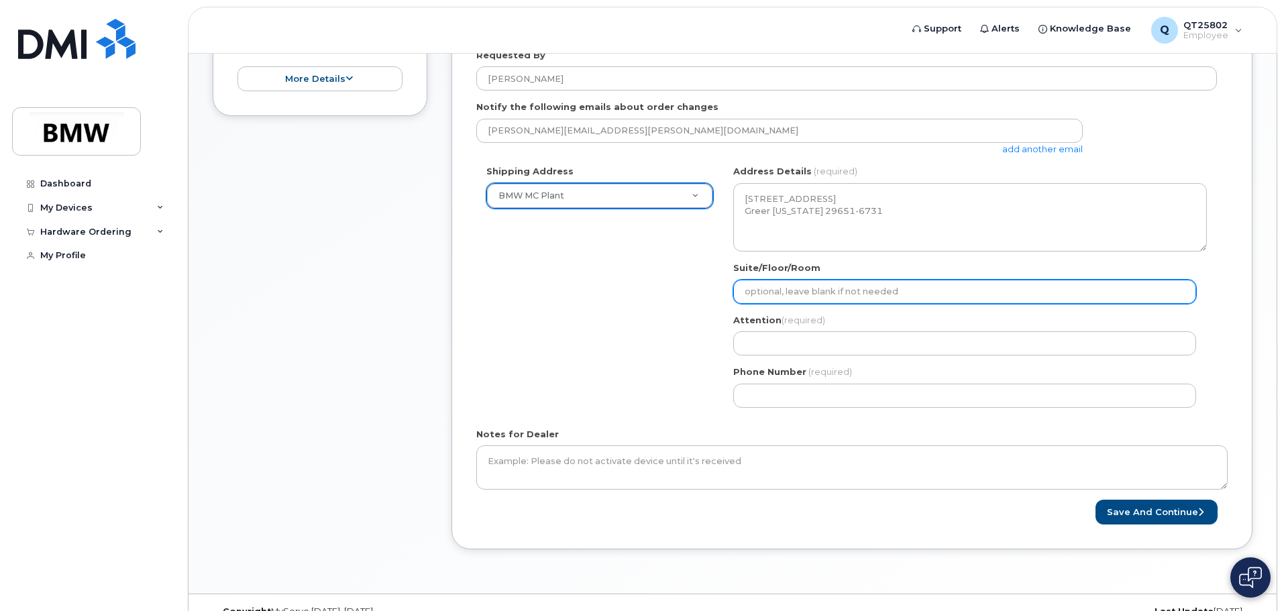
click at [810, 286] on input "Suite/Floor/Room" at bounding box center [964, 292] width 463 height 24
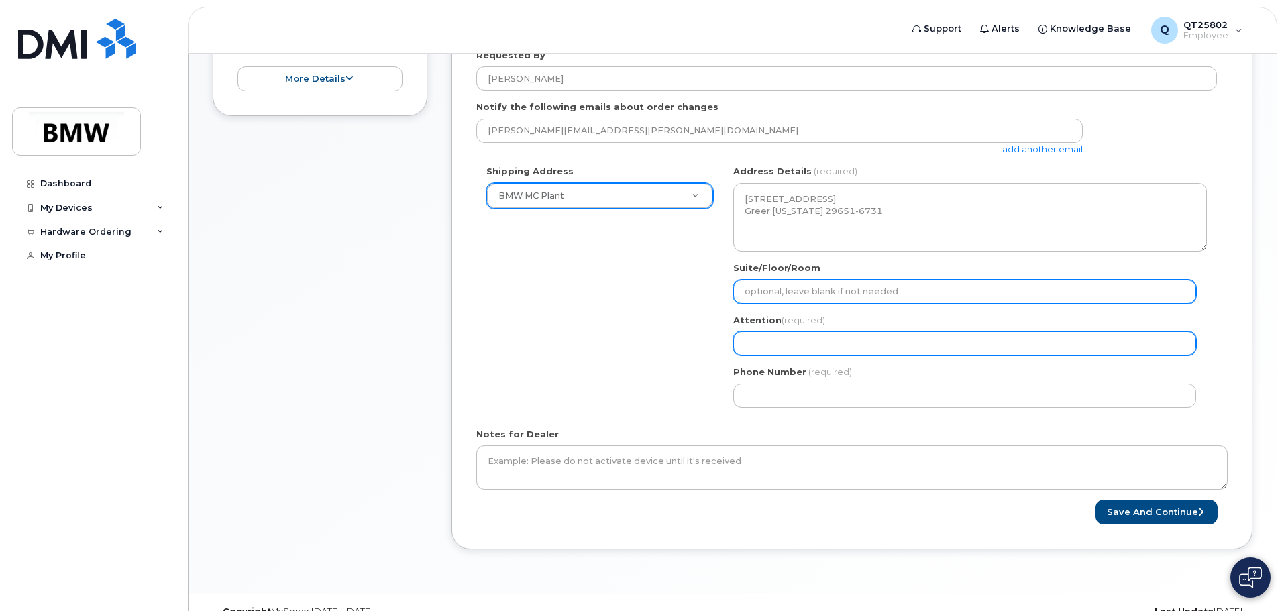
type input "VP Row"
select select
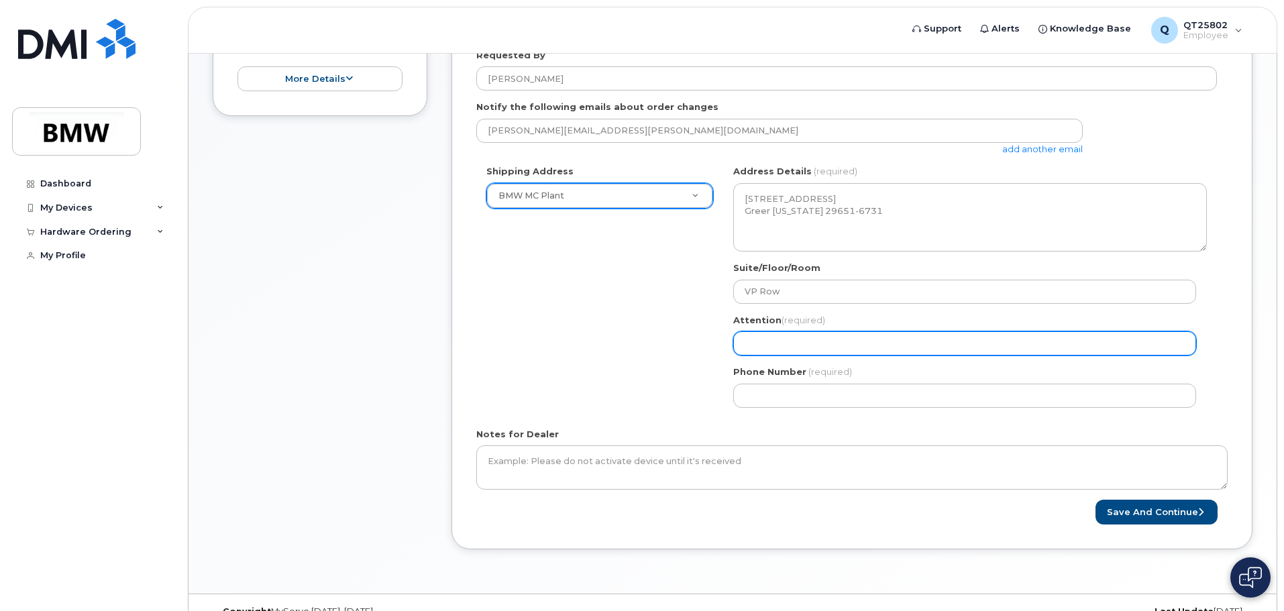
click at [813, 344] on input "Attention (required)" at bounding box center [964, 343] width 463 height 24
type input "[PERSON_NAME]"
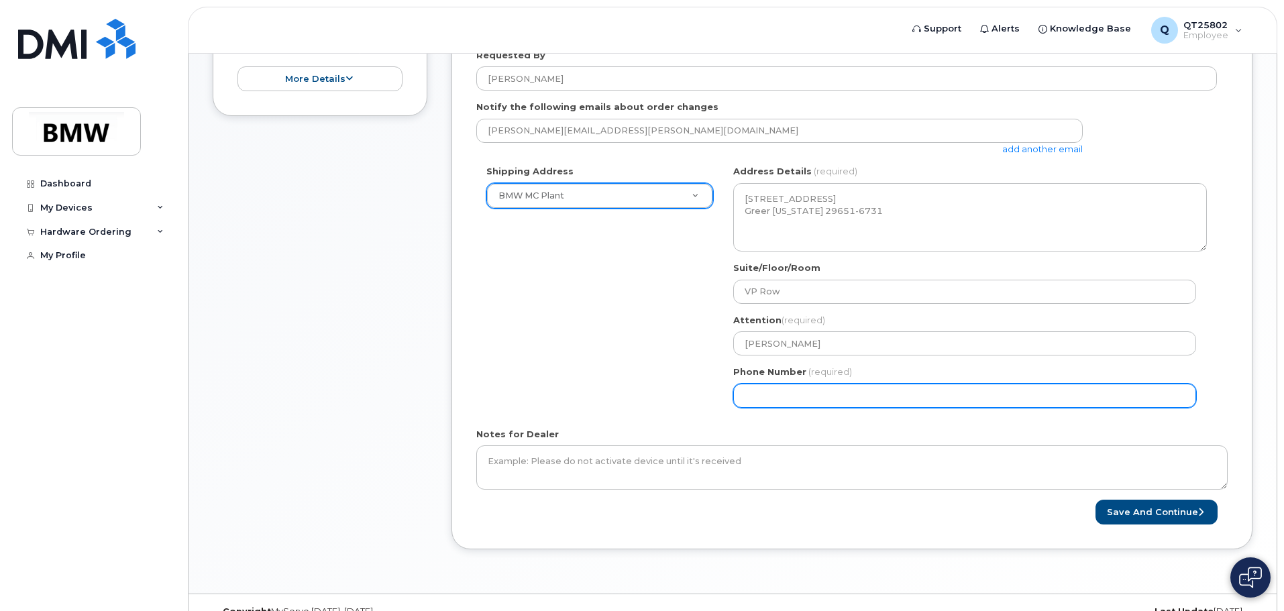
click at [784, 401] on input "Phone Number" at bounding box center [964, 396] width 463 height 24
select select
type input "864275248"
select select
type input "8642752483"
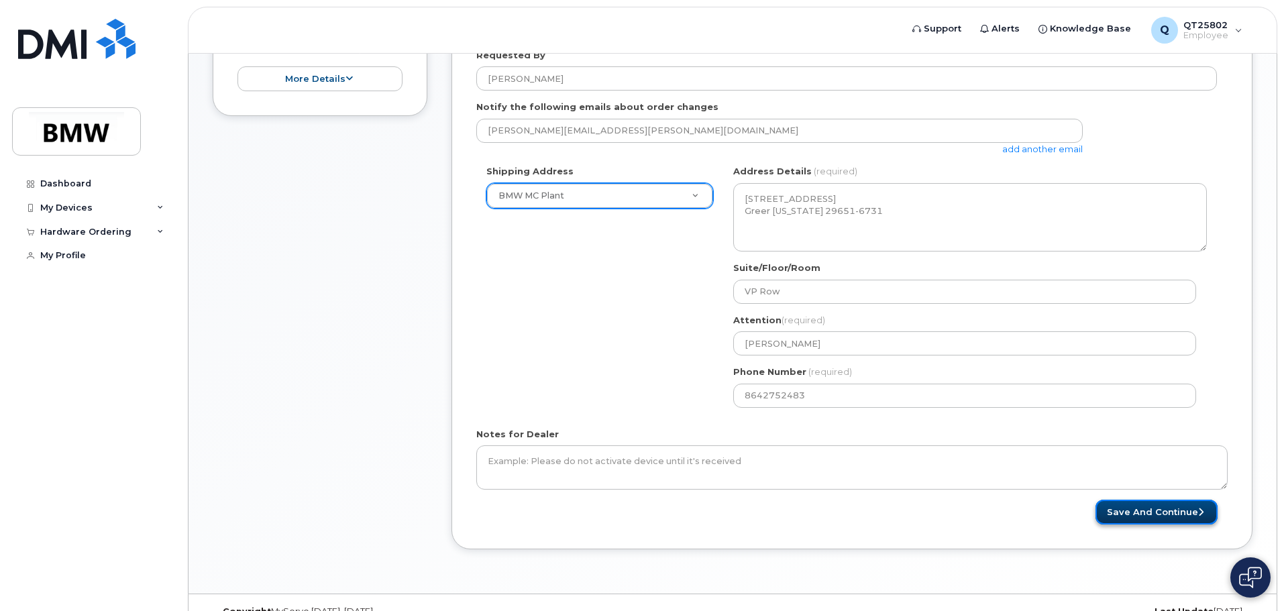
click at [1161, 514] on button "Save and Continue" at bounding box center [1157, 512] width 122 height 25
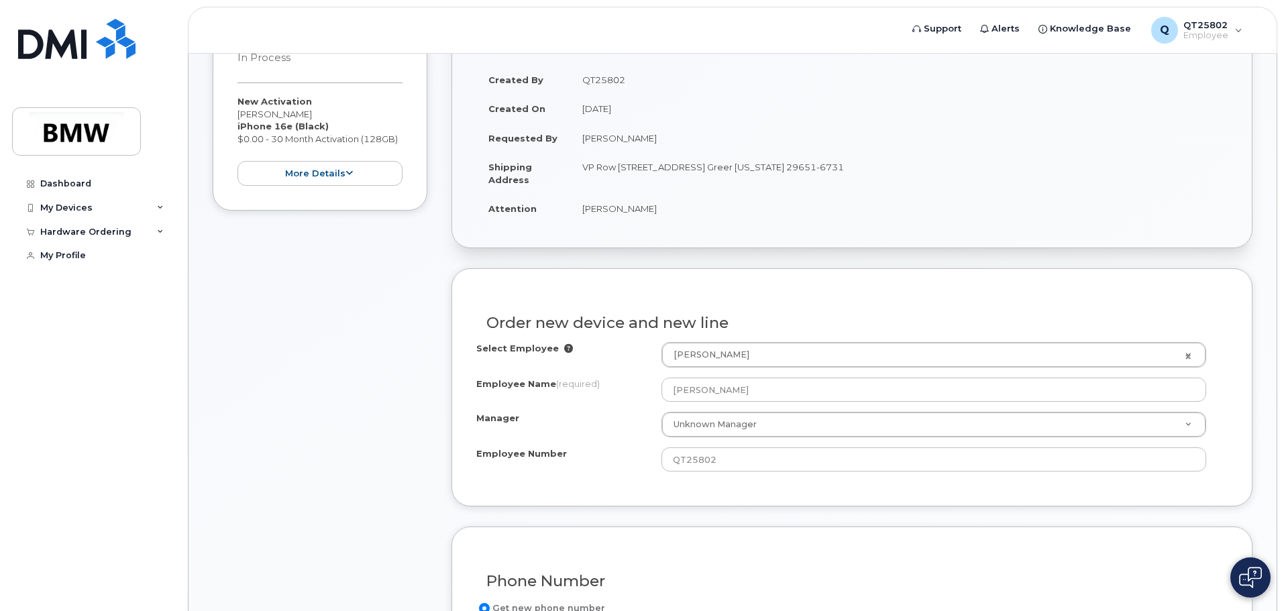
scroll to position [336, 0]
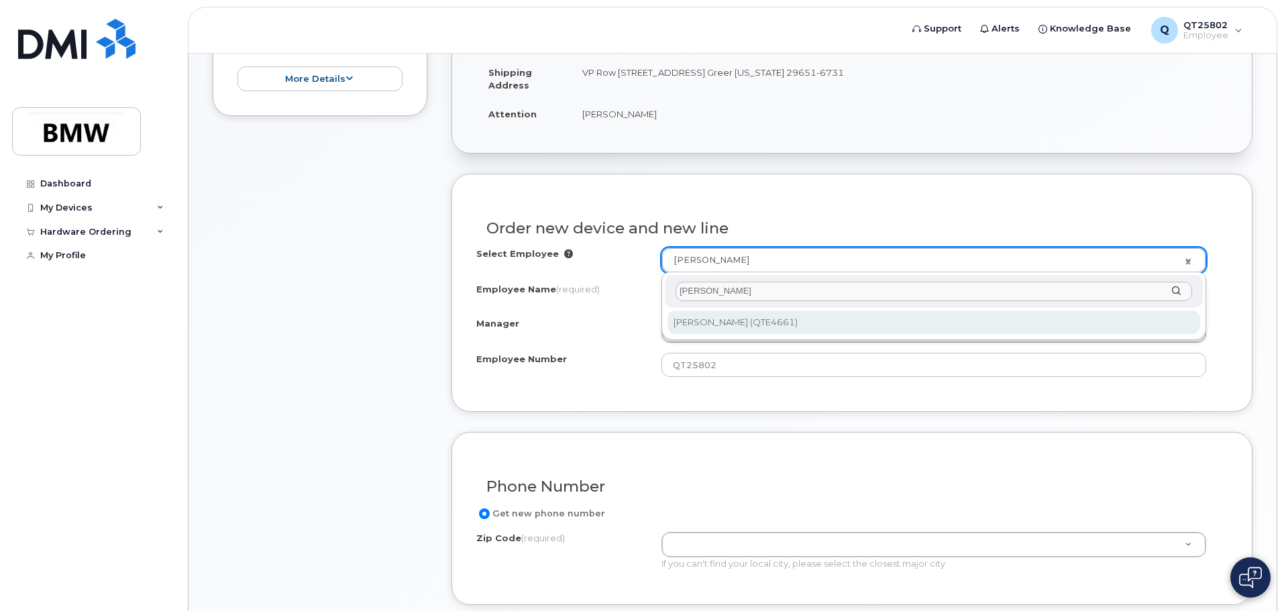
type input "[PERSON_NAME]"
type input "2418181"
type input "[PERSON_NAME]"
type input "QTE4661"
type input "1128"
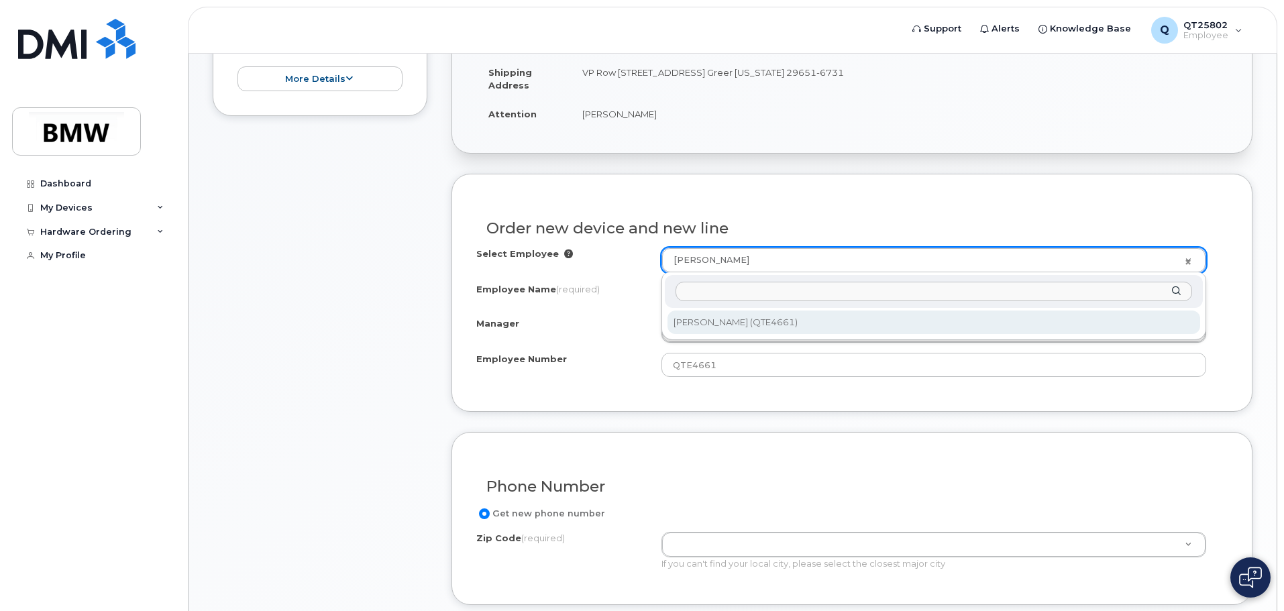
select select "1900252"
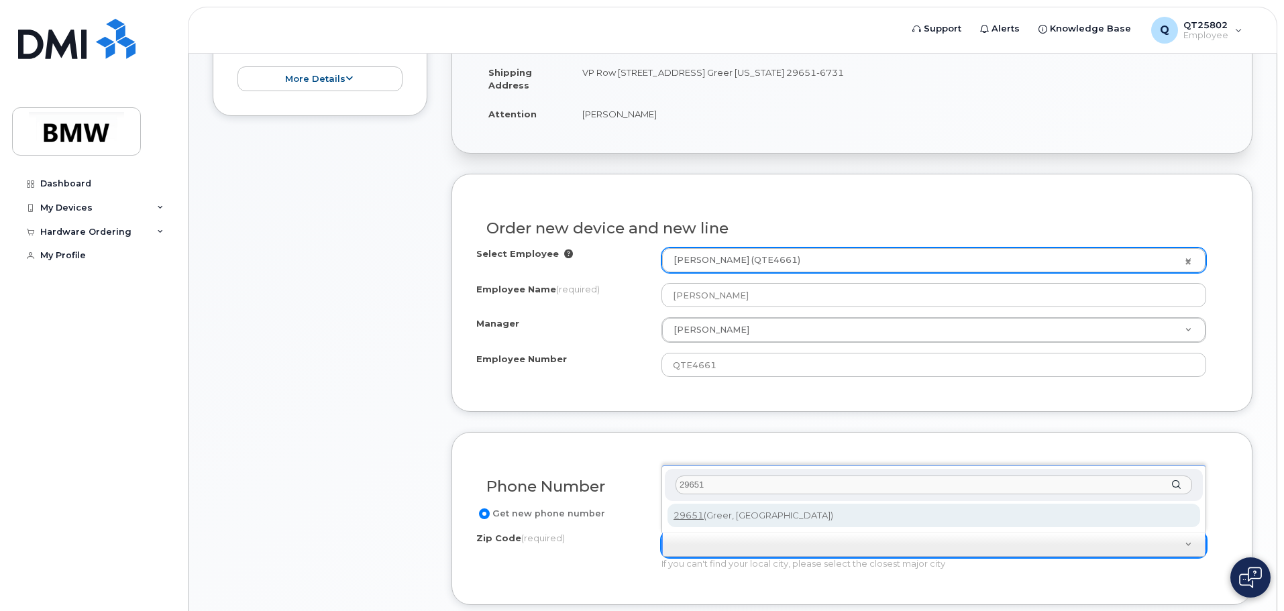
type input "29651"
type input "29651 (Greer, [GEOGRAPHIC_DATA])"
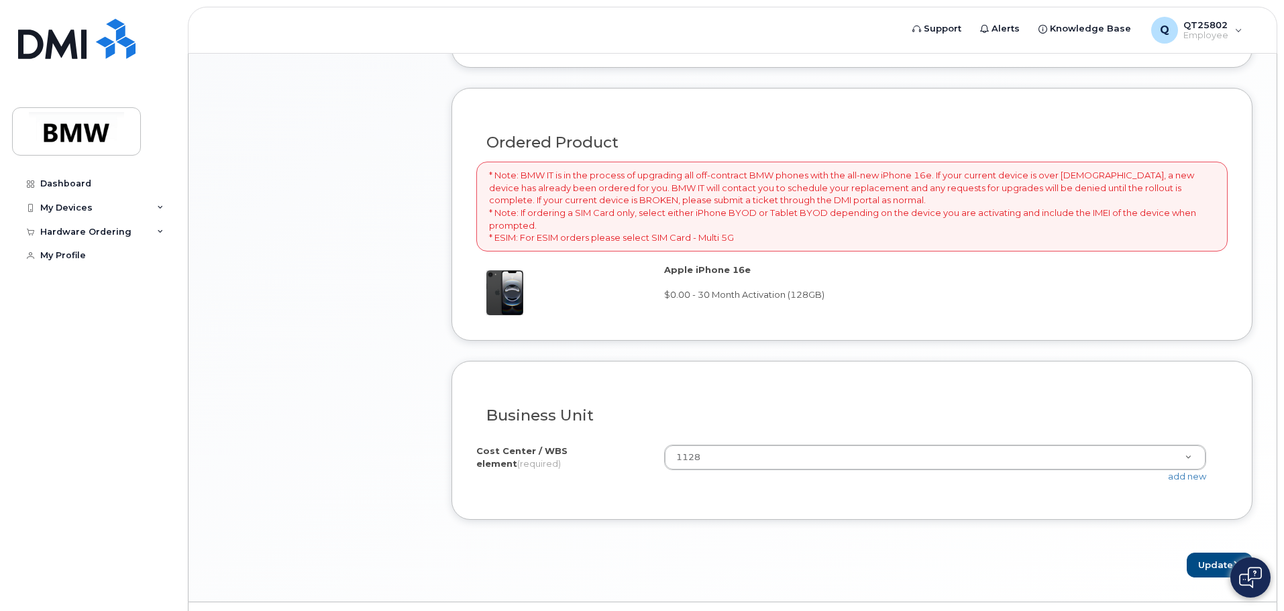
scroll to position [907, 0]
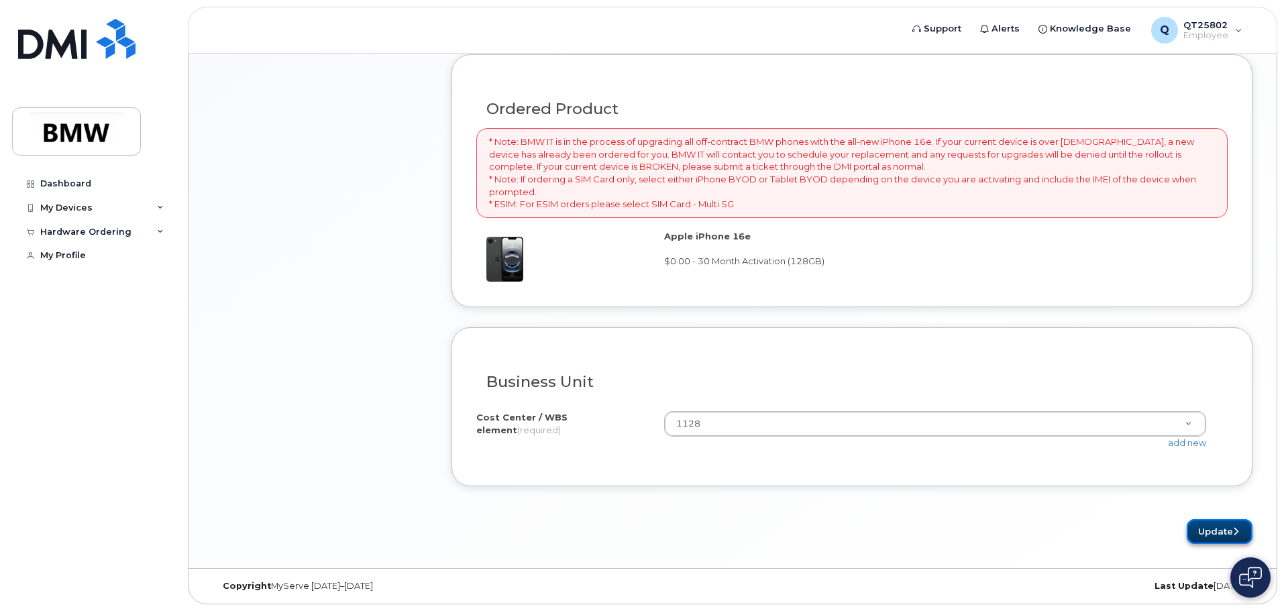
click at [1216, 531] on button "Update" at bounding box center [1220, 531] width 66 height 25
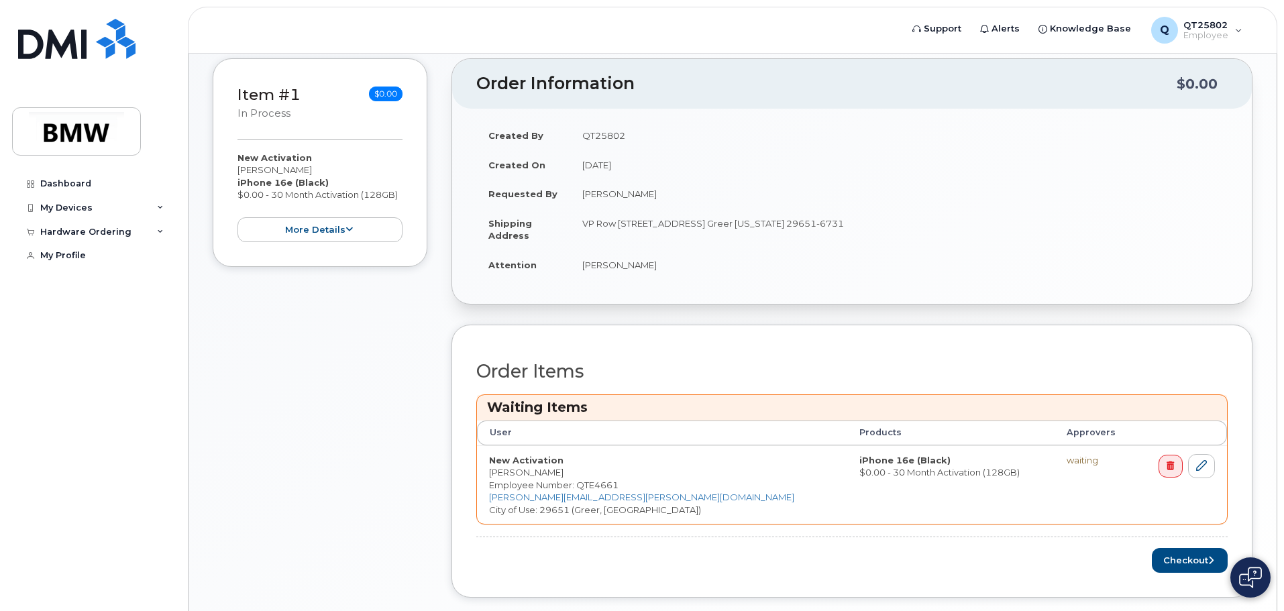
scroll to position [316, 0]
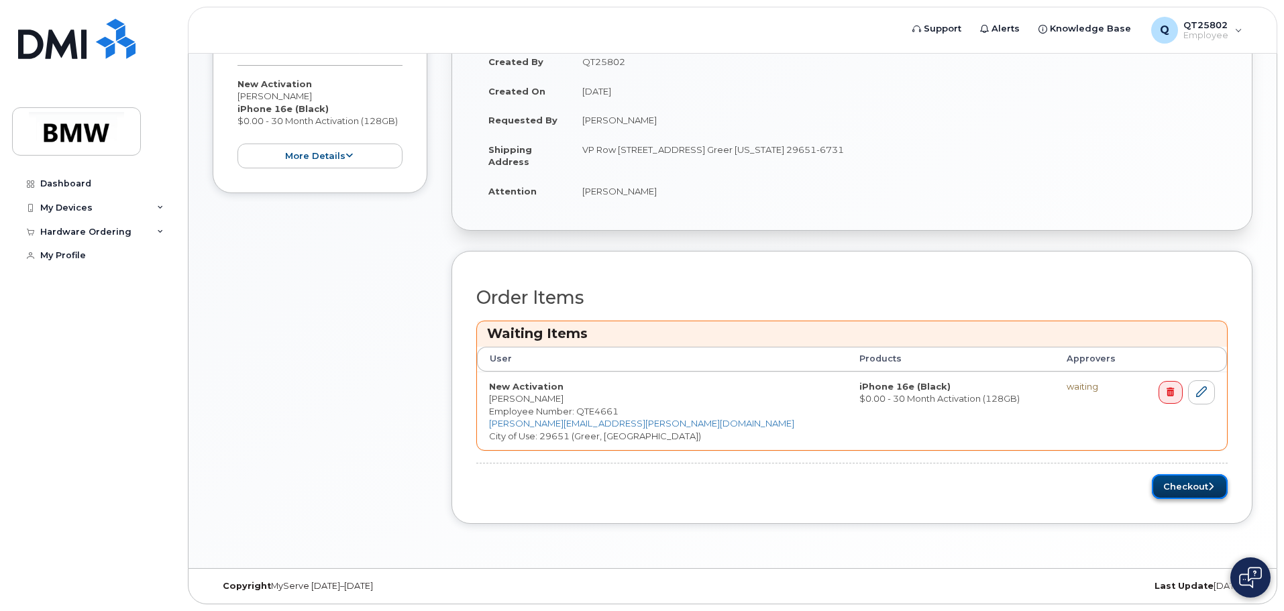
click at [1187, 484] on button "Checkout" at bounding box center [1190, 486] width 76 height 25
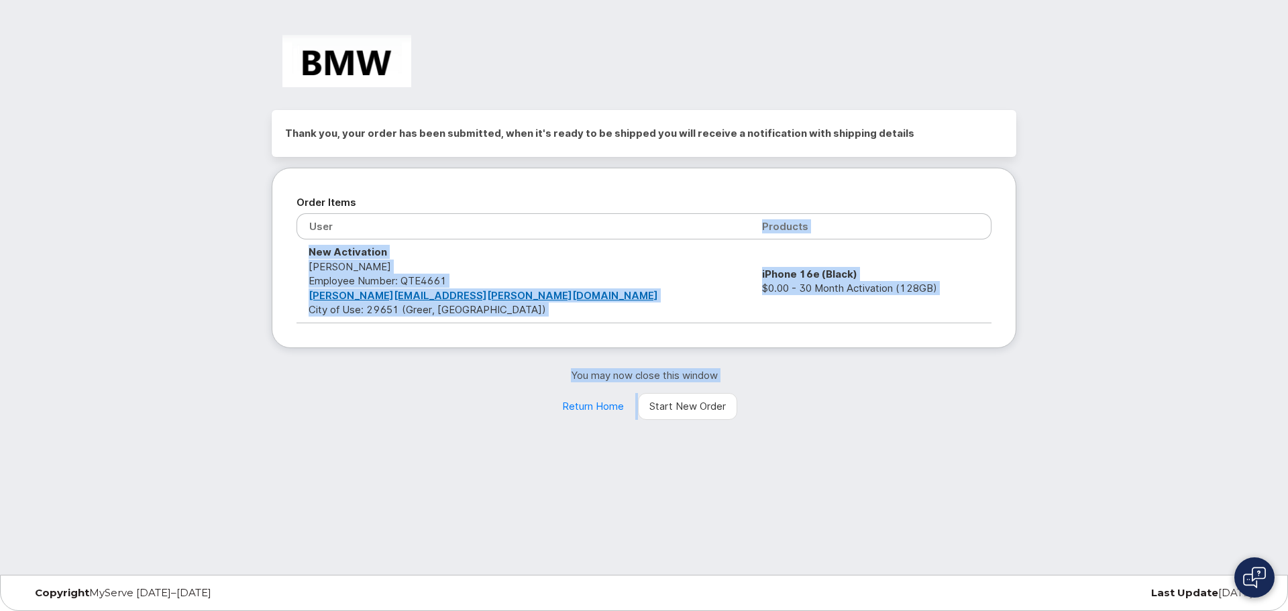
drag, startPoint x: 2012, startPoint y: 368, endPoint x: 550, endPoint y: 605, distance: 1481.7
click at [550, 605] on body "Thank you, your order has been submitted, when it's ready to be shipped you wil…" at bounding box center [644, 305] width 1288 height 611
click at [937, 478] on div "Thank you, your order has been submitted, when it's ready to be shipped you wil…" at bounding box center [644, 287] width 1288 height 575
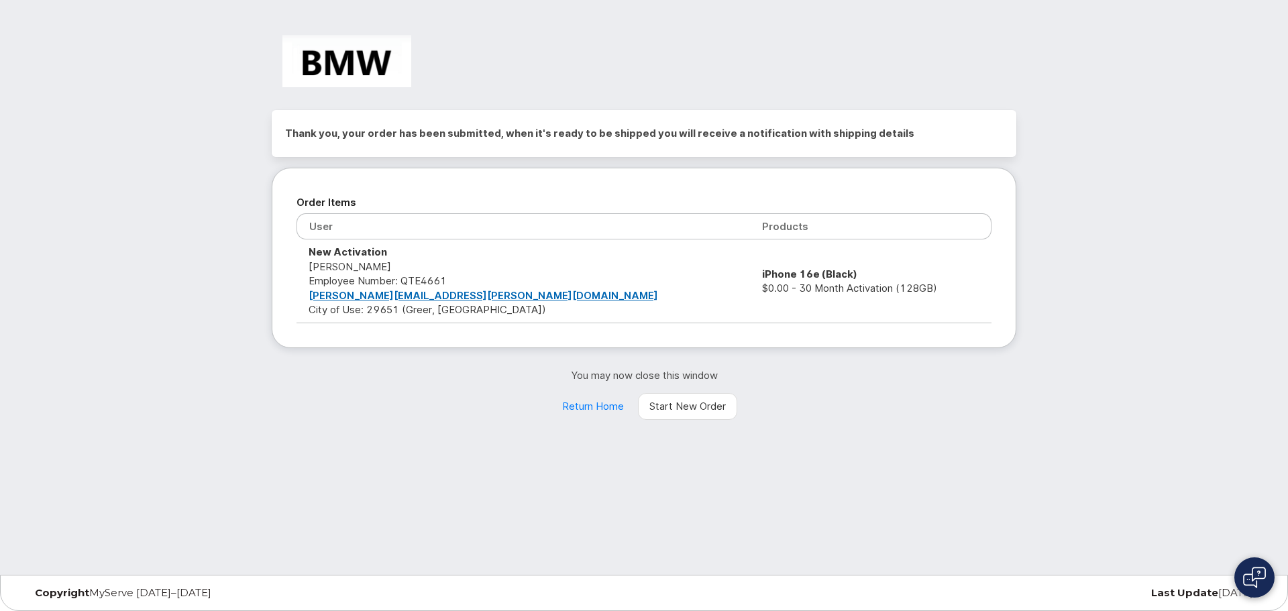
click at [837, 265] on div "Order Items User Products New Activation Ryan Ratchford Employee Number: QTE466…" at bounding box center [644, 258] width 745 height 180
